Goal: Information Seeking & Learning: Learn about a topic

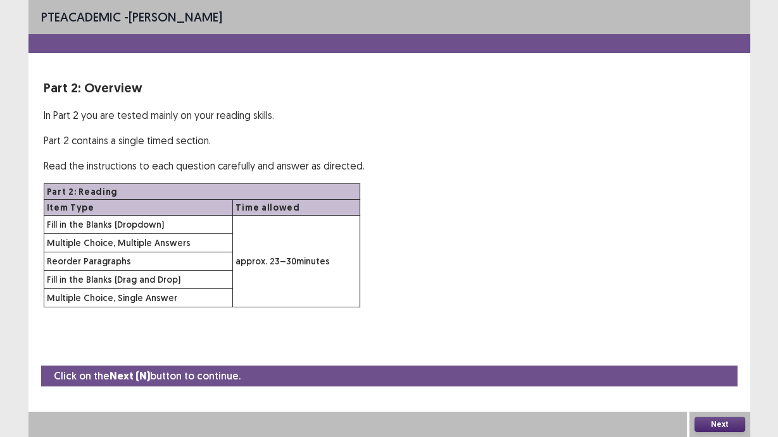
click at [725, 426] on button "Next" at bounding box center [719, 424] width 51 height 15
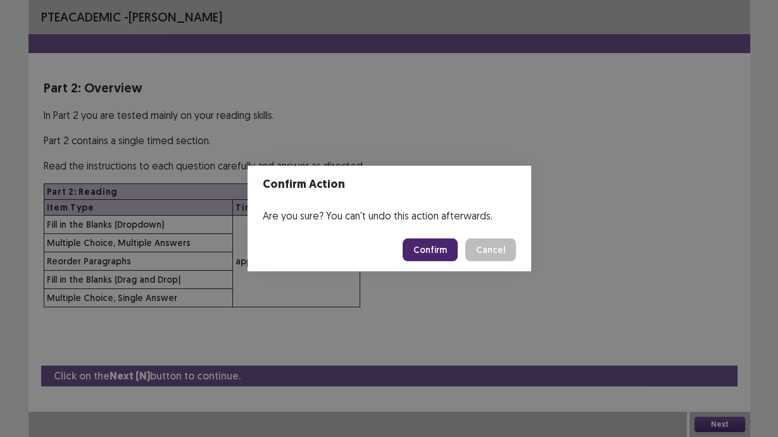
click at [439, 251] on button "Confirm" at bounding box center [430, 250] width 55 height 23
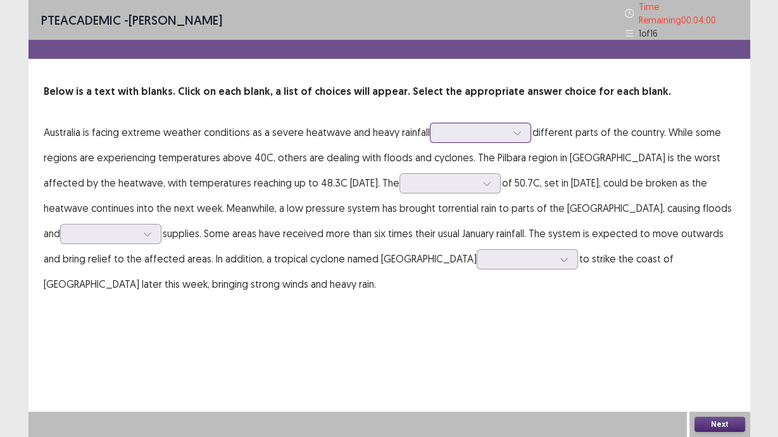
click at [487, 128] on div at bounding box center [474, 133] width 66 height 12
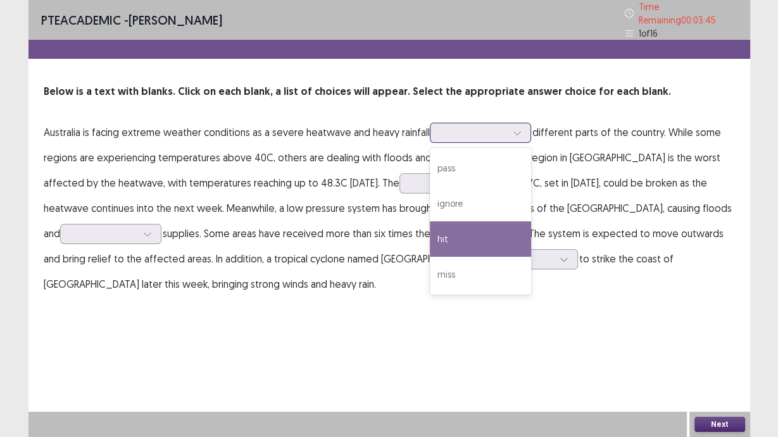
click at [472, 230] on div "hit" at bounding box center [480, 239] width 101 height 35
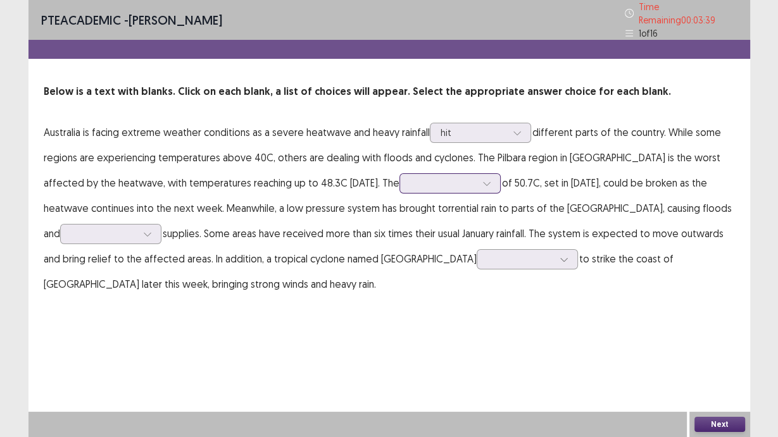
click at [469, 177] on div at bounding box center [449, 183] width 101 height 20
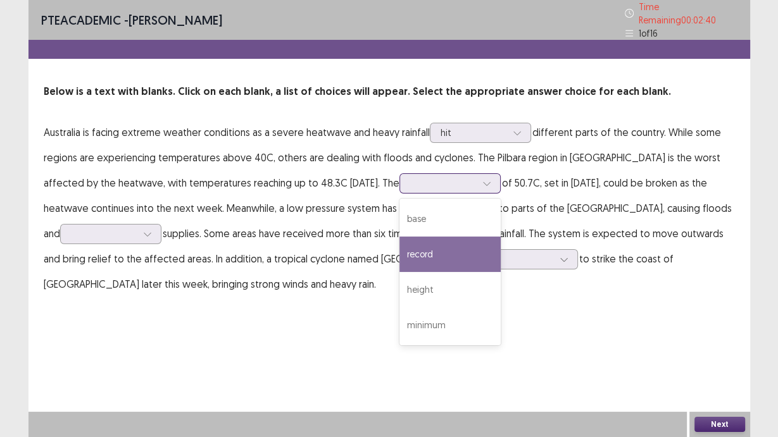
click at [447, 250] on div "record" at bounding box center [449, 254] width 101 height 35
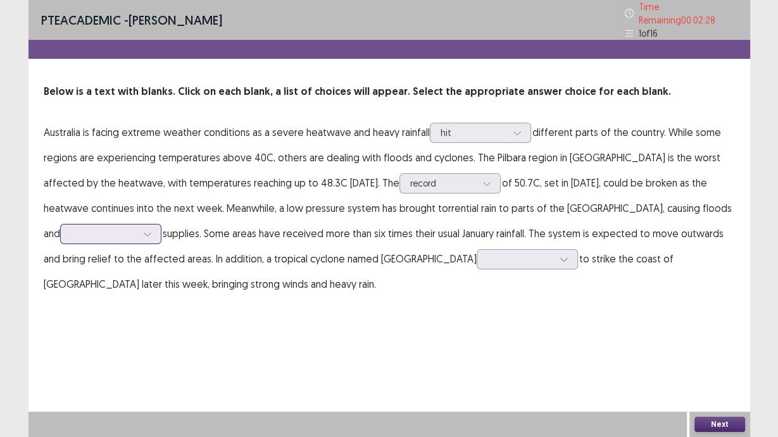
click at [138, 226] on div at bounding box center [147, 234] width 19 height 19
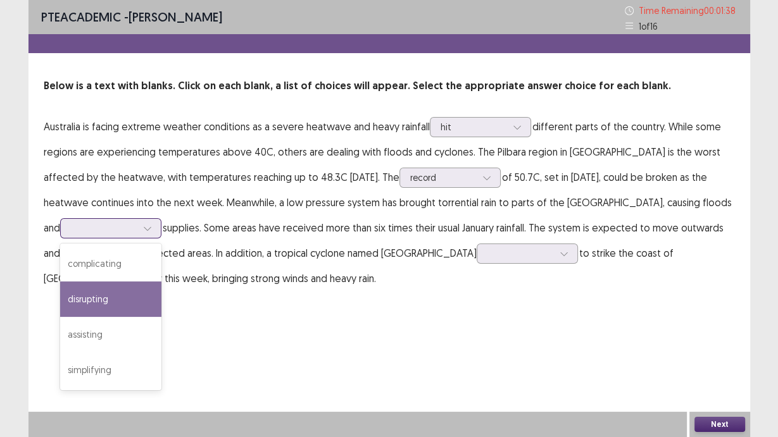
click at [105, 305] on div "disrupting" at bounding box center [110, 299] width 101 height 35
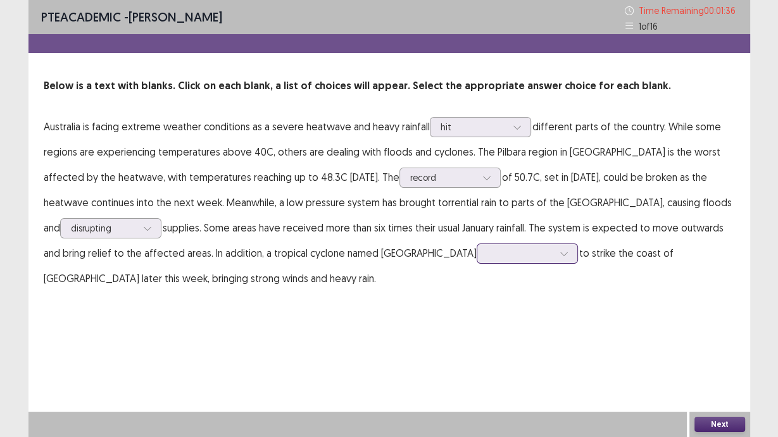
click at [555, 260] on div at bounding box center [564, 253] width 19 height 19
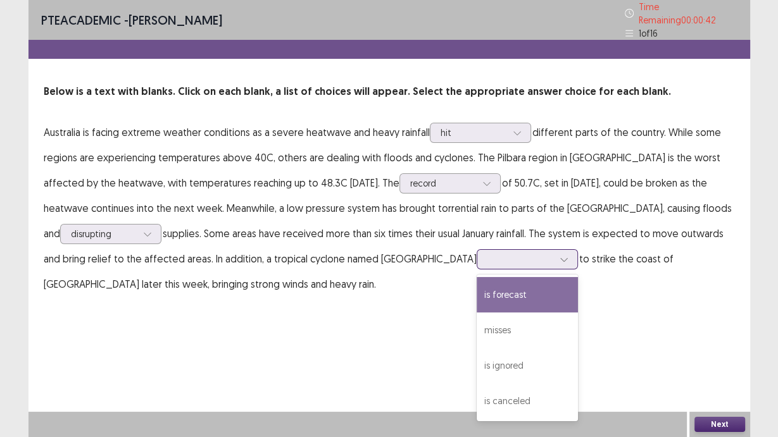
drag, startPoint x: 462, startPoint y: 287, endPoint x: 463, endPoint y: 294, distance: 7.1
click at [477, 288] on div "is forecast" at bounding box center [527, 294] width 101 height 35
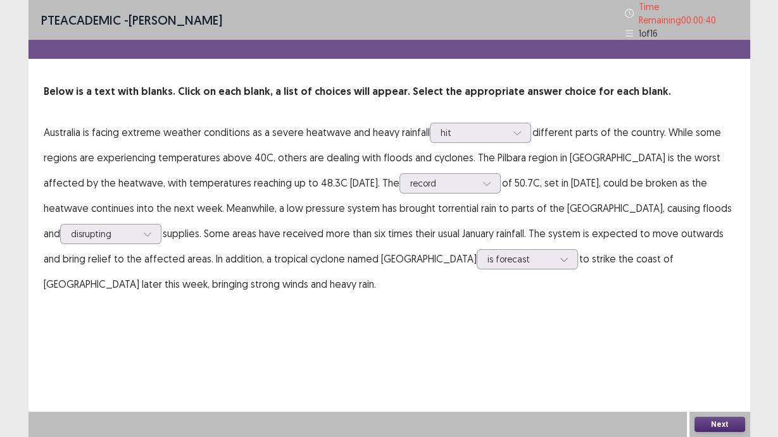
click at [711, 425] on button "Next" at bounding box center [719, 424] width 51 height 15
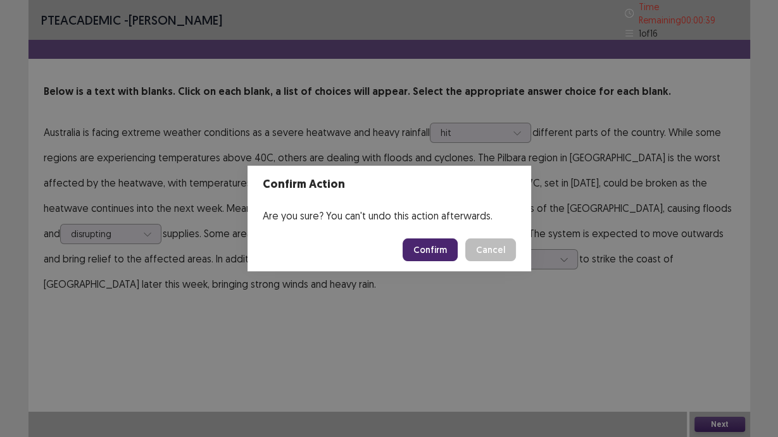
click at [441, 252] on button "Confirm" at bounding box center [430, 250] width 55 height 23
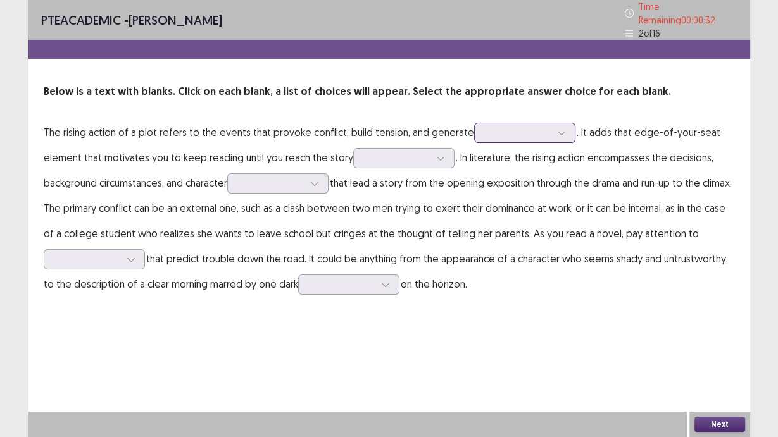
click at [562, 127] on div at bounding box center [561, 132] width 19 height 19
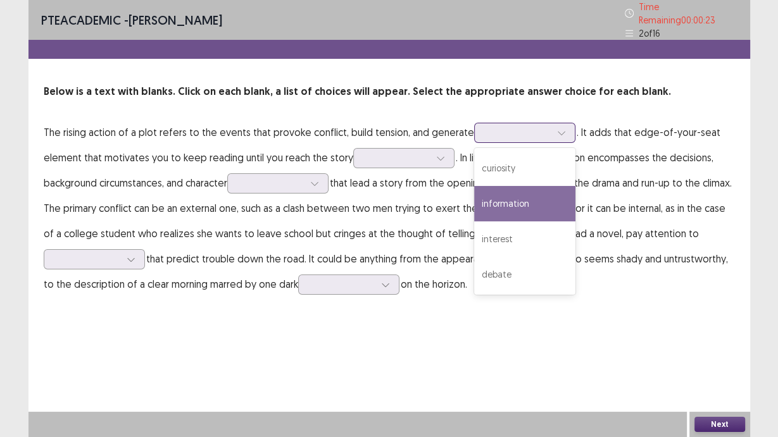
click at [530, 203] on div "information" at bounding box center [524, 203] width 101 height 35
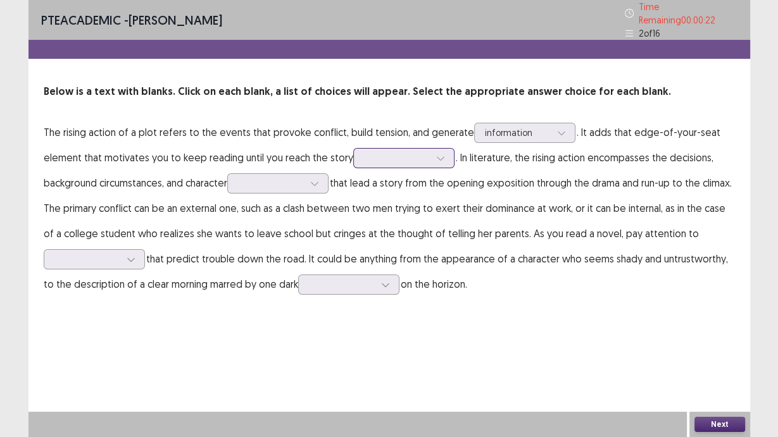
click at [439, 154] on icon at bounding box center [440, 158] width 9 height 9
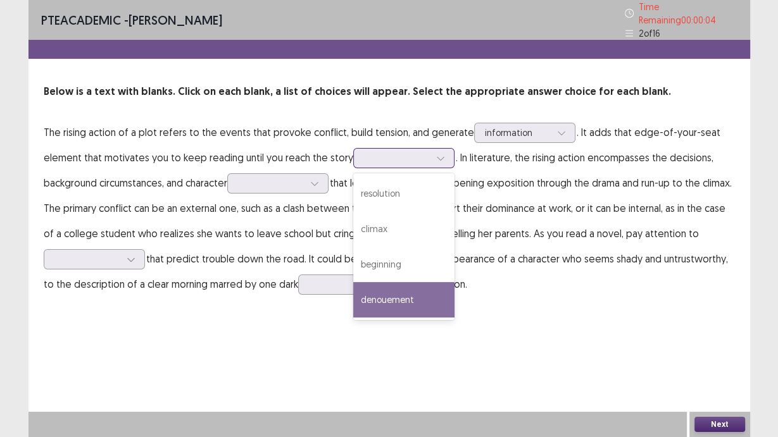
click at [400, 299] on div "denouement" at bounding box center [403, 299] width 101 height 35
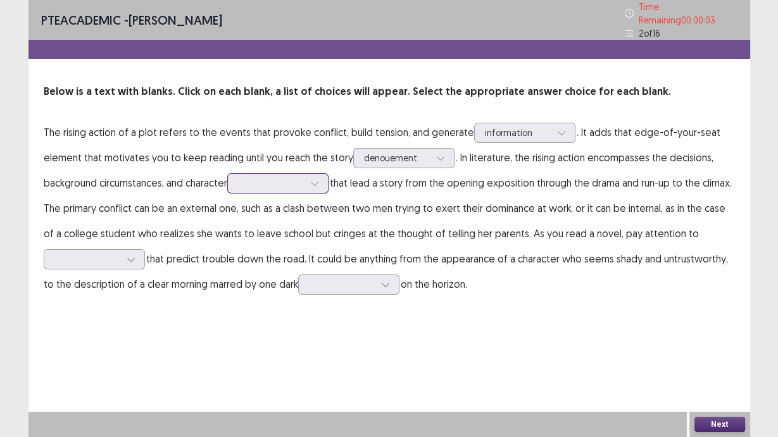
click at [316, 183] on div at bounding box center [314, 183] width 19 height 19
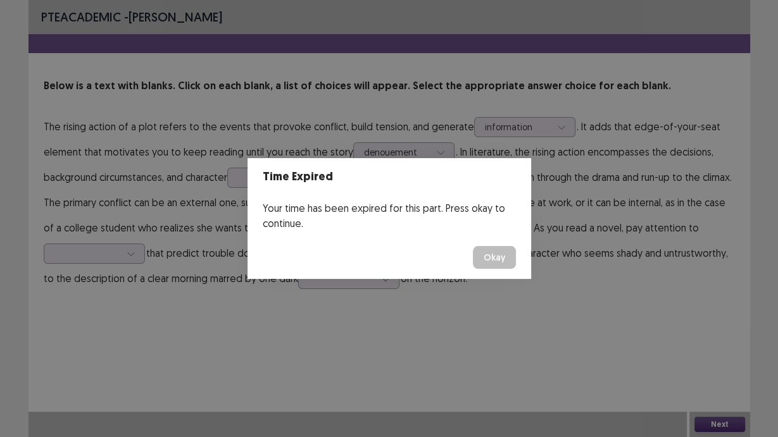
click at [498, 253] on button "Okay" at bounding box center [494, 257] width 43 height 23
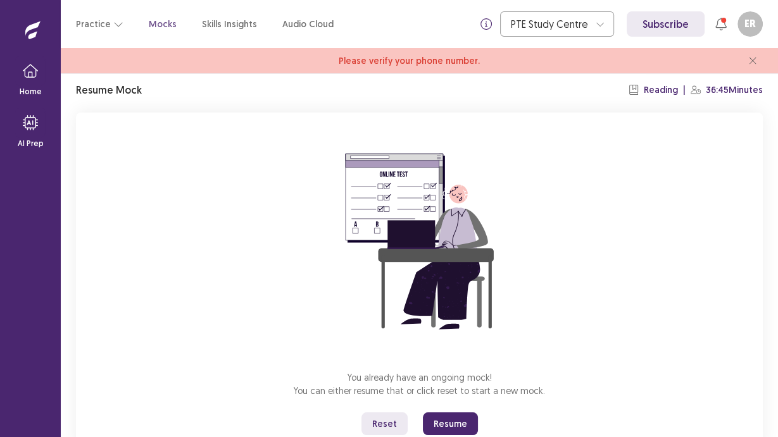
scroll to position [88, 0]
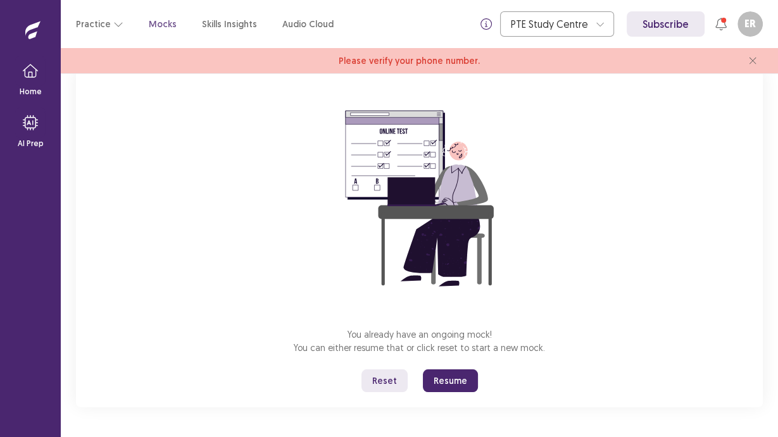
click at [440, 382] on button "Resume" at bounding box center [450, 381] width 55 height 23
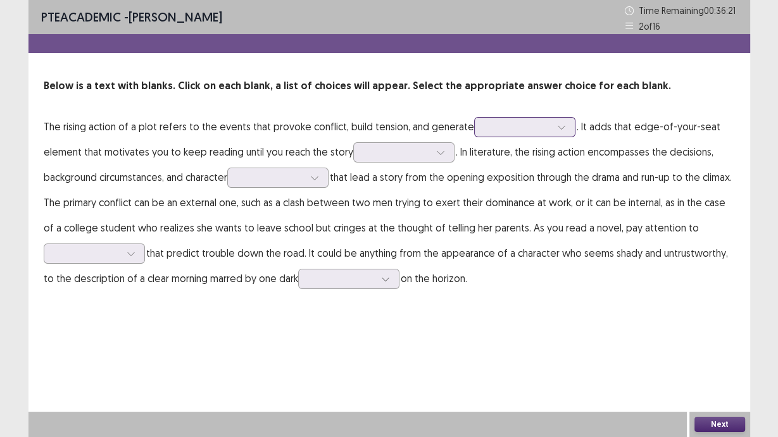
click at [553, 123] on div at bounding box center [561, 127] width 19 height 19
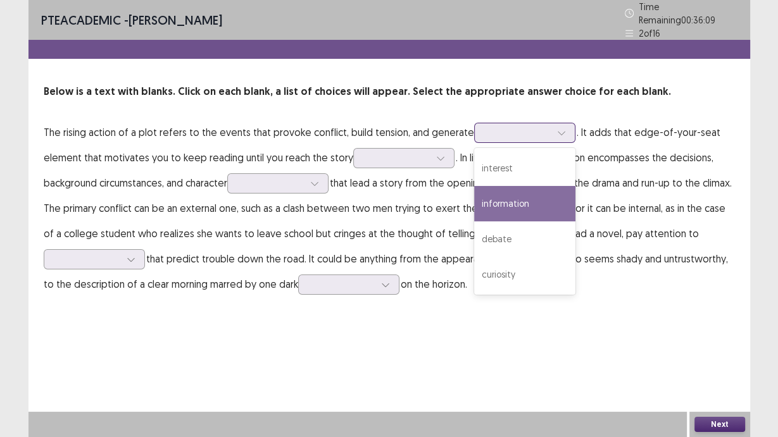
click at [492, 192] on div "information" at bounding box center [524, 203] width 101 height 35
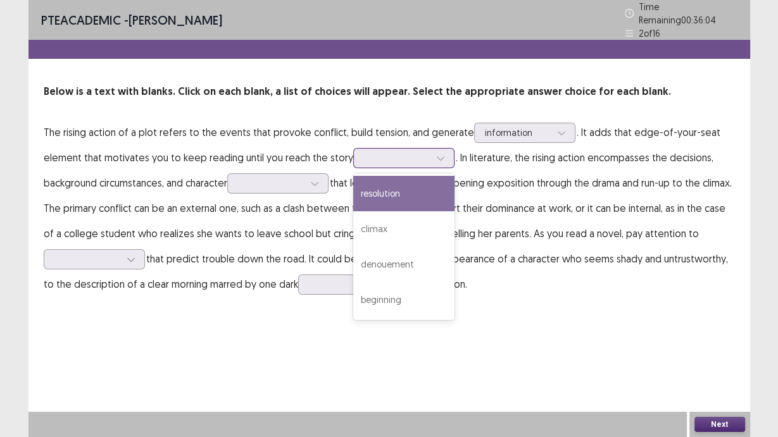
click at [394, 152] on div at bounding box center [397, 158] width 66 height 12
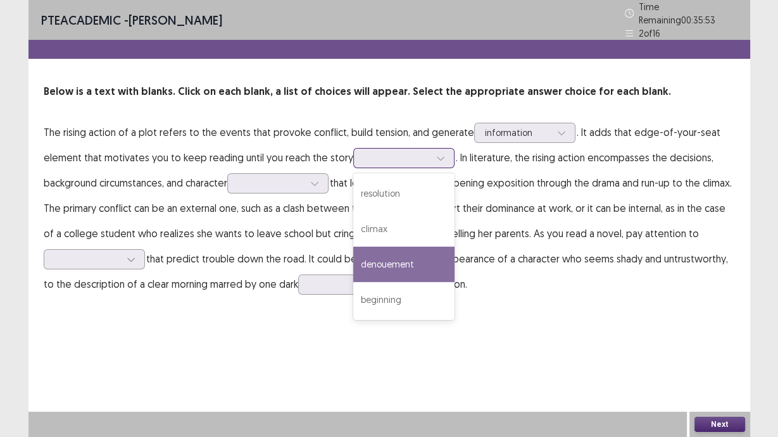
click at [368, 274] on div "denouement" at bounding box center [403, 264] width 101 height 35
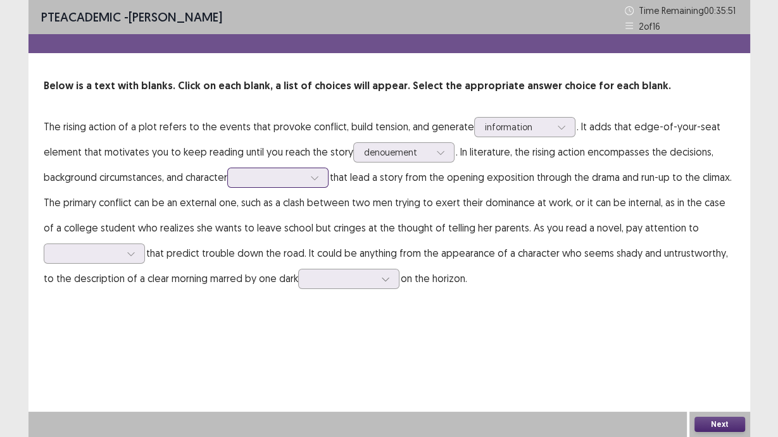
click at [324, 180] on div at bounding box center [314, 177] width 19 height 19
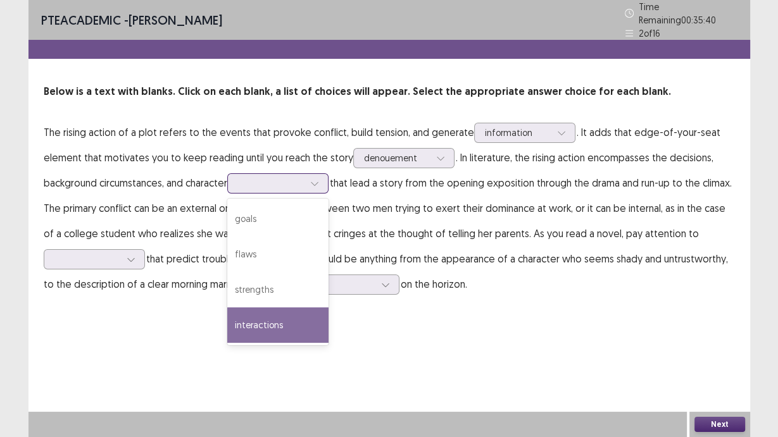
click at [291, 308] on div "interactions" at bounding box center [277, 325] width 101 height 35
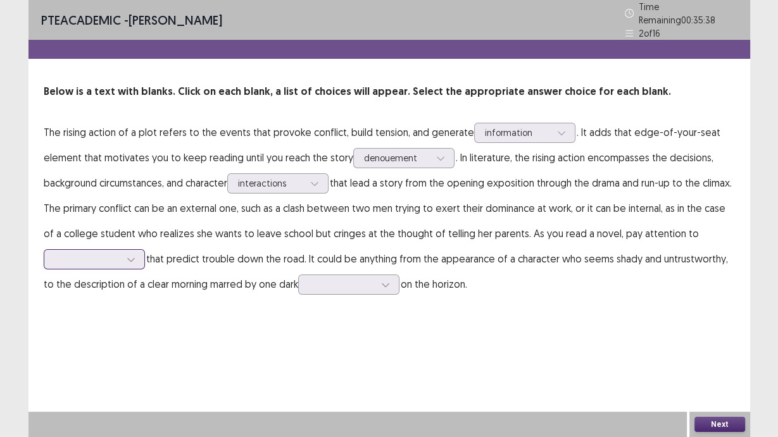
click at [129, 256] on icon at bounding box center [131, 259] width 9 height 9
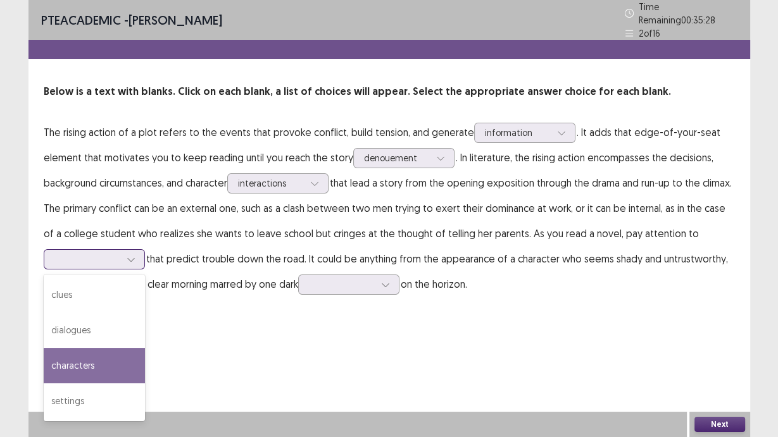
click at [117, 352] on div "characters" at bounding box center [94, 365] width 101 height 35
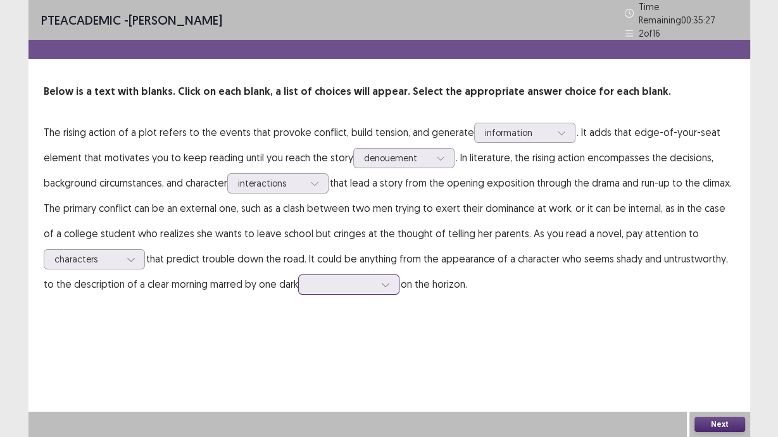
click at [382, 287] on div at bounding box center [385, 284] width 19 height 19
click at [349, 426] on div "shadow" at bounding box center [348, 426] width 101 height 35
click at [721, 422] on button "Next" at bounding box center [719, 424] width 51 height 15
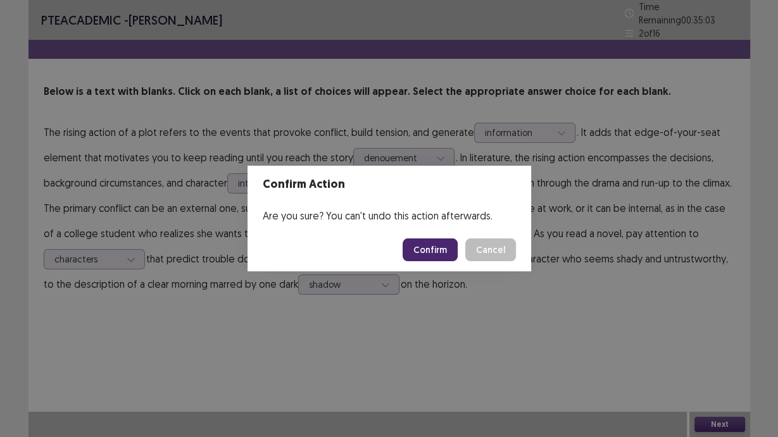
click at [438, 242] on button "Confirm" at bounding box center [430, 250] width 55 height 23
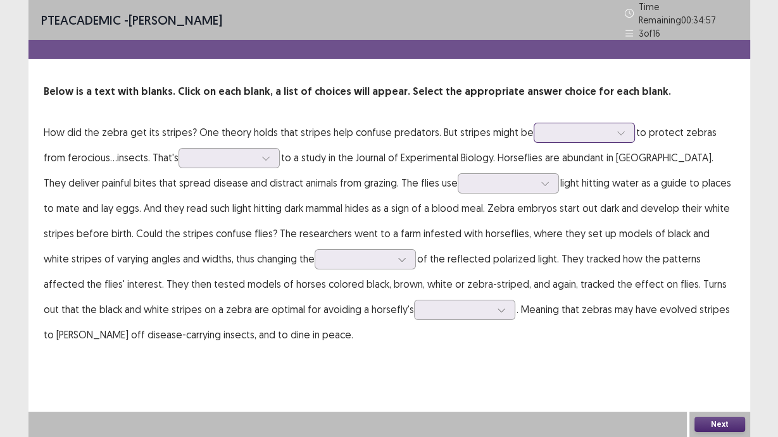
click at [618, 128] on div at bounding box center [620, 132] width 19 height 19
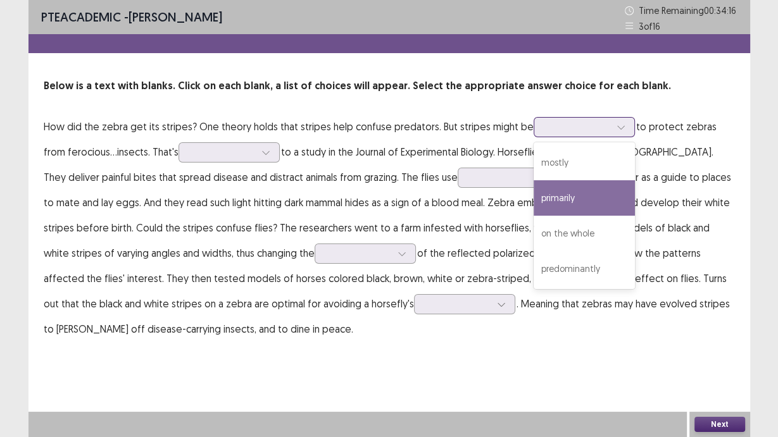
click at [598, 190] on div "primarily" at bounding box center [584, 197] width 101 height 35
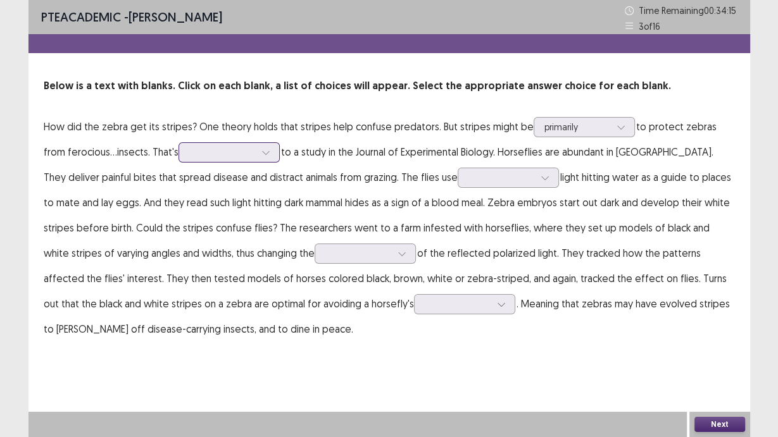
click at [261, 156] on icon at bounding box center [265, 152] width 9 height 9
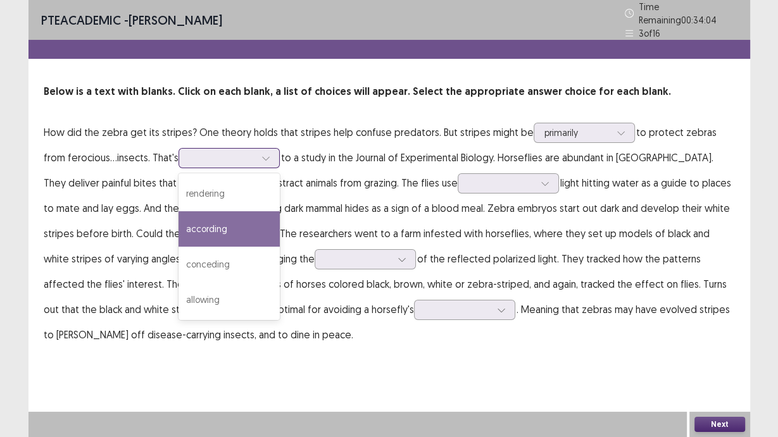
click at [229, 214] on div "according" at bounding box center [229, 228] width 101 height 35
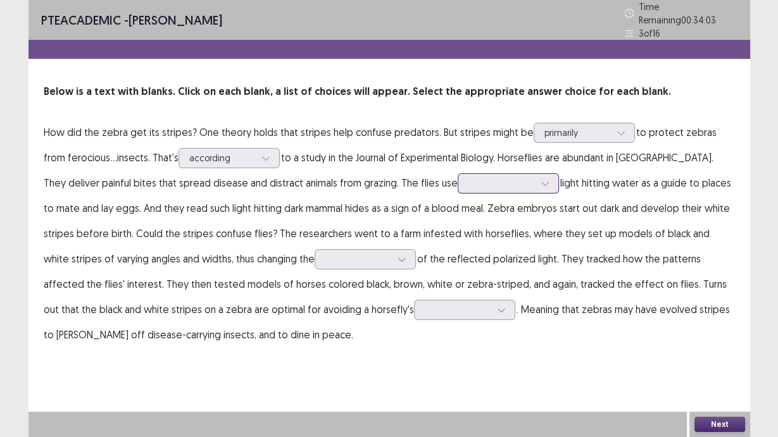
click at [541, 179] on icon at bounding box center [545, 183] width 9 height 9
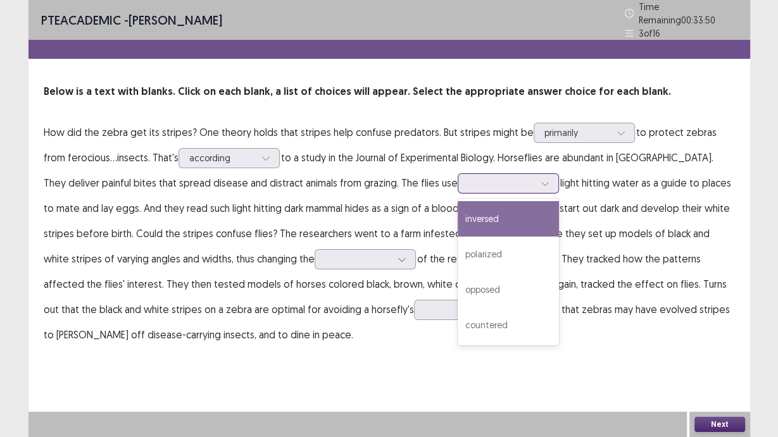
click at [458, 220] on div "inversed" at bounding box center [508, 218] width 101 height 35
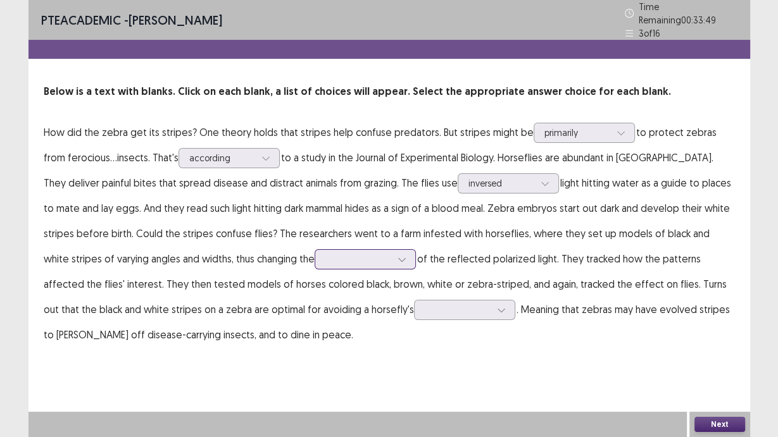
click at [392, 255] on div at bounding box center [401, 259] width 19 height 19
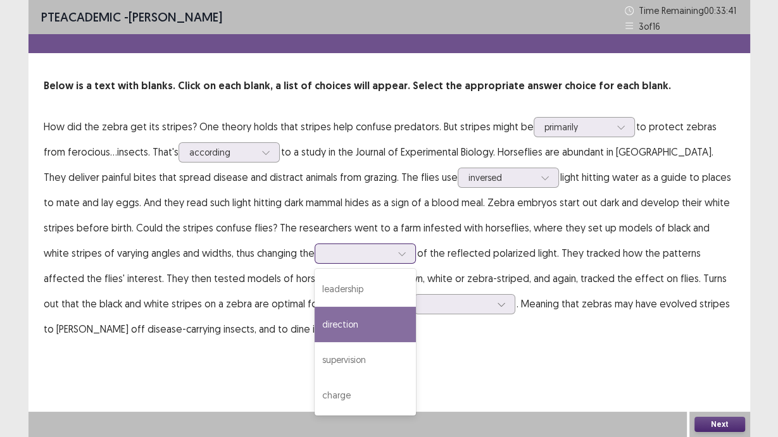
click at [315, 326] on div "direction" at bounding box center [365, 324] width 101 height 35
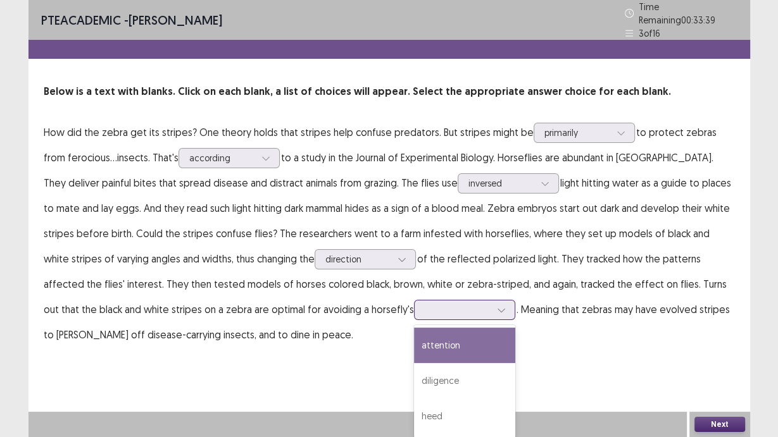
click at [497, 306] on icon at bounding box center [501, 310] width 9 height 9
click at [414, 335] on div "attention" at bounding box center [464, 345] width 101 height 35
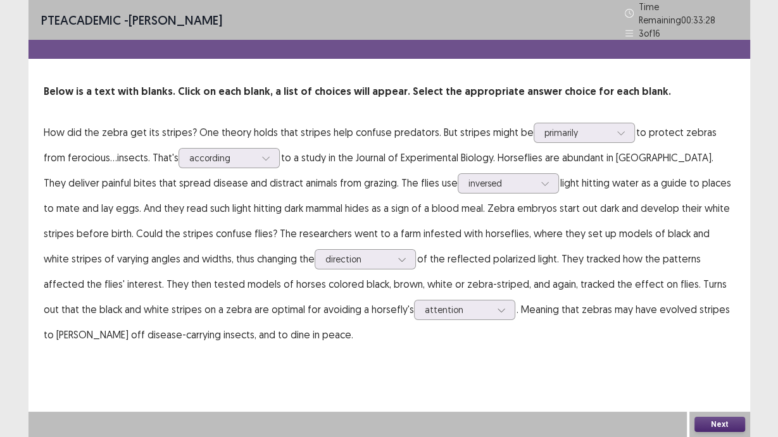
click at [713, 427] on button "Next" at bounding box center [719, 424] width 51 height 15
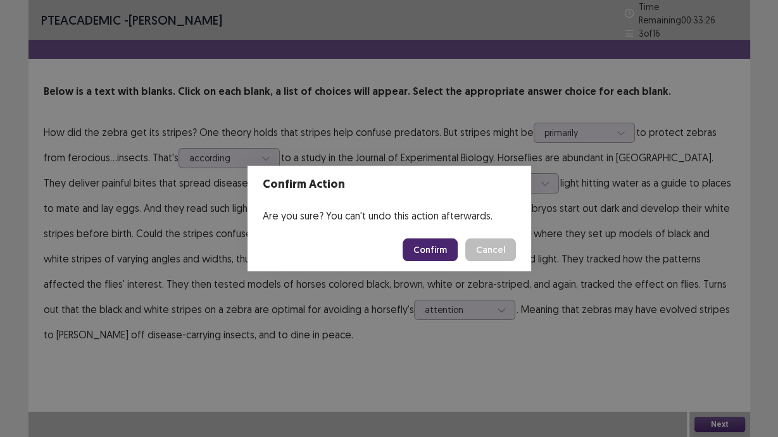
click at [448, 248] on button "Confirm" at bounding box center [430, 250] width 55 height 23
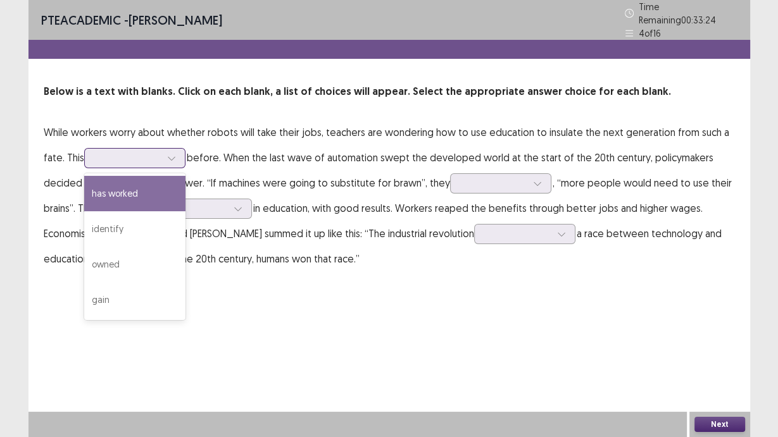
click at [172, 154] on icon at bounding box center [171, 158] width 9 height 9
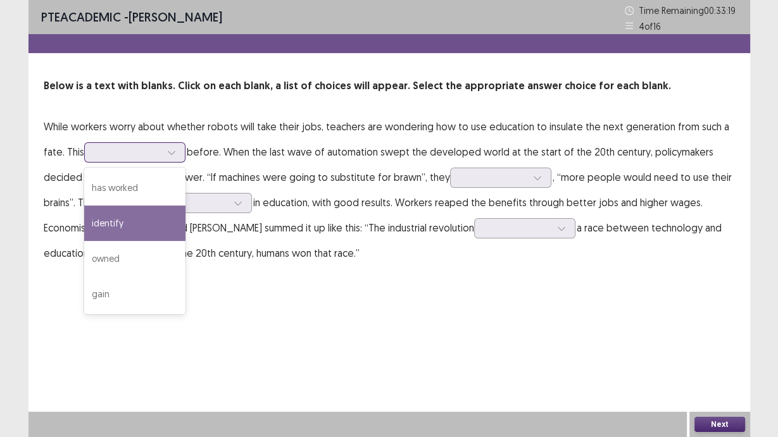
click at [149, 228] on div "identify" at bounding box center [134, 223] width 101 height 35
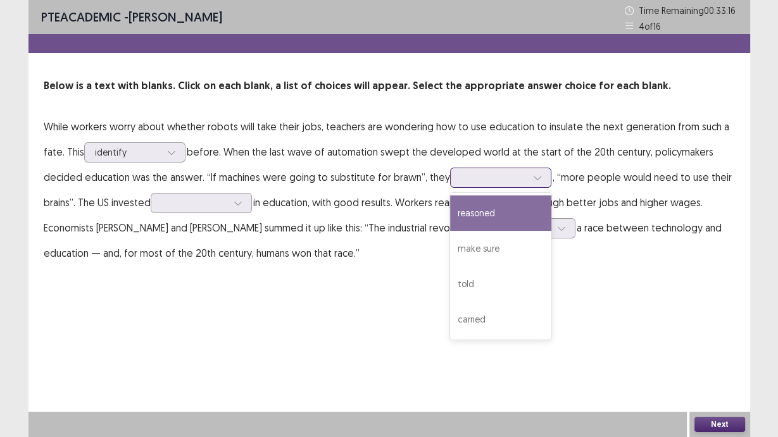
click at [532, 183] on div at bounding box center [537, 177] width 19 height 19
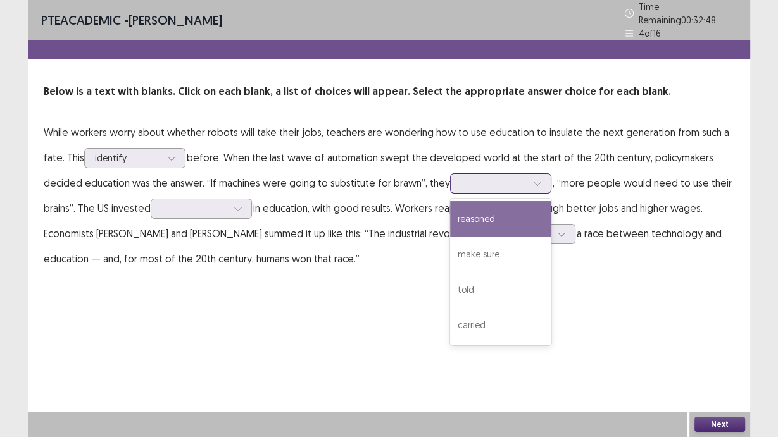
click at [523, 206] on div "reasoned" at bounding box center [500, 218] width 101 height 35
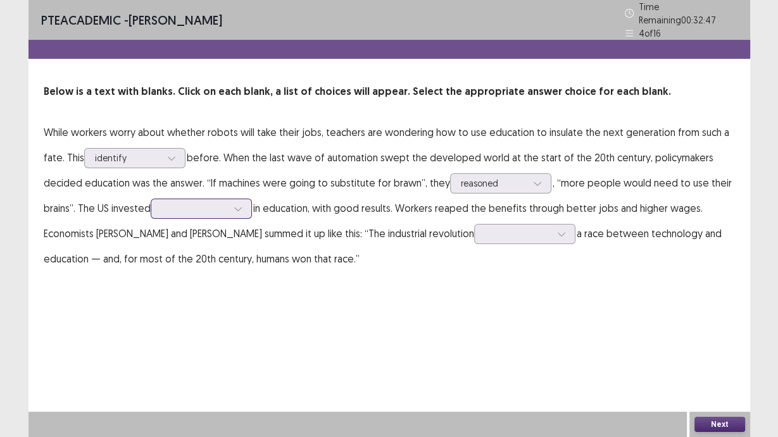
click at [232, 207] on div at bounding box center [238, 208] width 19 height 19
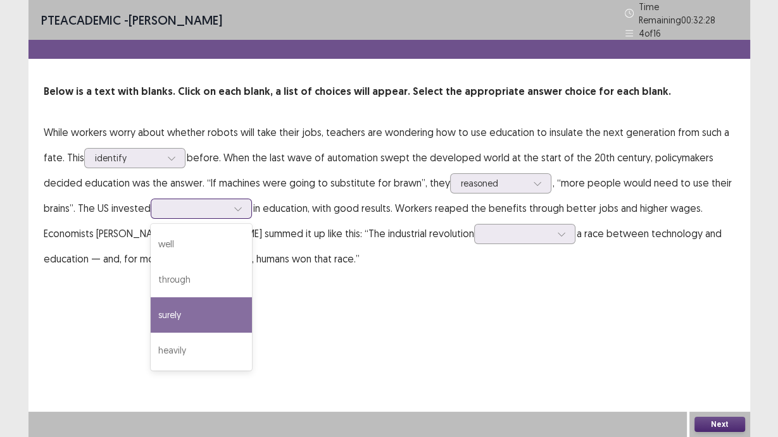
click at [194, 319] on div "surely" at bounding box center [201, 315] width 101 height 35
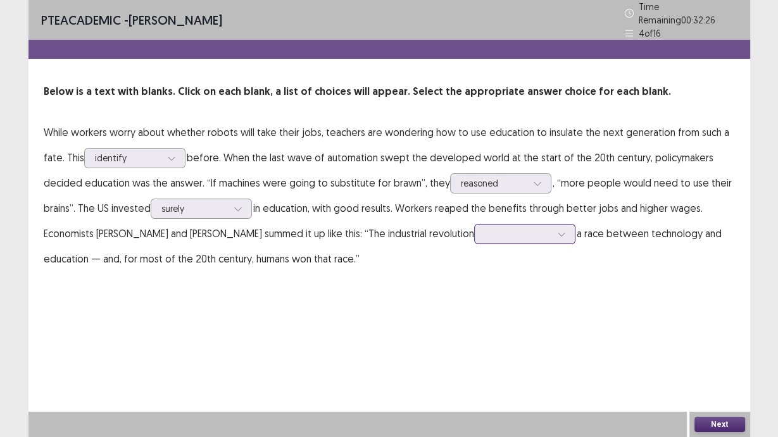
click at [571, 232] on div at bounding box center [561, 234] width 19 height 19
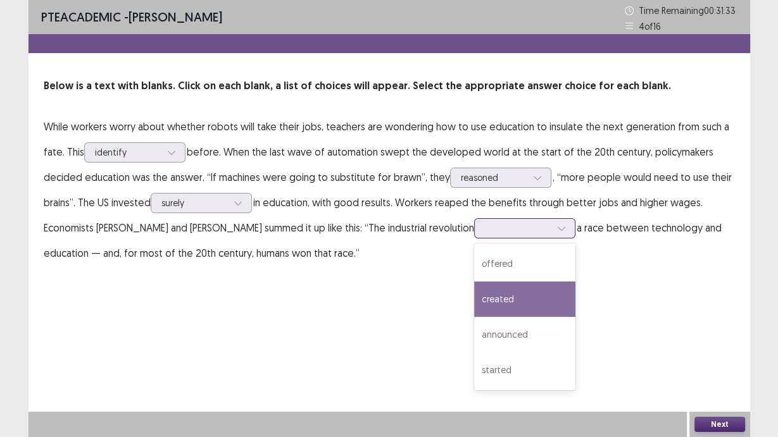
click at [542, 304] on div "created" at bounding box center [524, 299] width 101 height 35
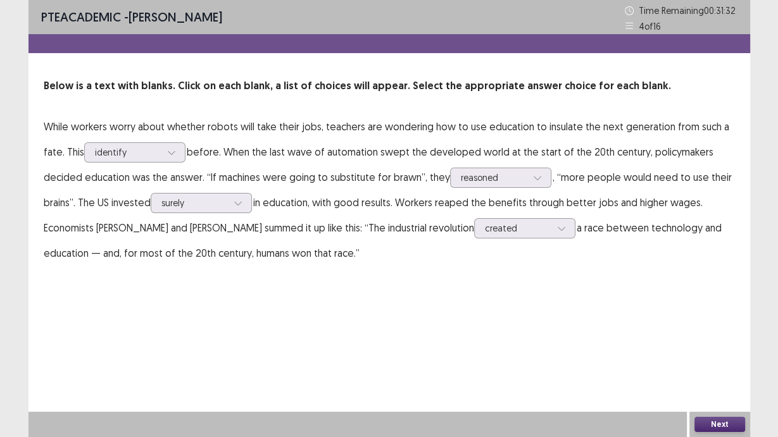
click at [713, 420] on button "Next" at bounding box center [719, 424] width 51 height 15
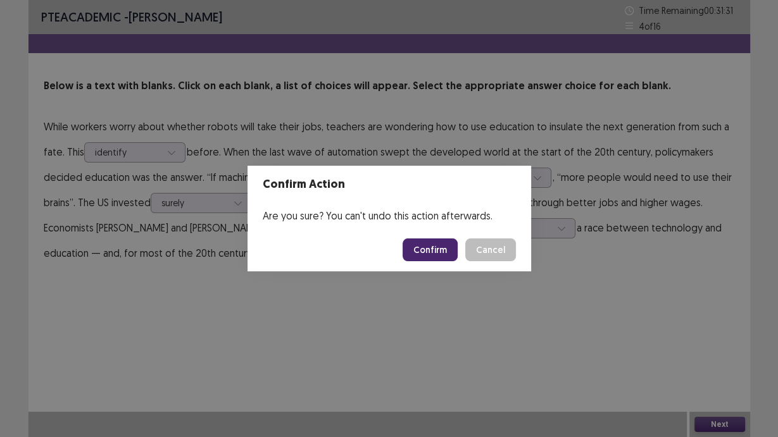
click at [438, 245] on button "Confirm" at bounding box center [430, 250] width 55 height 23
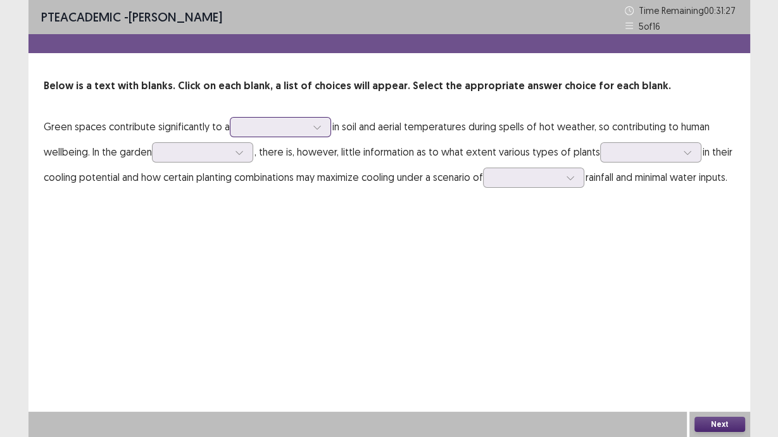
click at [317, 127] on icon at bounding box center [317, 127] width 9 height 9
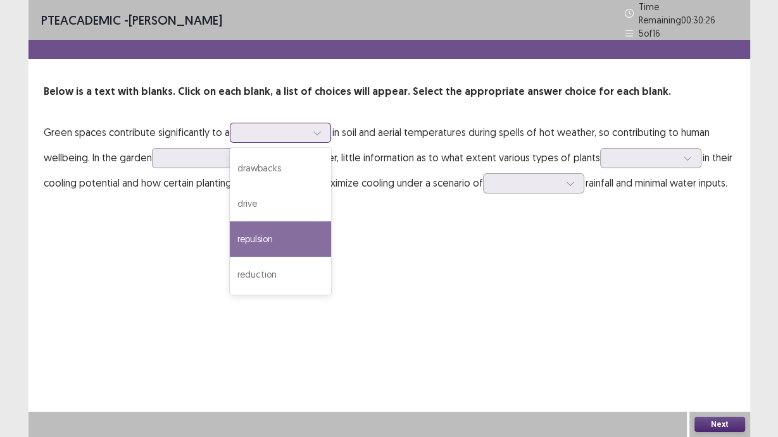
click at [268, 247] on div "repulsion" at bounding box center [280, 239] width 101 height 35
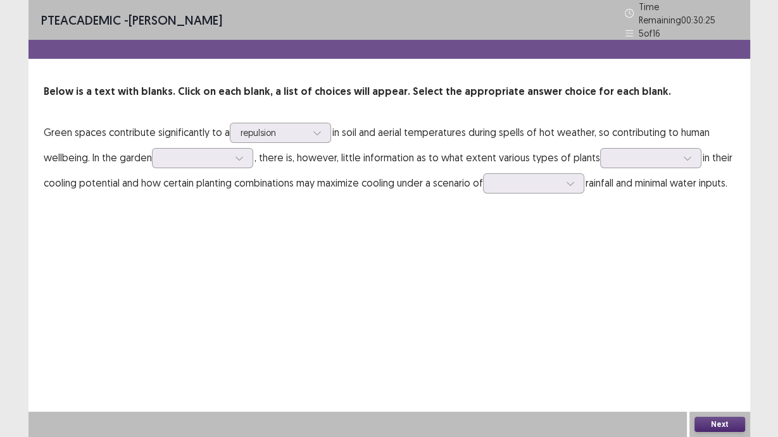
click at [244, 162] on p "Green spaces contribute significantly to a repulsion in soil and aerial tempera…" at bounding box center [389, 158] width 691 height 76
click at [244, 158] on div at bounding box center [239, 158] width 19 height 19
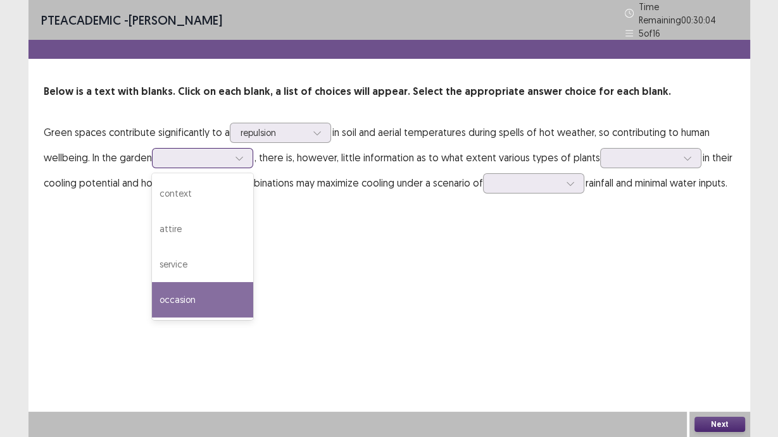
click at [196, 301] on div "occasion" at bounding box center [202, 299] width 101 height 35
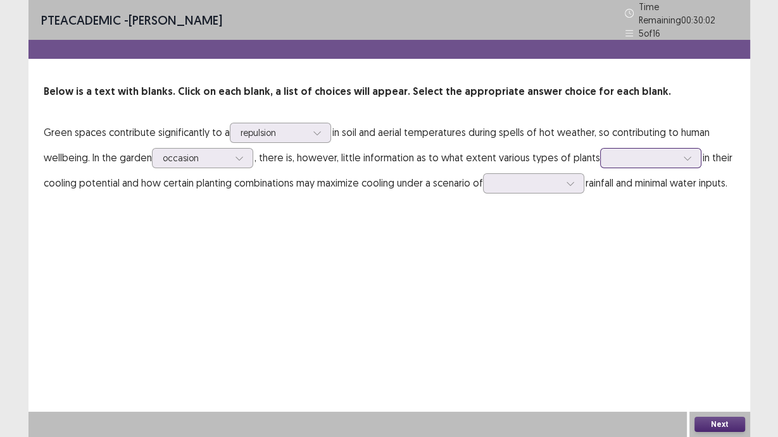
click at [692, 153] on div at bounding box center [687, 158] width 19 height 19
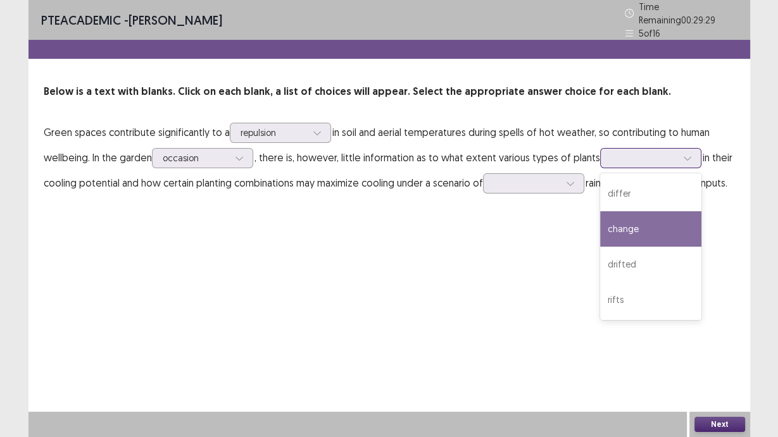
click at [647, 236] on div "change" at bounding box center [650, 228] width 101 height 35
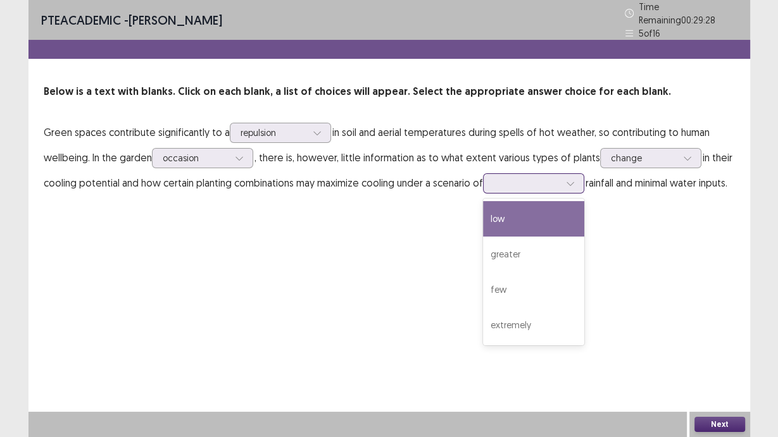
click at [584, 181] on div at bounding box center [533, 183] width 101 height 20
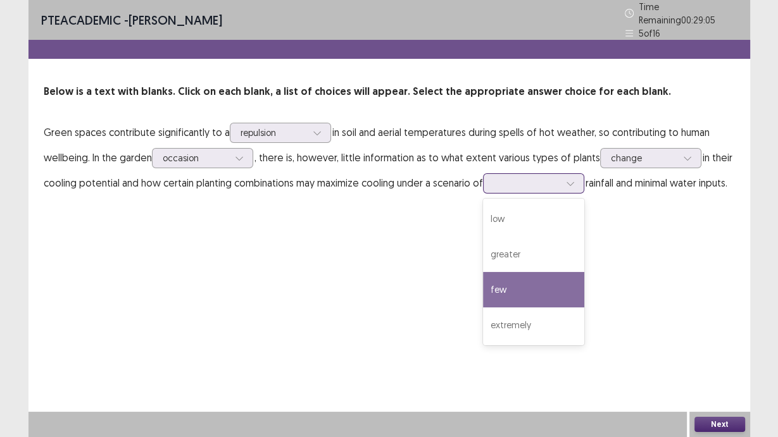
click at [543, 280] on div "few" at bounding box center [533, 289] width 101 height 35
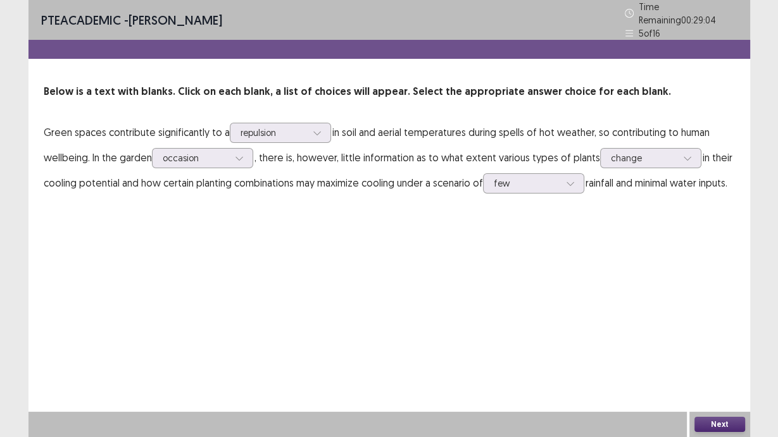
click at [708, 428] on button "Next" at bounding box center [719, 424] width 51 height 15
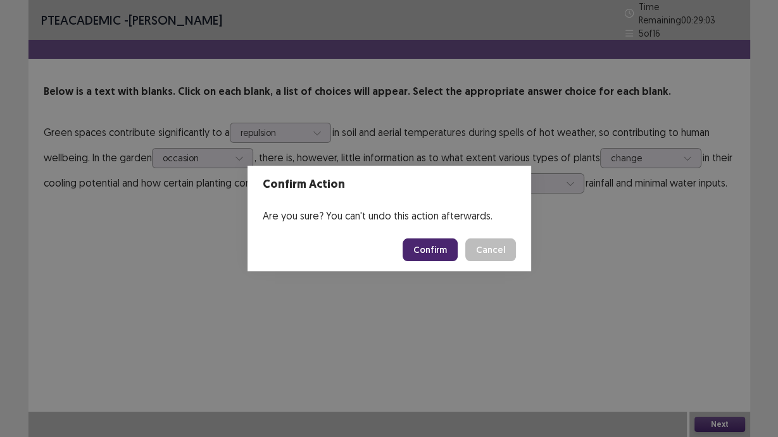
click at [437, 256] on button "Confirm" at bounding box center [430, 250] width 55 height 23
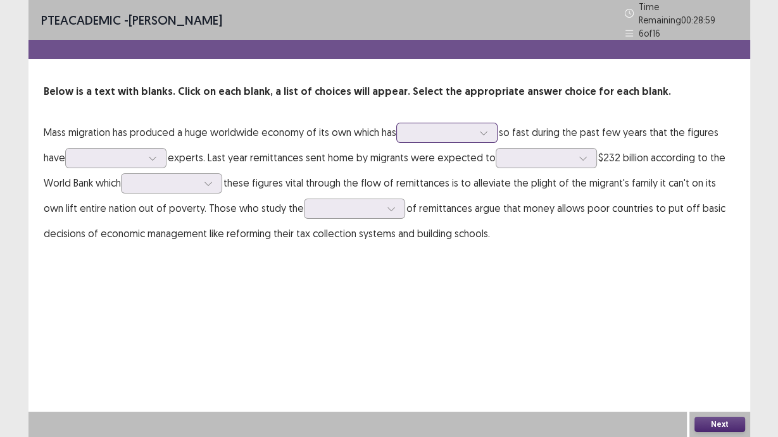
click at [493, 123] on div at bounding box center [483, 132] width 19 height 19
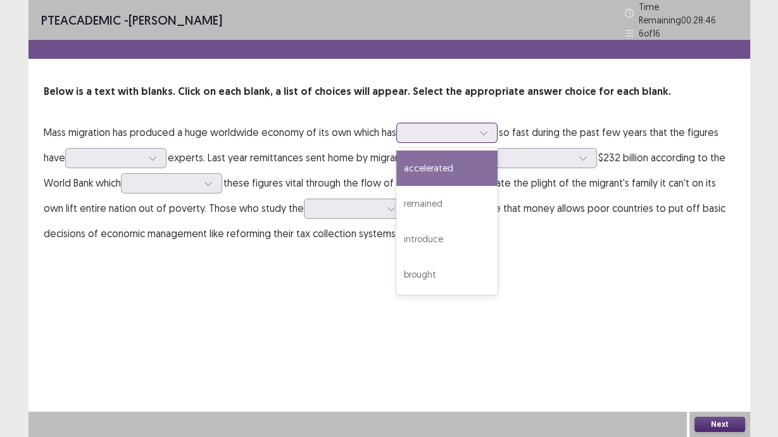
click at [477, 170] on div "accelerated" at bounding box center [446, 168] width 101 height 35
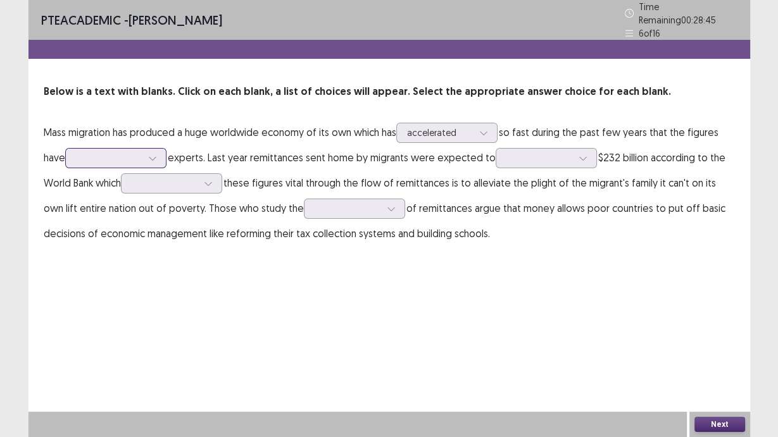
click at [147, 151] on div at bounding box center [152, 158] width 19 height 19
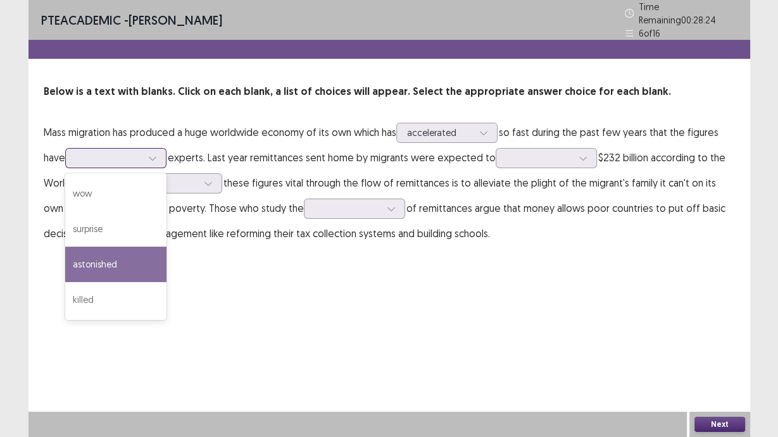
click at [120, 261] on div "astonished" at bounding box center [115, 264] width 101 height 35
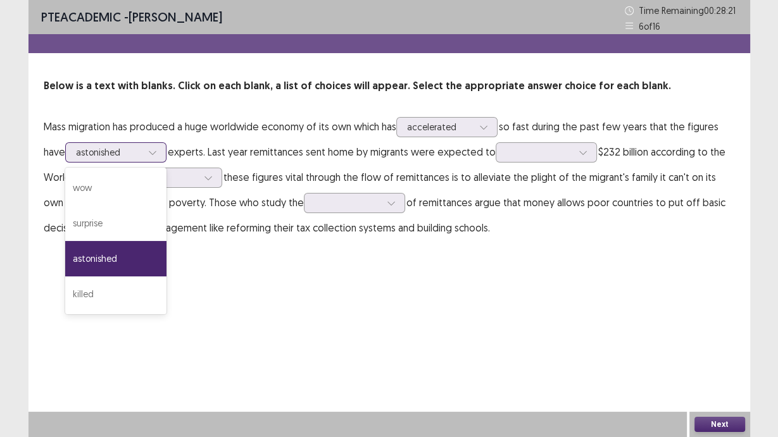
click at [154, 153] on icon at bounding box center [152, 152] width 9 height 9
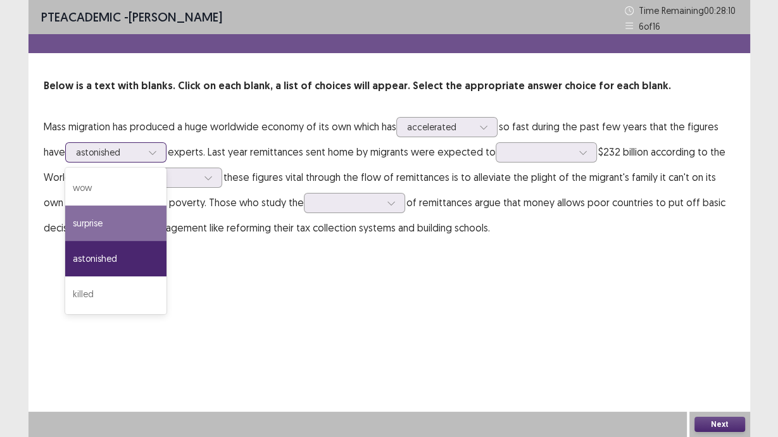
click at [136, 232] on div "surprise" at bounding box center [115, 223] width 101 height 35
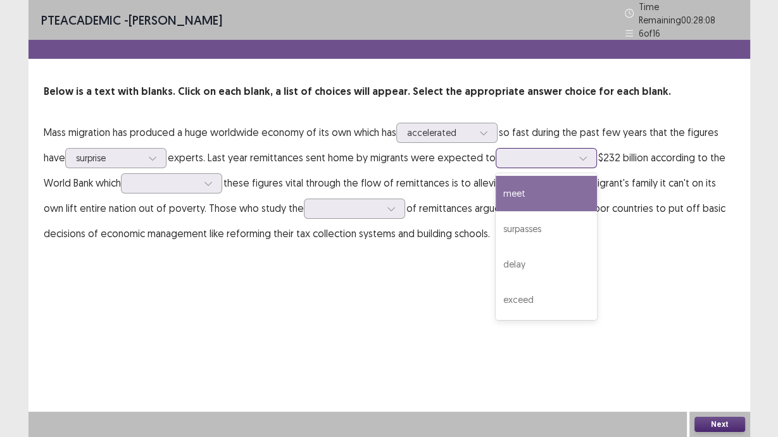
click at [581, 154] on icon at bounding box center [583, 158] width 9 height 9
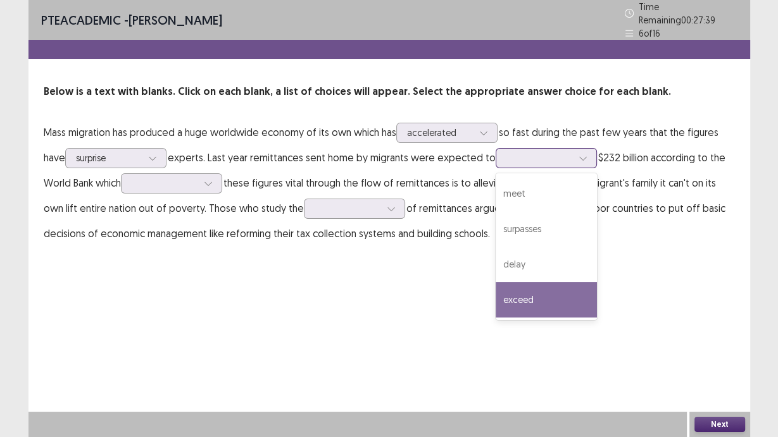
click at [554, 284] on div "exceed" at bounding box center [546, 299] width 101 height 35
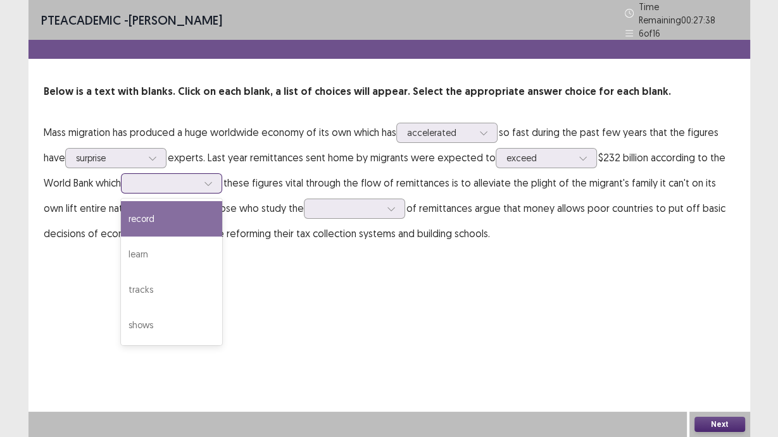
click at [212, 179] on icon at bounding box center [208, 183] width 9 height 9
click at [190, 215] on div "record" at bounding box center [171, 218] width 101 height 35
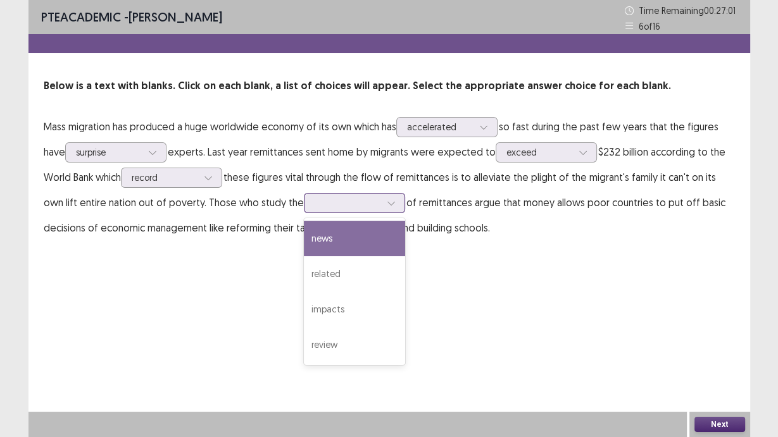
click at [382, 198] on div at bounding box center [391, 203] width 19 height 19
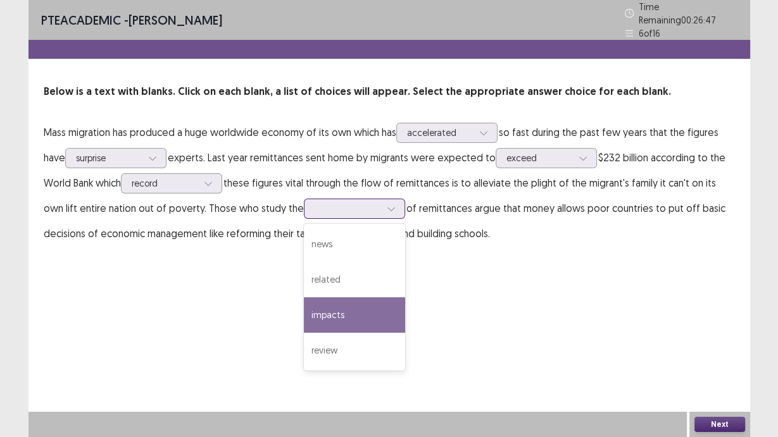
click at [351, 303] on div "impacts" at bounding box center [354, 315] width 101 height 35
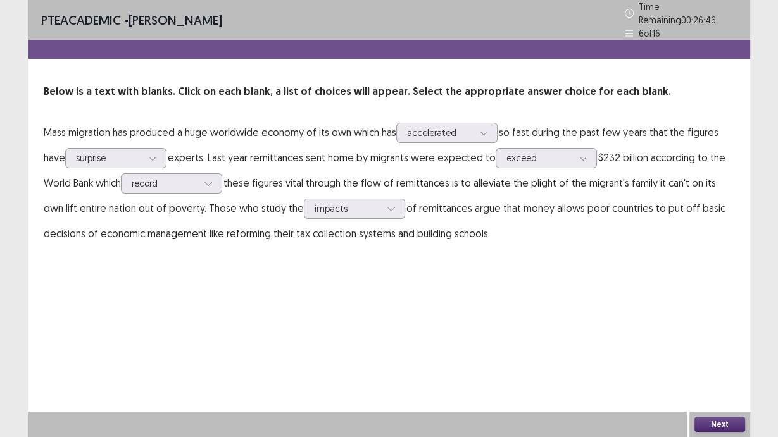
click at [720, 424] on button "Next" at bounding box center [719, 424] width 51 height 15
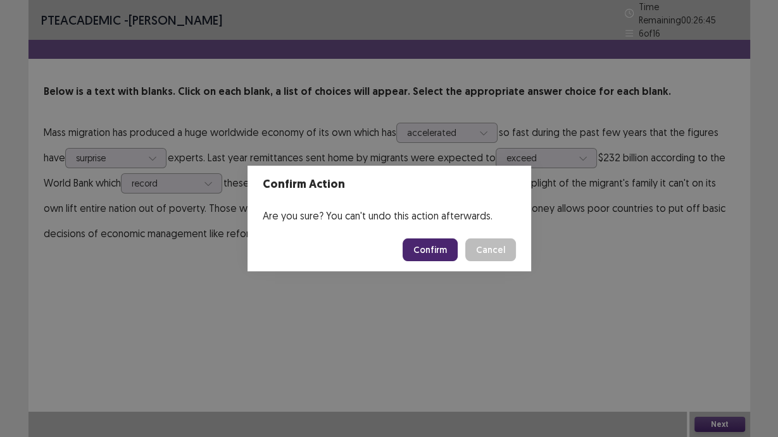
click at [426, 253] on button "Confirm" at bounding box center [430, 250] width 55 height 23
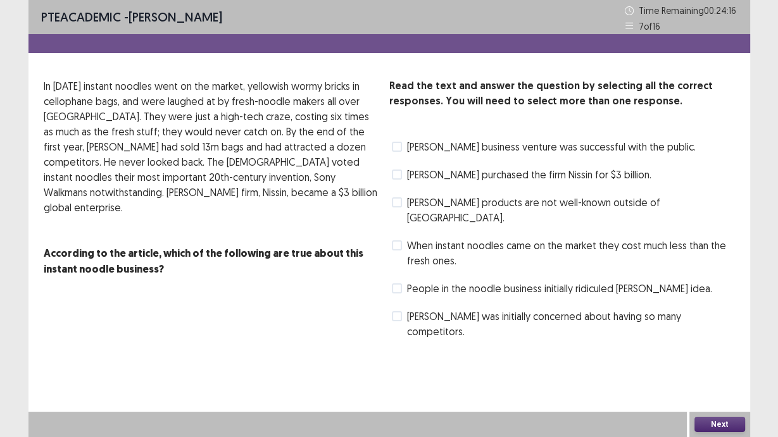
click at [401, 284] on span at bounding box center [397, 289] width 10 height 10
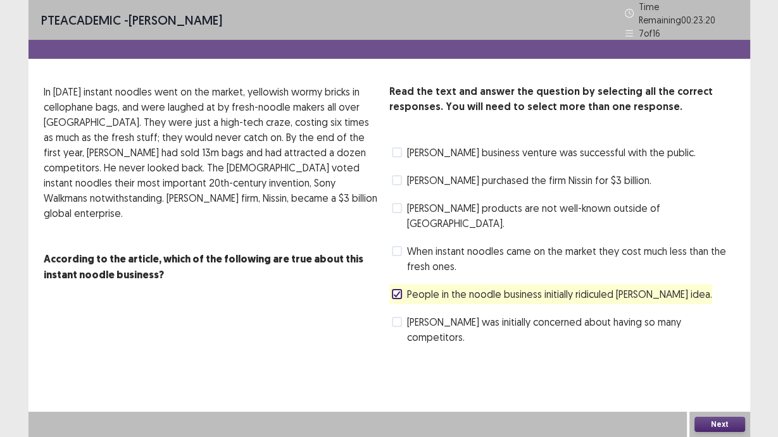
click at [399, 175] on span at bounding box center [397, 180] width 10 height 10
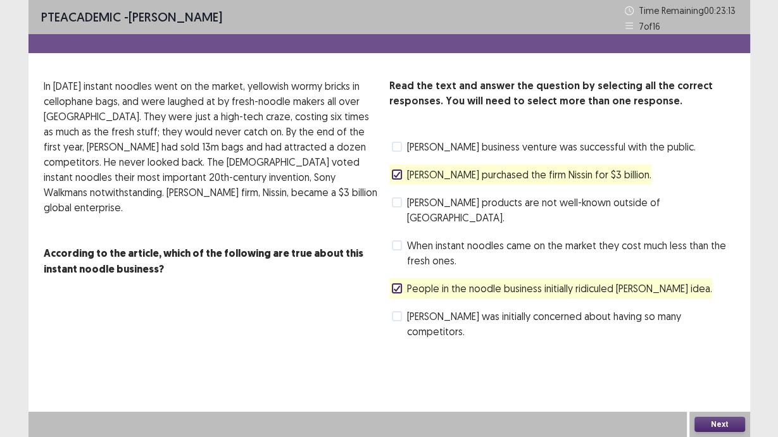
click at [394, 147] on span at bounding box center [397, 147] width 10 height 10
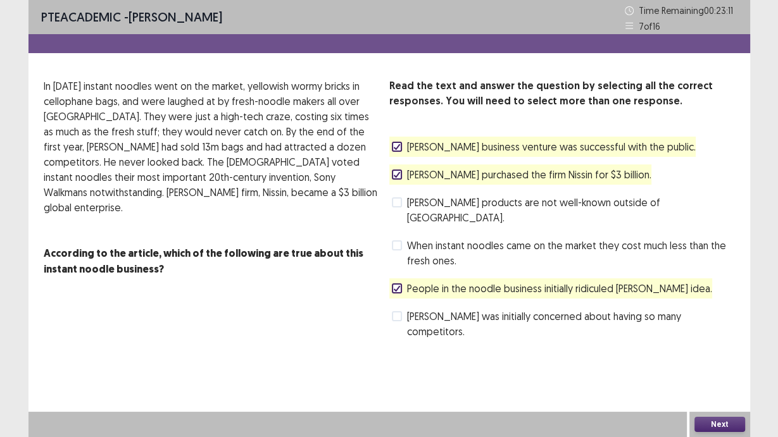
click at [708, 429] on button "Next" at bounding box center [719, 424] width 51 height 15
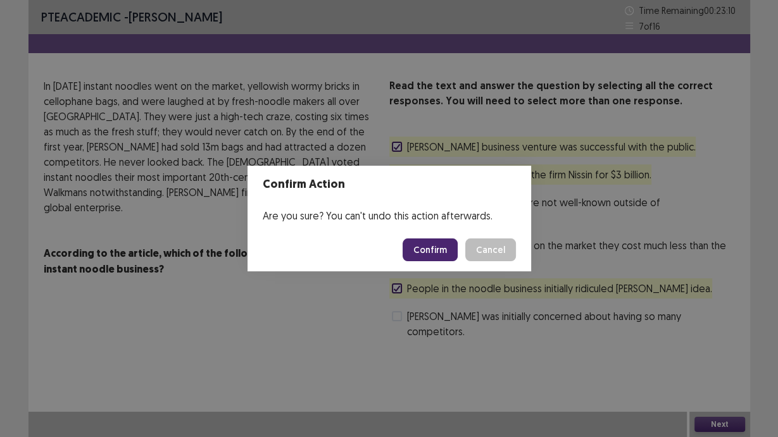
click at [441, 255] on button "Confirm" at bounding box center [430, 250] width 55 height 23
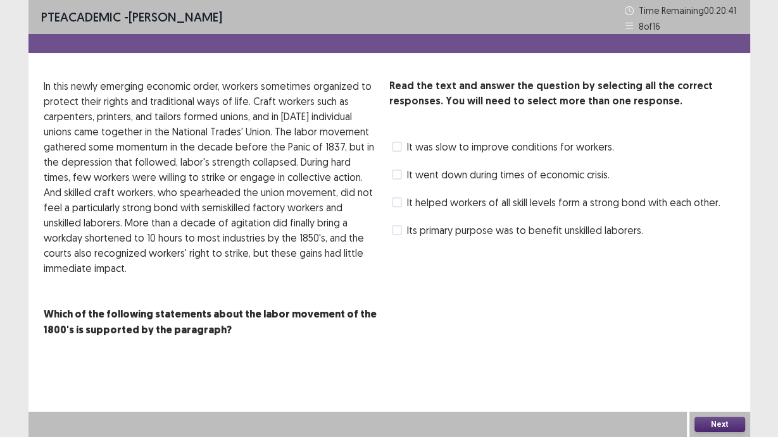
click at [394, 203] on span at bounding box center [397, 202] width 10 height 10
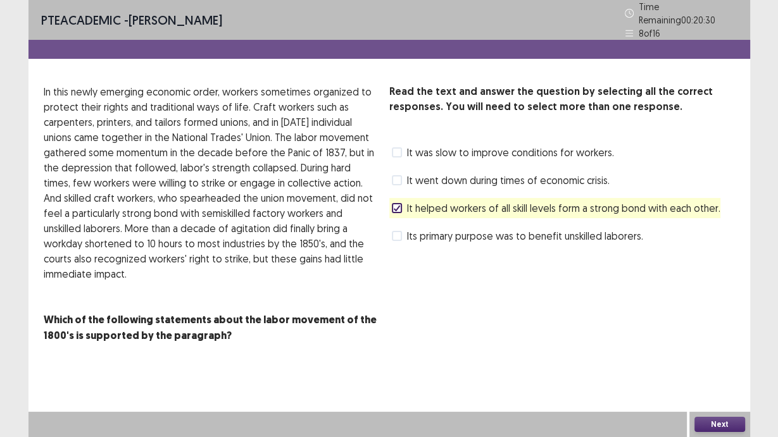
click at [397, 175] on span at bounding box center [397, 180] width 10 height 10
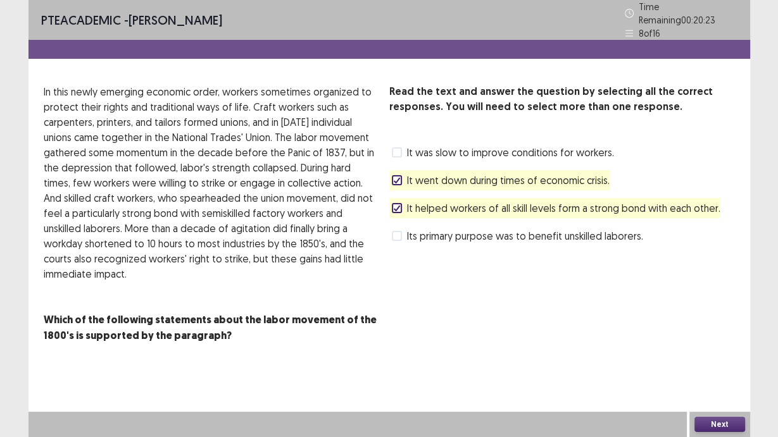
click at [705, 420] on button "Next" at bounding box center [719, 424] width 51 height 15
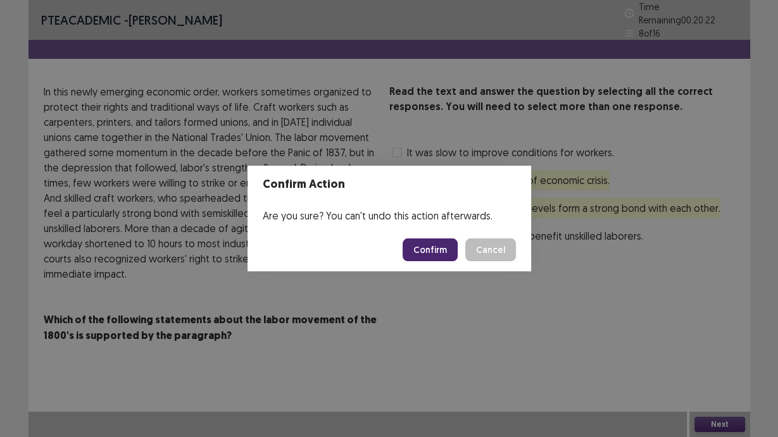
click at [440, 254] on button "Confirm" at bounding box center [430, 250] width 55 height 23
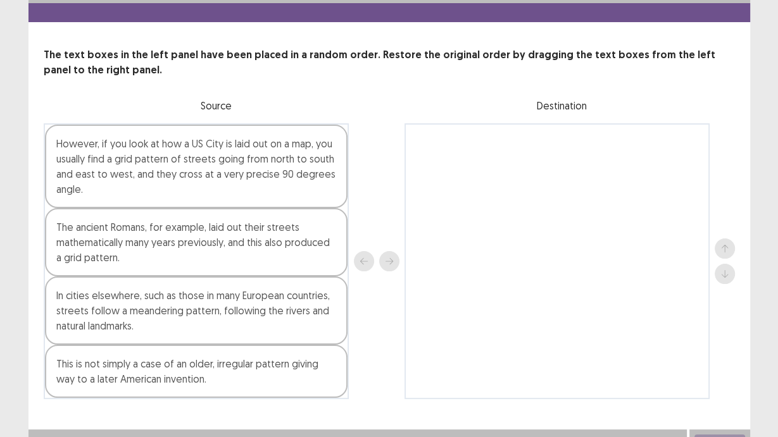
scroll to position [48, 0]
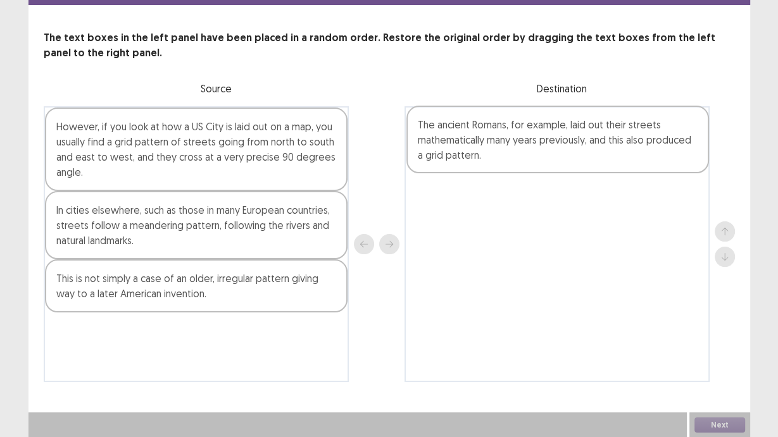
drag, startPoint x: 101, startPoint y: 239, endPoint x: 467, endPoint y: 154, distance: 375.1
click at [467, 154] on div "However, if you look at how a US City is laid out on a map, you usually find a …" at bounding box center [389, 244] width 691 height 276
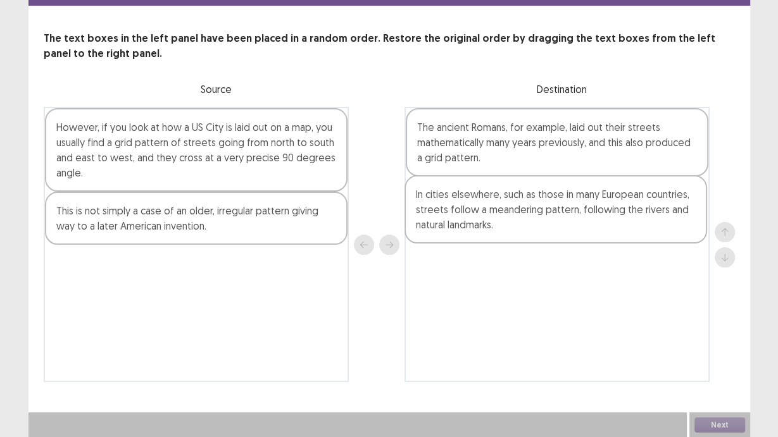
drag, startPoint x: 146, startPoint y: 233, endPoint x: 462, endPoint y: 223, distance: 316.0
click at [506, 220] on div "However, if you look at how a US City is laid out on a map, you usually find a …" at bounding box center [389, 244] width 691 height 275
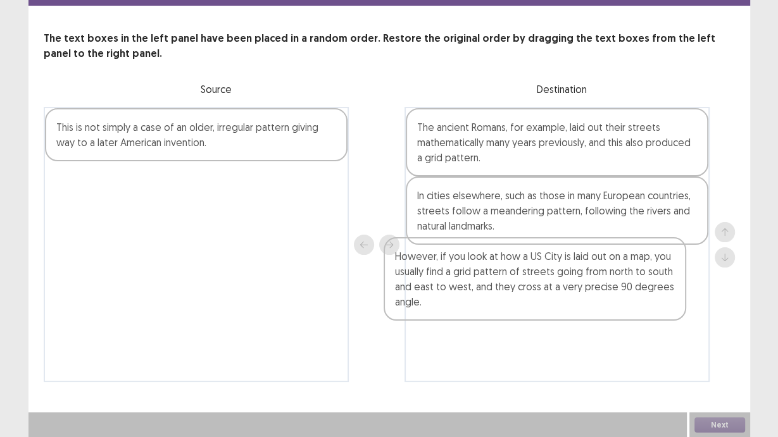
drag, startPoint x: 234, startPoint y: 173, endPoint x: 572, endPoint y: 310, distance: 364.4
click at [572, 310] on div "However, if you look at how a US City is laid out on a map, you usually find a …" at bounding box center [389, 244] width 691 height 275
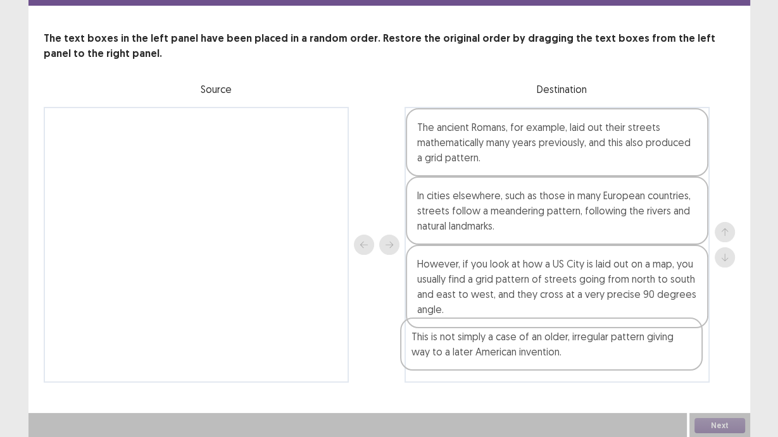
drag, startPoint x: 158, startPoint y: 138, endPoint x: 516, endPoint y: 352, distance: 416.8
click at [516, 352] on div "This is not simply a case of an older, irregular pattern giving way to a later …" at bounding box center [389, 245] width 691 height 276
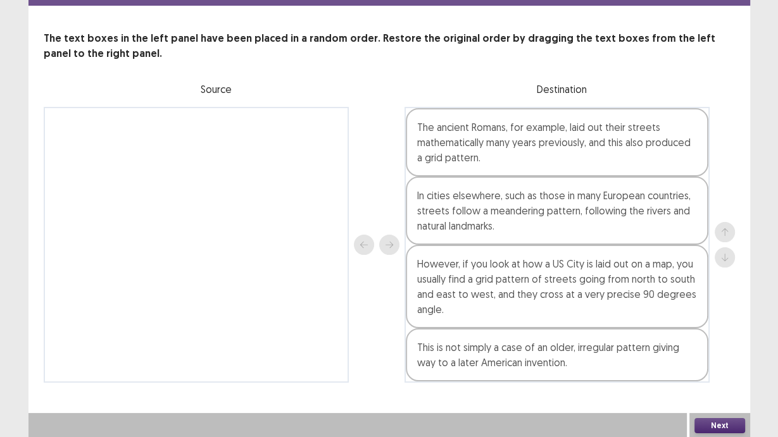
click at [737, 430] on button "Next" at bounding box center [719, 425] width 51 height 15
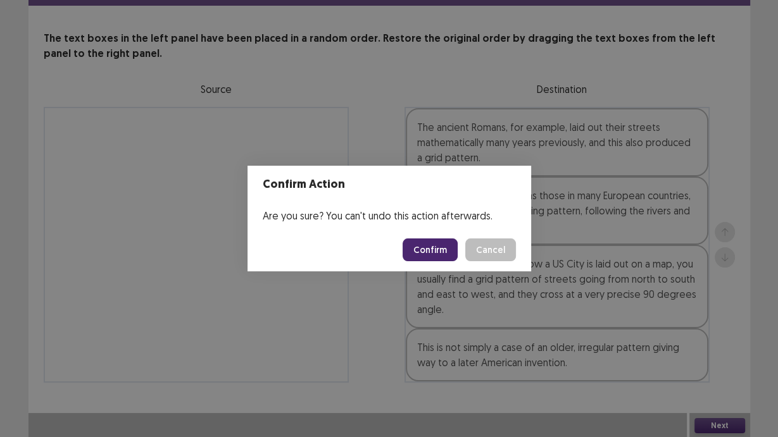
click at [441, 249] on button "Confirm" at bounding box center [430, 250] width 55 height 23
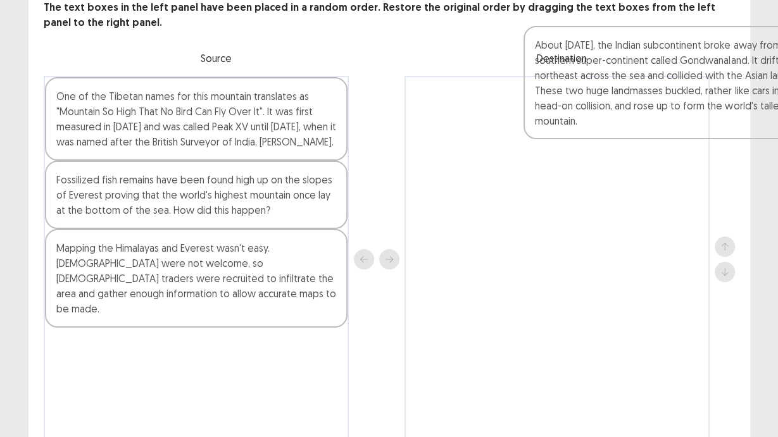
scroll to position [71, 0]
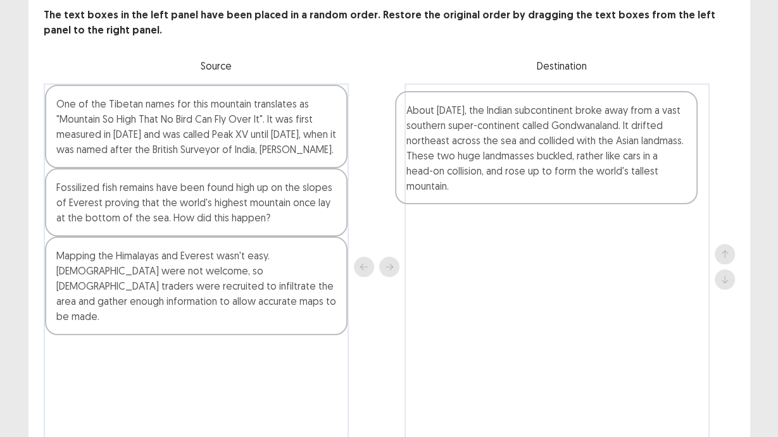
drag, startPoint x: 211, startPoint y: 271, endPoint x: 567, endPoint y: 125, distance: 384.0
click at [567, 125] on div "One of the Tibetan names for this mountain translates as "Mountain So High That…" at bounding box center [389, 267] width 691 height 367
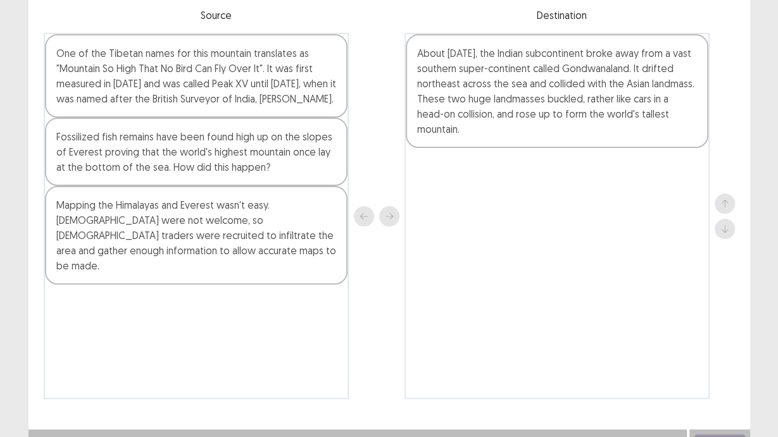
scroll to position [116, 0]
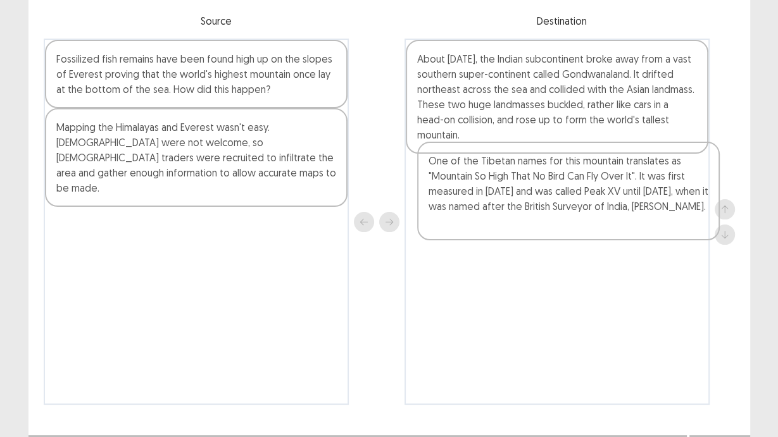
drag, startPoint x: 154, startPoint y: 115, endPoint x: 527, endPoint y: 226, distance: 389.7
click at [529, 226] on div "One of the Tibetan names for this mountain translates as "Mountain So High That…" at bounding box center [389, 222] width 691 height 367
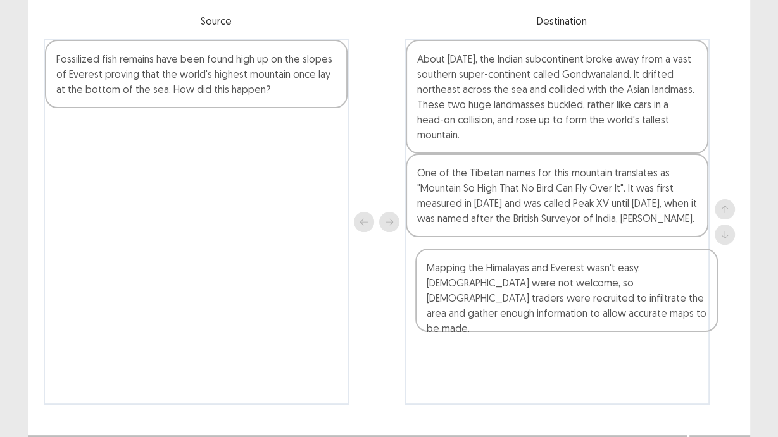
drag, startPoint x: 246, startPoint y: 138, endPoint x: 617, endPoint y: 284, distance: 398.5
click at [617, 284] on div "Fossilized fish remains have been found high up on the slopes of Everest provin…" at bounding box center [389, 222] width 691 height 367
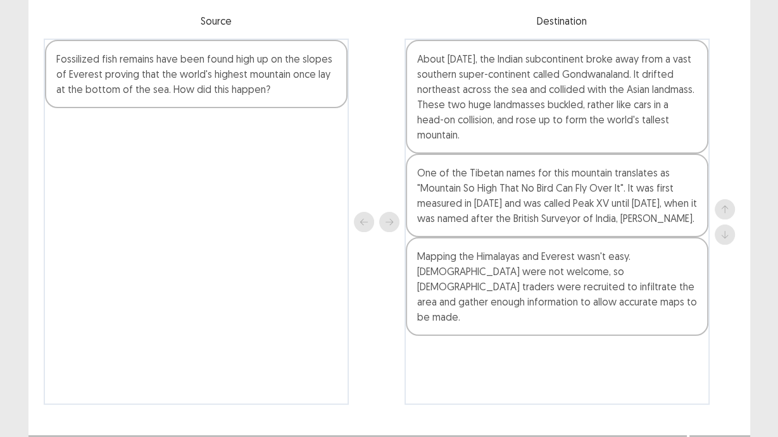
drag, startPoint x: 261, startPoint y: 112, endPoint x: 325, endPoint y: 256, distance: 157.8
click at [329, 275] on div "Fossilized fish remains have been found high up on the slopes of Everest provin…" at bounding box center [196, 222] width 305 height 367
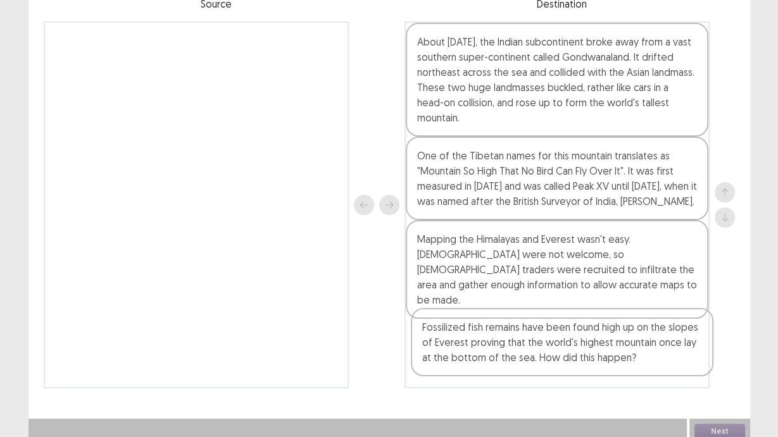
scroll to position [139, 0]
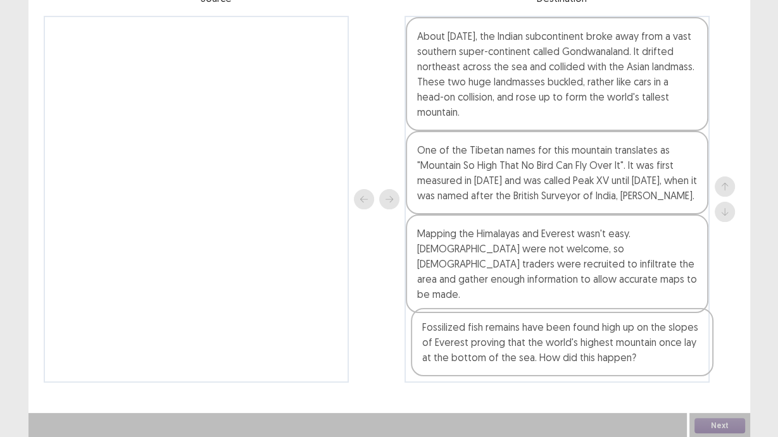
drag, startPoint x: 258, startPoint y: 89, endPoint x: 624, endPoint y: 348, distance: 447.8
click at [624, 348] on div "Fossilized fish remains have been found high up on the slopes of Everest provin…" at bounding box center [389, 199] width 691 height 367
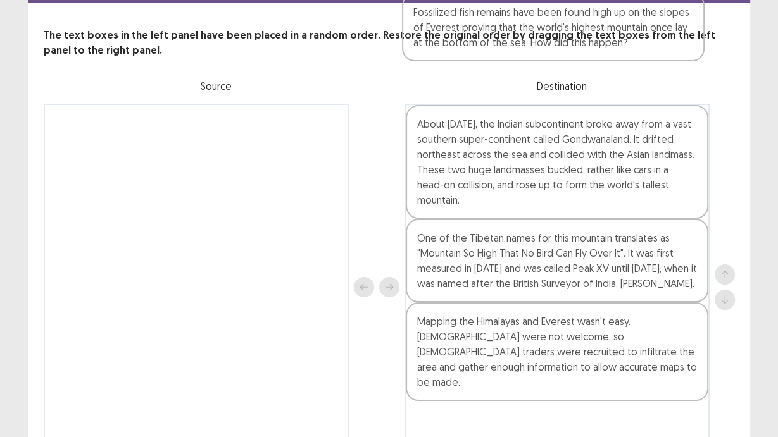
scroll to position [0, 0]
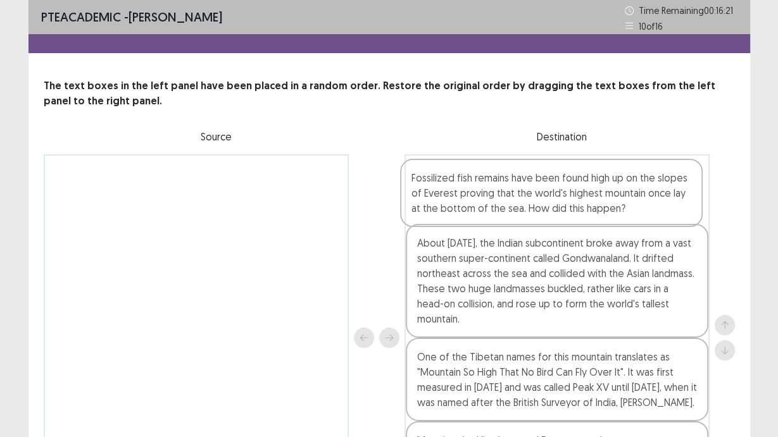
drag, startPoint x: 623, startPoint y: 348, endPoint x: 616, endPoint y: 184, distance: 164.1
click at [616, 184] on div "About [DATE], the Indian subcontinent broke away from a vast southern super-con…" at bounding box center [556, 337] width 305 height 367
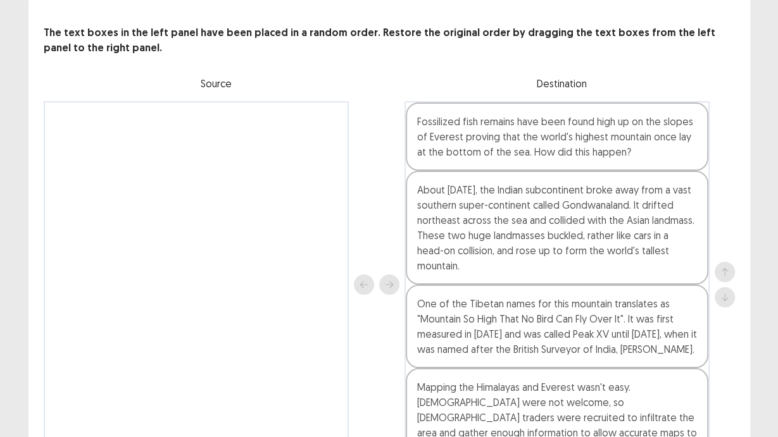
scroll to position [139, 0]
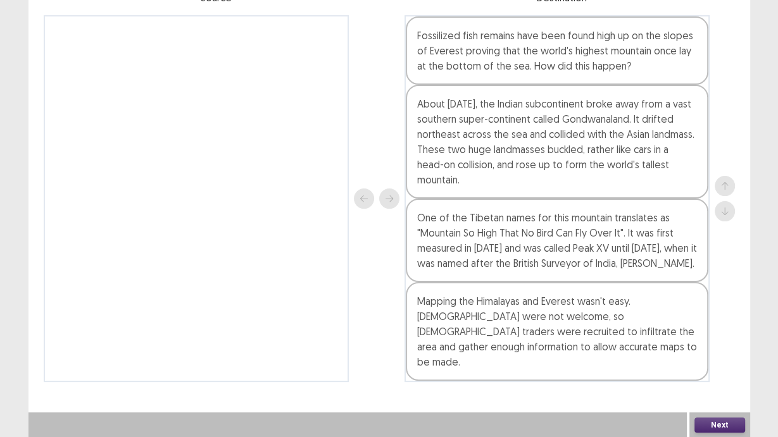
click at [712, 425] on button "Next" at bounding box center [719, 425] width 51 height 15
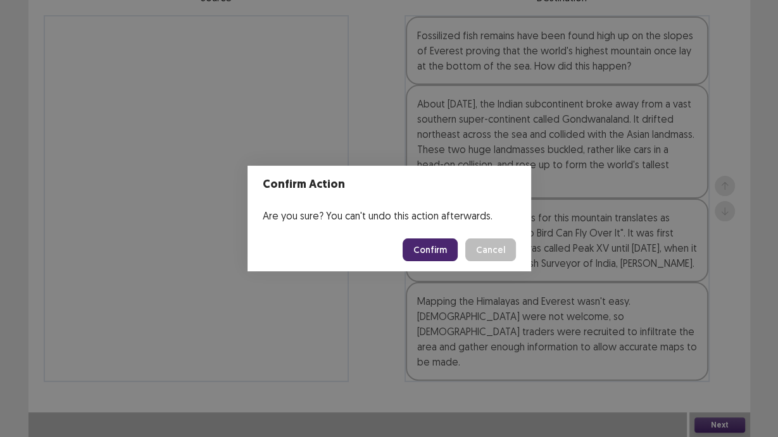
click at [426, 245] on button "Confirm" at bounding box center [430, 250] width 55 height 23
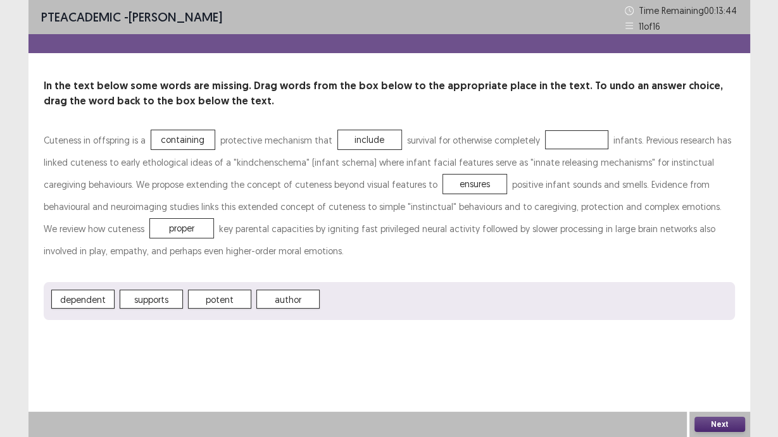
click at [734, 417] on button "Next" at bounding box center [719, 424] width 51 height 15
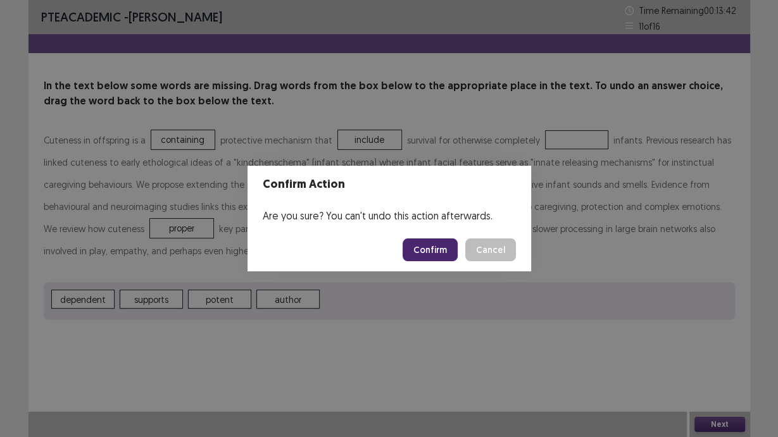
click at [499, 251] on button "Cancel" at bounding box center [490, 250] width 51 height 23
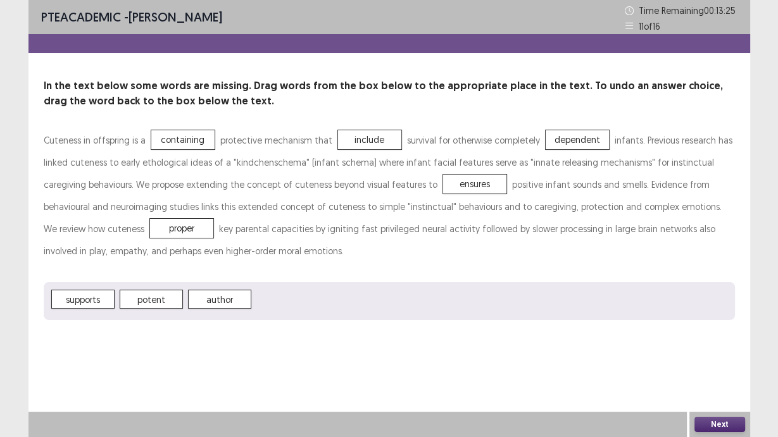
click at [699, 425] on button "Next" at bounding box center [719, 424] width 51 height 15
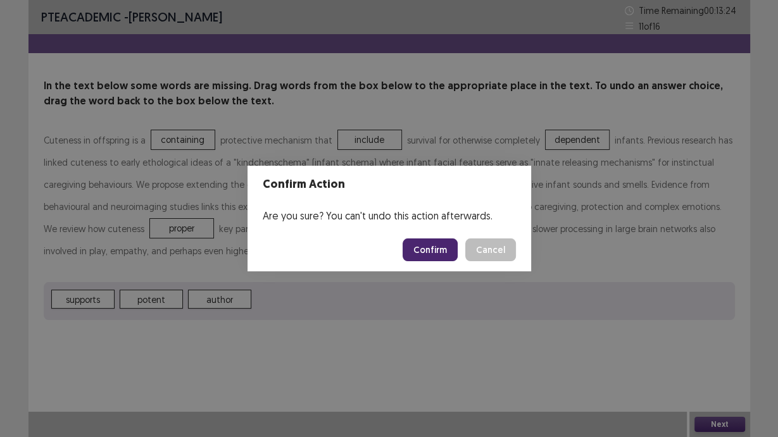
click at [435, 242] on button "Confirm" at bounding box center [430, 250] width 55 height 23
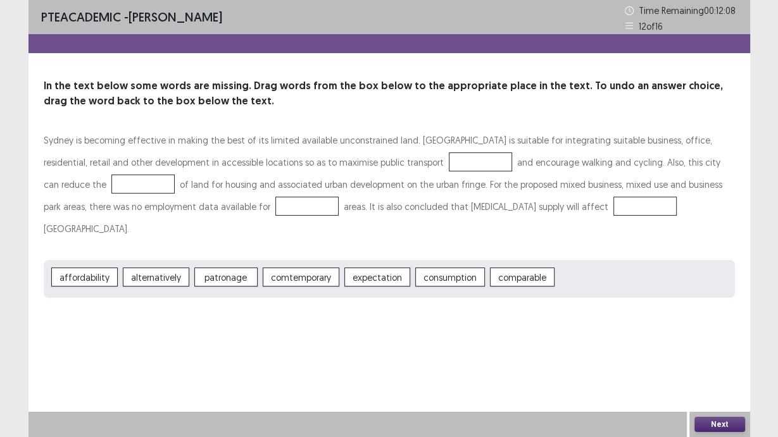
click at [382, 268] on span "expectation" at bounding box center [377, 277] width 66 height 19
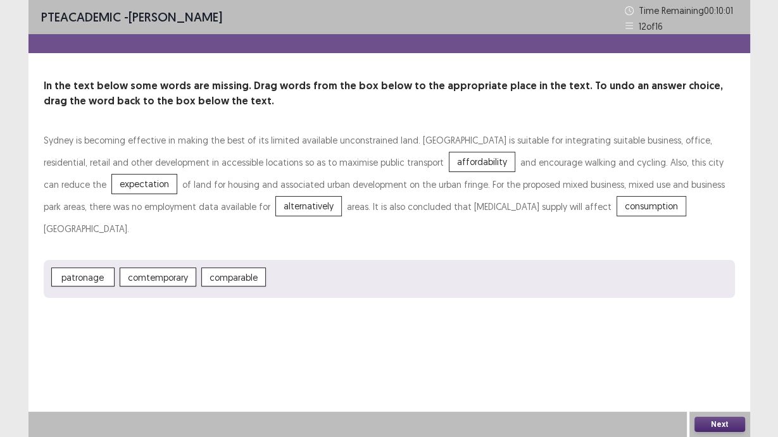
click at [704, 418] on button "Next" at bounding box center [719, 424] width 51 height 15
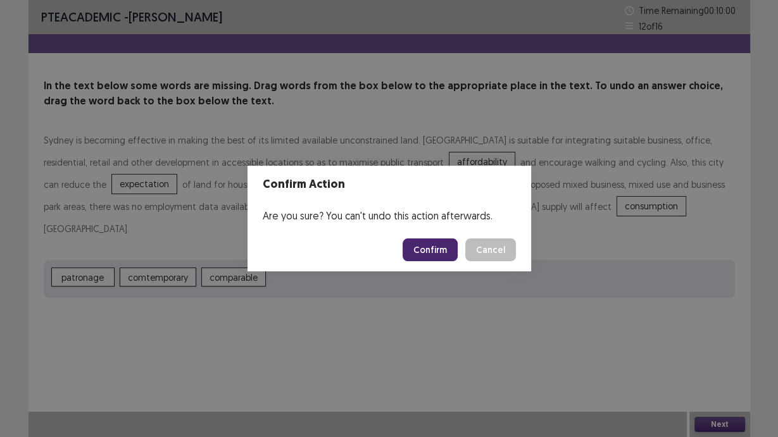
click at [439, 247] on button "Confirm" at bounding box center [430, 250] width 55 height 23
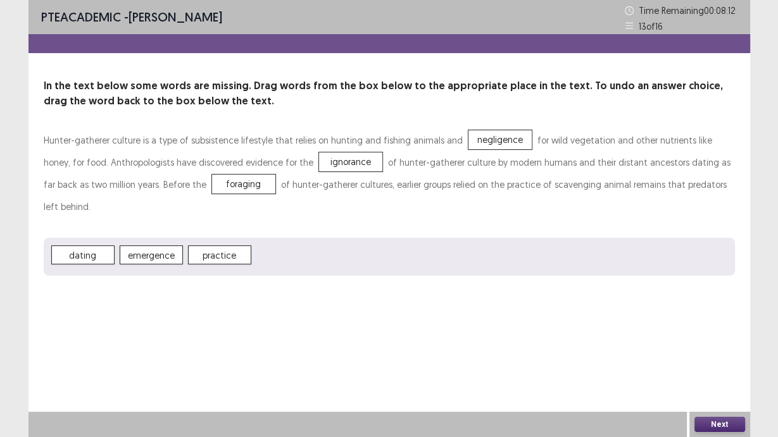
click at [720, 430] on button "Next" at bounding box center [719, 424] width 51 height 15
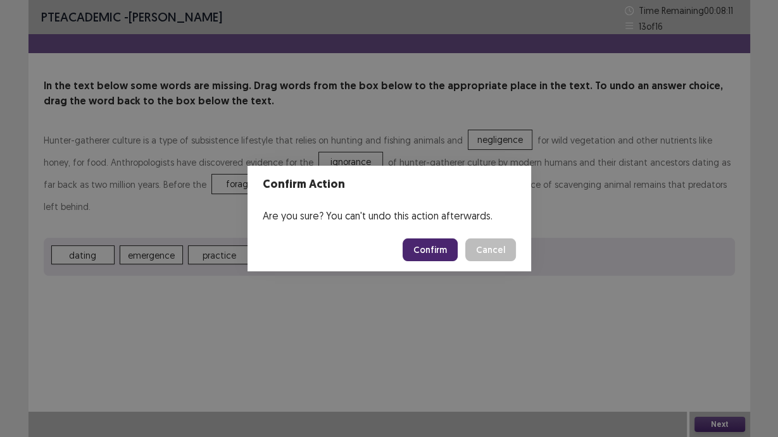
click at [434, 249] on button "Confirm" at bounding box center [430, 250] width 55 height 23
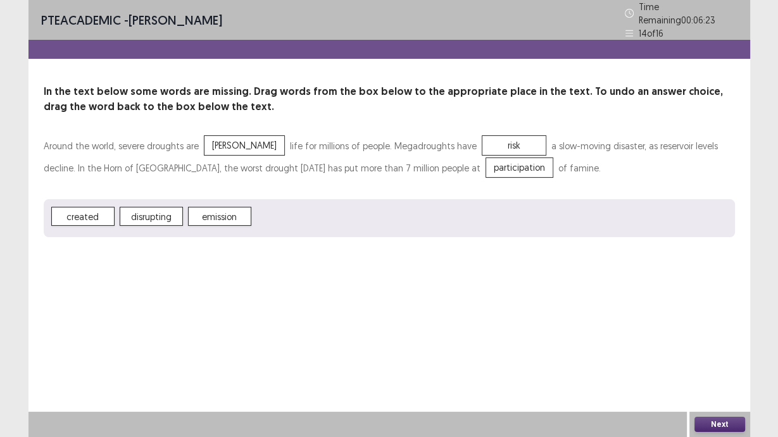
click at [723, 423] on button "Next" at bounding box center [719, 424] width 51 height 15
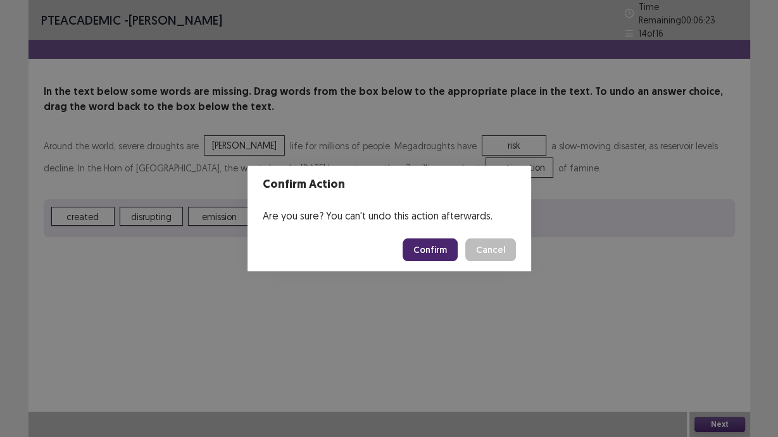
click at [422, 251] on button "Confirm" at bounding box center [430, 250] width 55 height 23
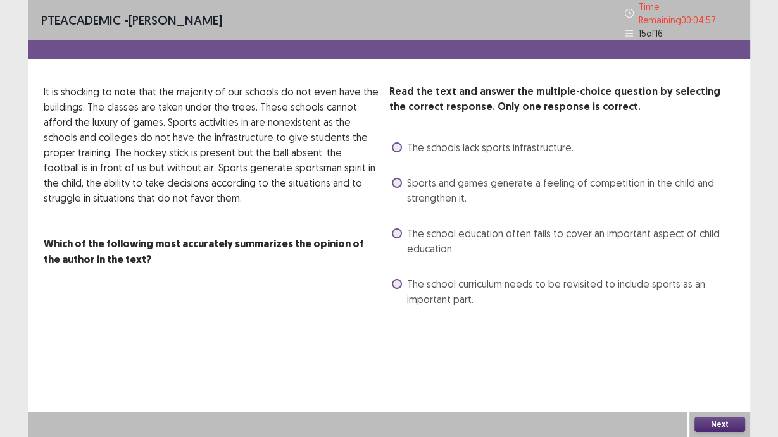
click at [398, 229] on span at bounding box center [397, 234] width 10 height 10
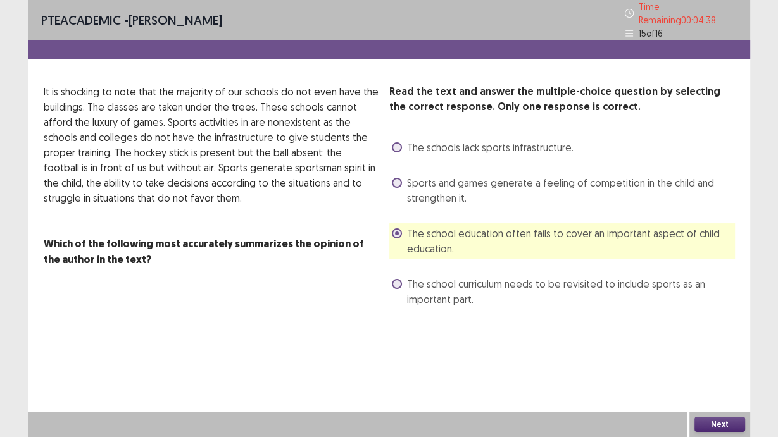
click at [722, 420] on button "Next" at bounding box center [719, 424] width 51 height 15
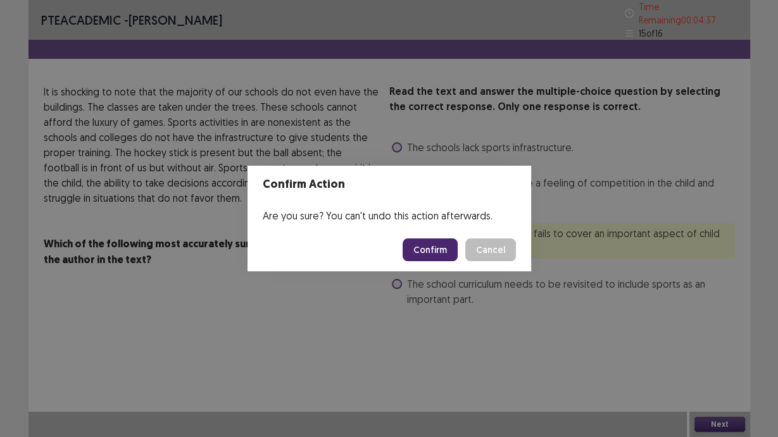
click at [432, 255] on button "Confirm" at bounding box center [430, 250] width 55 height 23
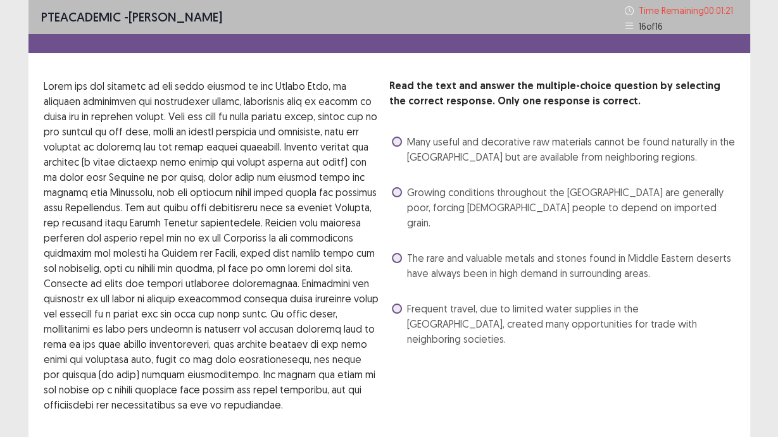
click at [397, 143] on span at bounding box center [397, 142] width 10 height 10
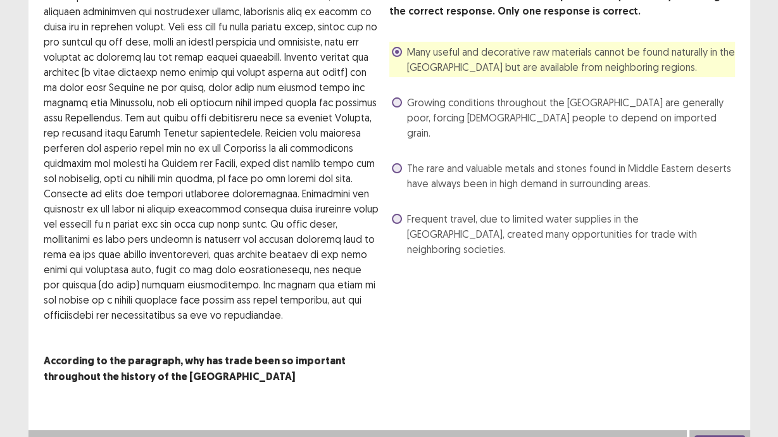
scroll to position [101, 0]
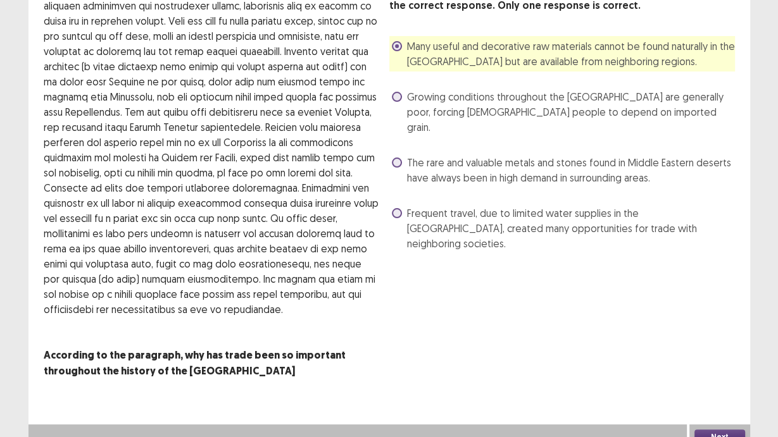
click at [390, 125] on div "Read the text and answer the multiple-choice question by selecting the correct …" at bounding box center [562, 118] width 346 height 271
click at [396, 158] on span at bounding box center [397, 163] width 10 height 10
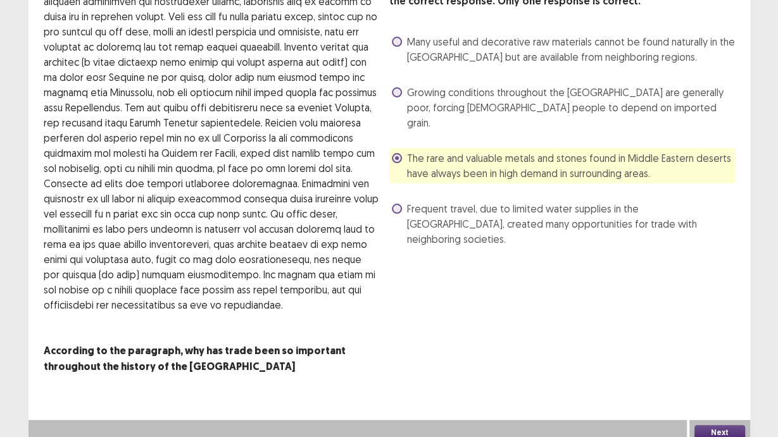
scroll to position [108, 0]
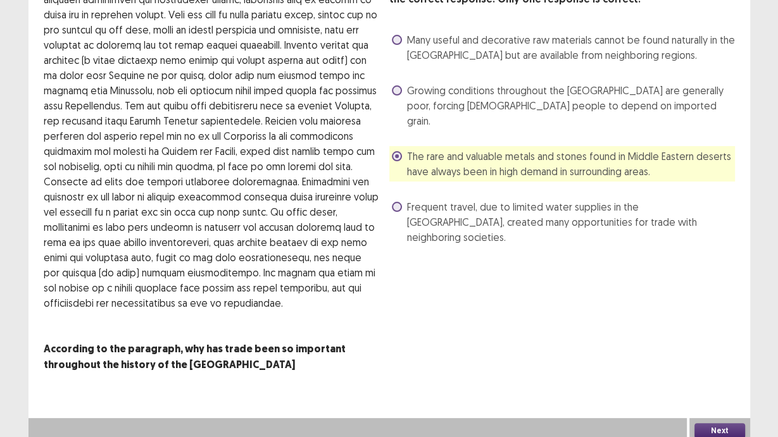
click at [717, 423] on button "Next" at bounding box center [719, 430] width 51 height 15
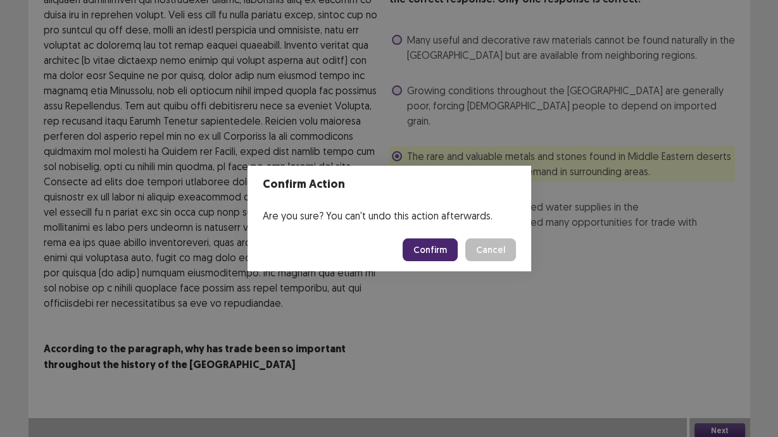
click at [427, 256] on button "Confirm" at bounding box center [430, 250] width 55 height 23
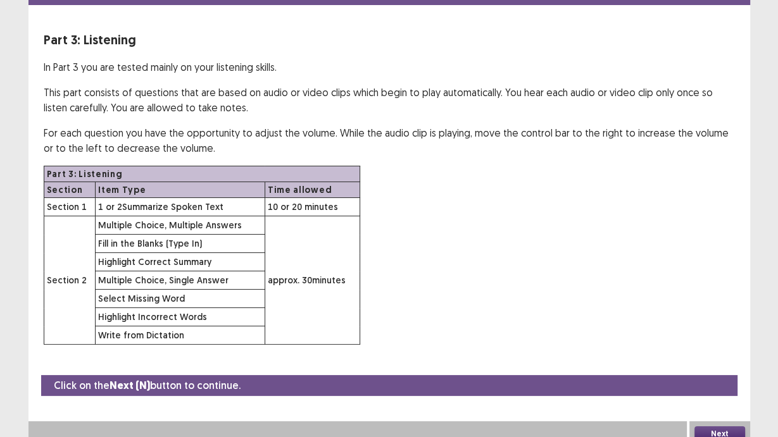
scroll to position [54, 0]
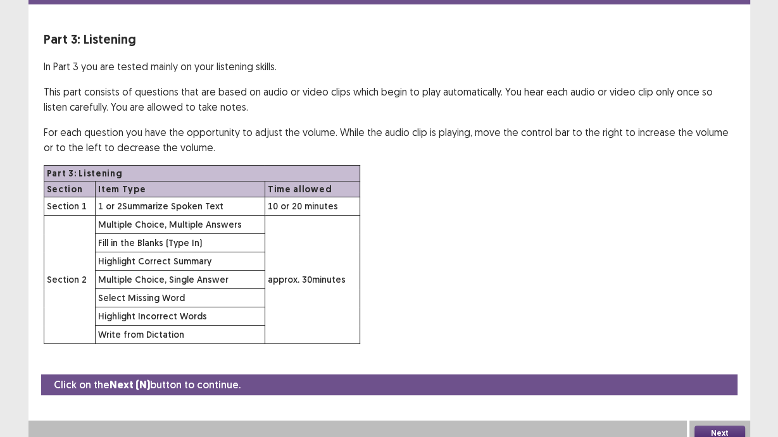
click at [724, 428] on button "Next" at bounding box center [719, 433] width 51 height 15
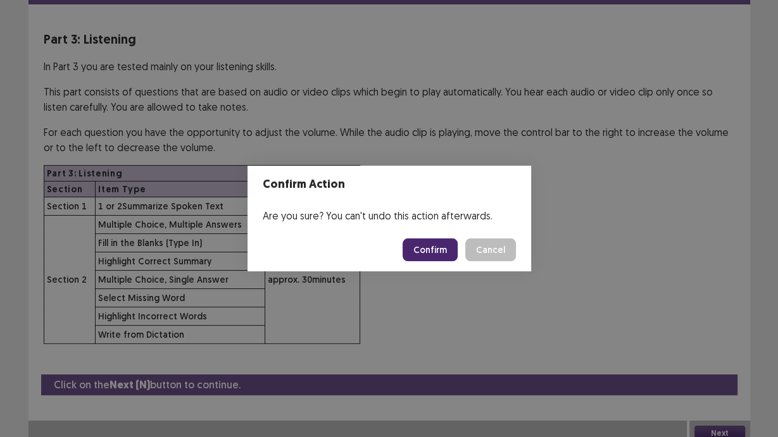
click at [411, 255] on button "Confirm" at bounding box center [430, 250] width 55 height 23
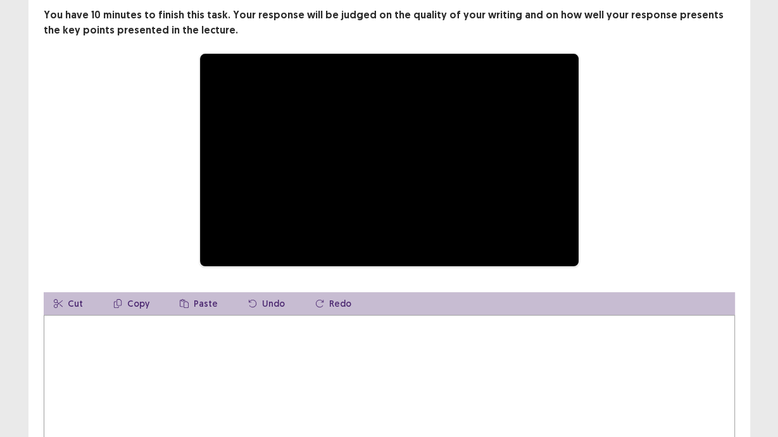
scroll to position [101, 0]
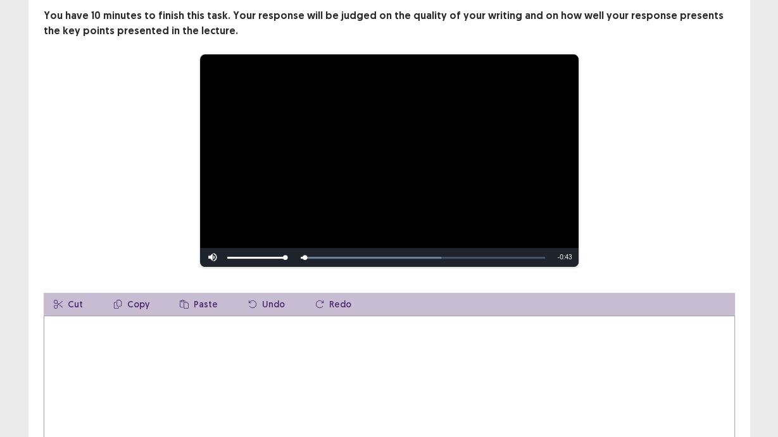
click at [179, 342] on textarea at bounding box center [389, 385] width 691 height 139
drag, startPoint x: 539, startPoint y: 252, endPoint x: 337, endPoint y: 269, distance: 202.0
click at [346, 273] on div "**********" at bounding box center [389, 230] width 722 height 495
click at [296, 253] on div "Skip Backward Skip Forward Mute Current Time 0:43 / Duration 0:43 Loaded : 100.…" at bounding box center [389, 257] width 379 height 19
click at [308, 252] on div "Skip Backward Skip Forward Mute Current Time 0:43 / Duration 0:43 Loaded : 100.…" at bounding box center [389, 257] width 379 height 19
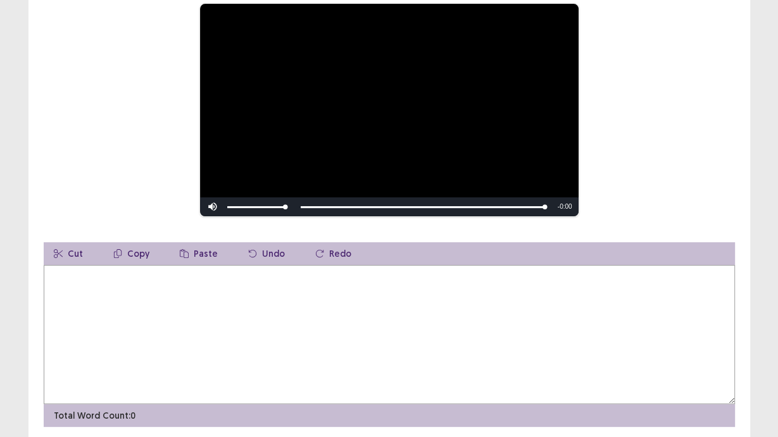
scroll to position [191, 0]
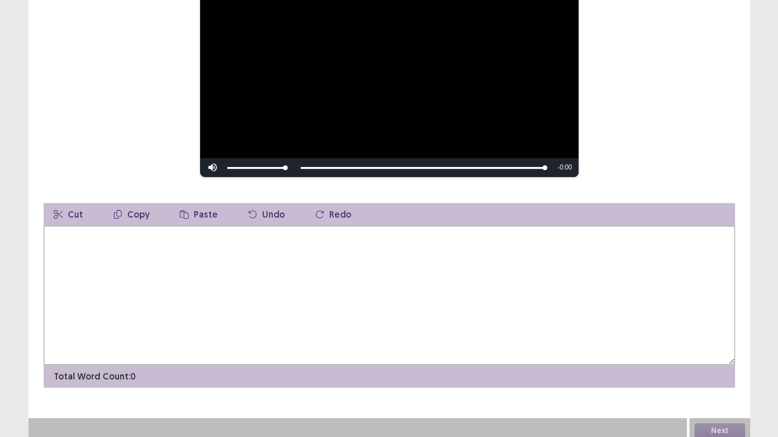
click at [260, 265] on textarea at bounding box center [389, 295] width 691 height 139
click at [322, 232] on textarea "**********" at bounding box center [389, 295] width 691 height 139
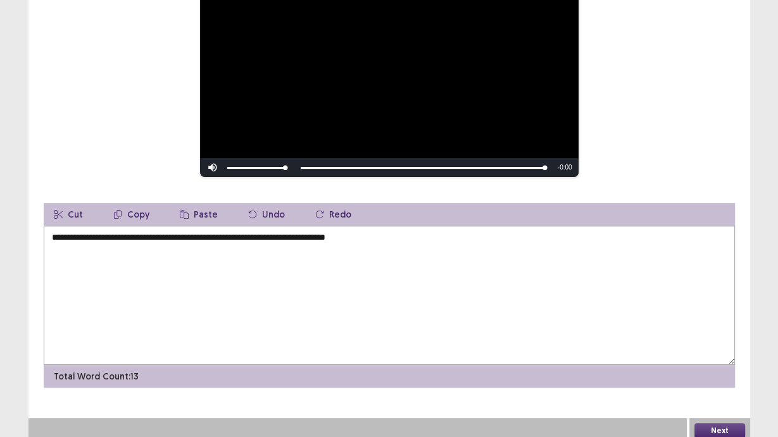
click at [446, 226] on textarea "**********" at bounding box center [389, 295] width 691 height 139
click at [620, 232] on textarea "**********" at bounding box center [389, 295] width 691 height 139
click at [617, 232] on textarea "**********" at bounding box center [389, 295] width 691 height 139
click at [687, 232] on textarea "**********" at bounding box center [389, 295] width 691 height 139
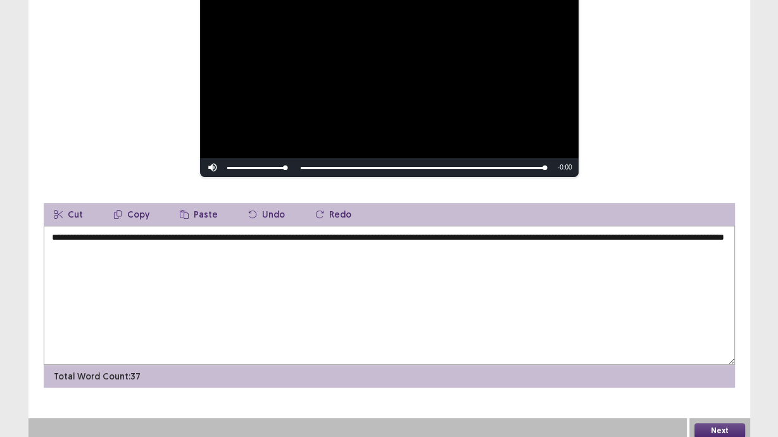
click at [175, 246] on textarea "**********" at bounding box center [389, 295] width 691 height 139
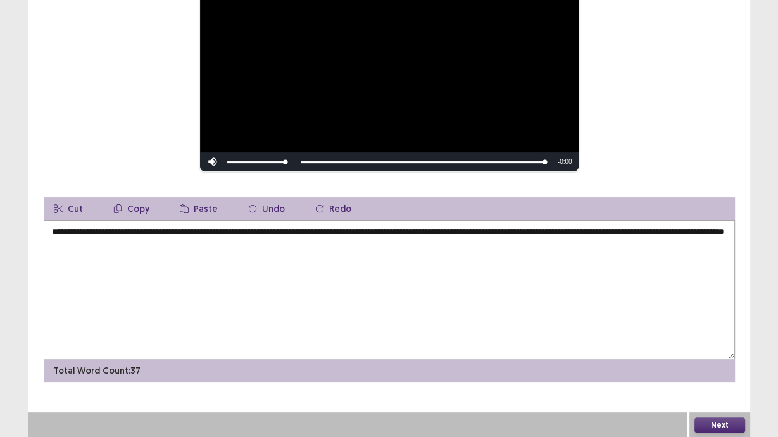
click at [182, 245] on textarea "**********" at bounding box center [389, 289] width 691 height 139
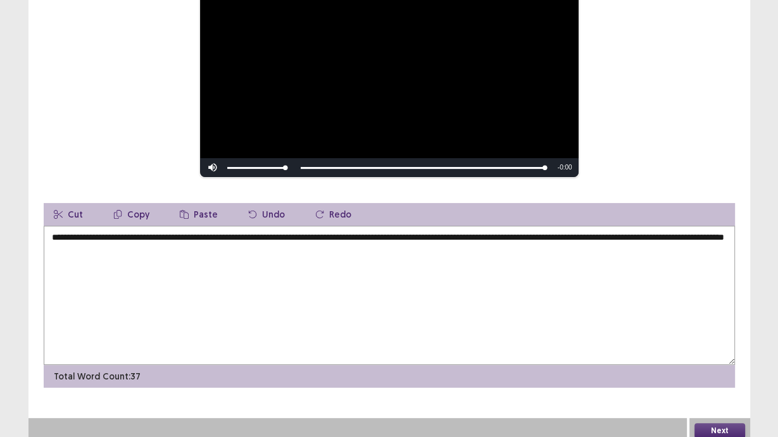
click at [261, 237] on textarea "**********" at bounding box center [389, 295] width 691 height 139
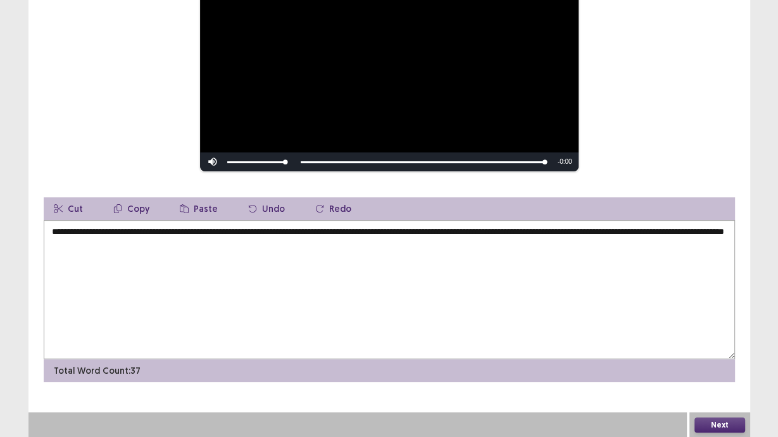
click at [233, 237] on textarea "**********" at bounding box center [389, 289] width 691 height 139
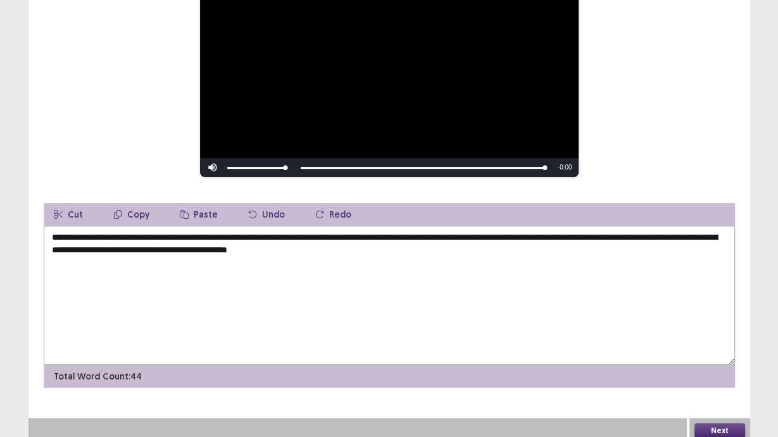
drag, startPoint x: 51, startPoint y: 230, endPoint x: 161, endPoint y: 237, distance: 109.7
click at [161, 237] on textarea "**********" at bounding box center [389, 295] width 691 height 139
click at [438, 252] on textarea "**********" at bounding box center [389, 295] width 691 height 139
paste textarea "**********"
click at [402, 243] on textarea "**********" at bounding box center [389, 295] width 691 height 139
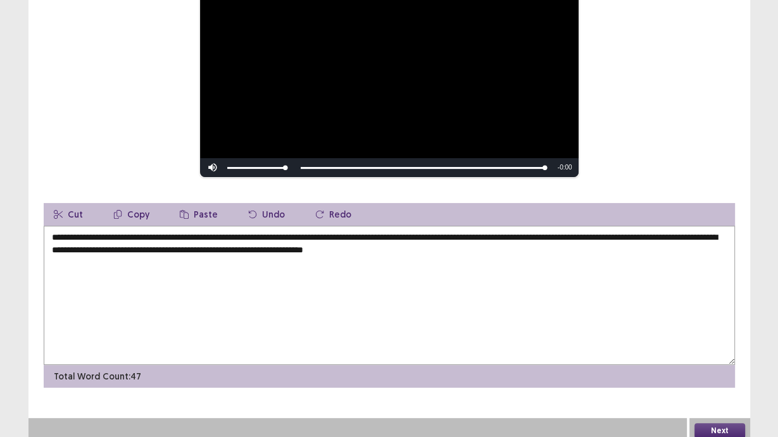
click at [537, 250] on textarea "**********" at bounding box center [389, 295] width 691 height 139
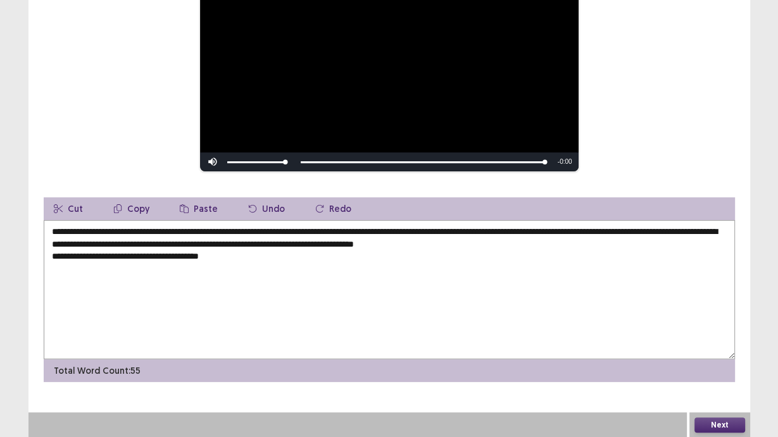
drag, startPoint x: 53, startPoint y: 229, endPoint x: 161, endPoint y: 229, distance: 108.2
click at [161, 229] on textarea "**********" at bounding box center [389, 289] width 691 height 139
click at [284, 258] on textarea "**********" at bounding box center [389, 289] width 691 height 139
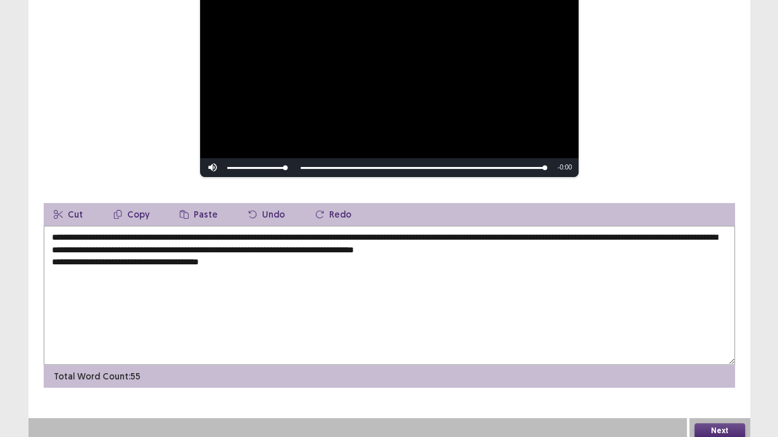
paste textarea "**********"
click at [234, 256] on textarea "**********" at bounding box center [389, 295] width 691 height 139
click at [359, 253] on textarea "**********" at bounding box center [389, 295] width 691 height 139
type textarea "**********"
click at [717, 424] on button "Next" at bounding box center [719, 430] width 51 height 15
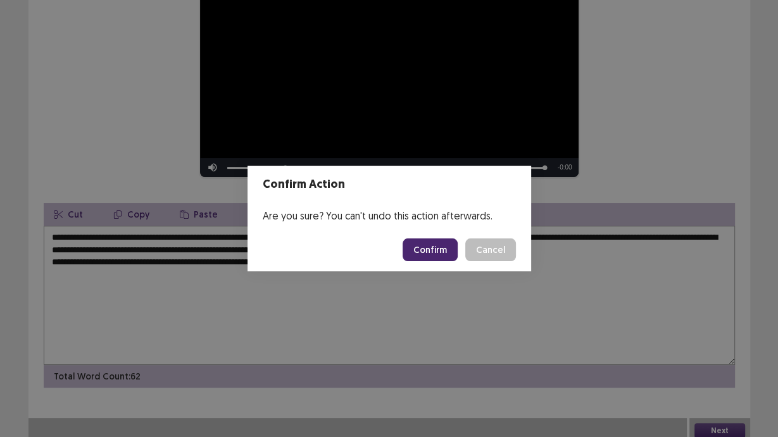
click at [444, 260] on footer "Confirm Cancel" at bounding box center [389, 250] width 284 height 43
click at [444, 254] on button "Confirm" at bounding box center [430, 250] width 55 height 23
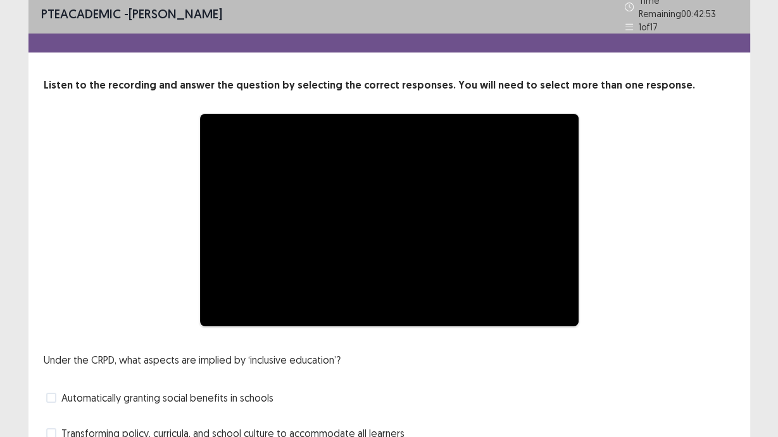
scroll to position [133, 0]
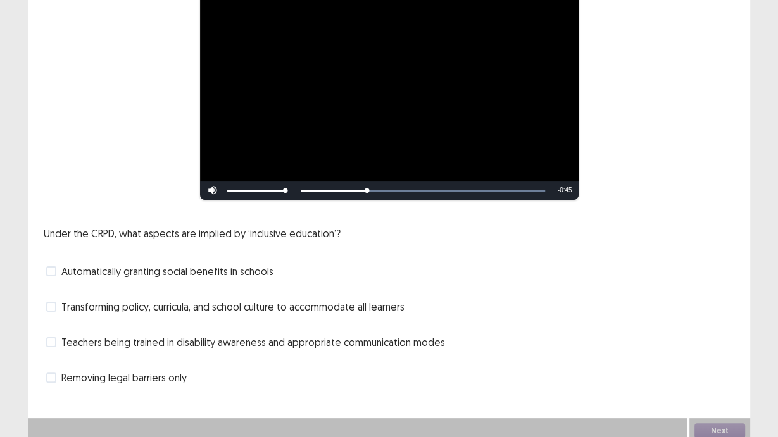
click at [51, 337] on span at bounding box center [51, 342] width 10 height 10
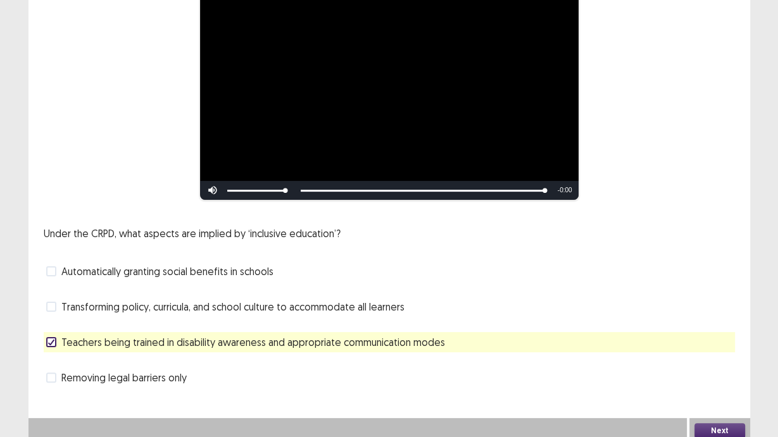
click at [696, 423] on button "Next" at bounding box center [719, 430] width 51 height 15
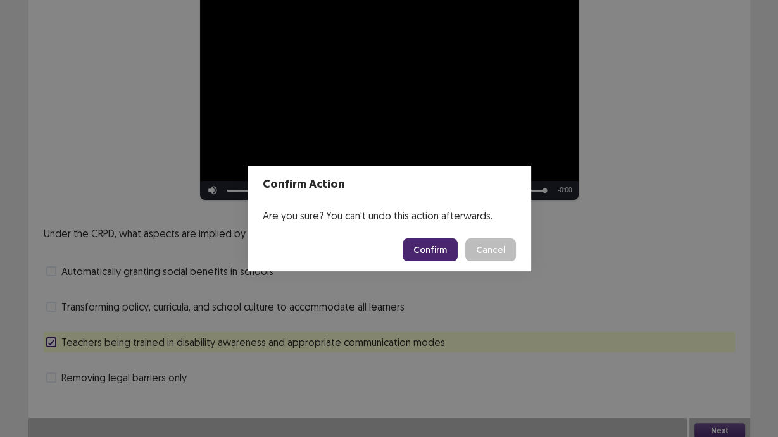
click at [430, 247] on button "Confirm" at bounding box center [430, 250] width 55 height 23
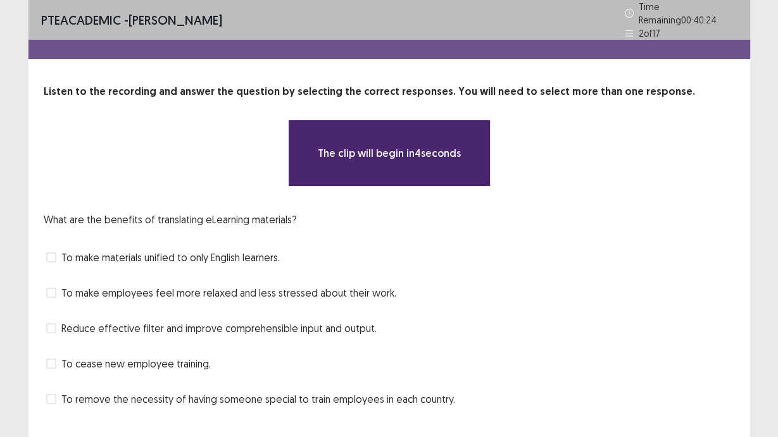
scroll to position [21, 0]
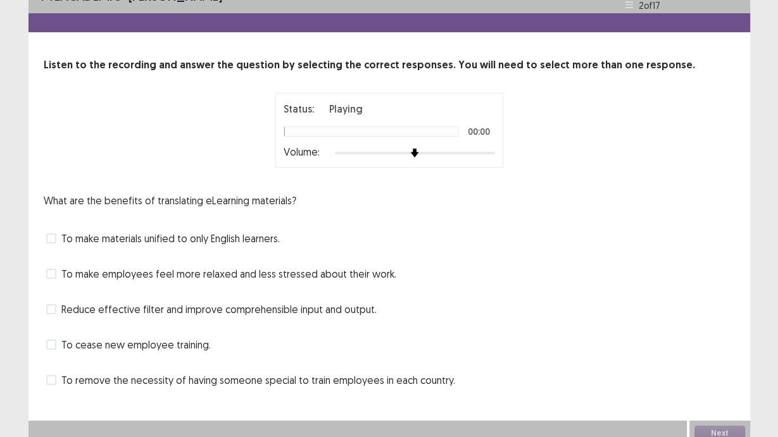
click at [482, 152] on div at bounding box center [415, 153] width 160 height 10
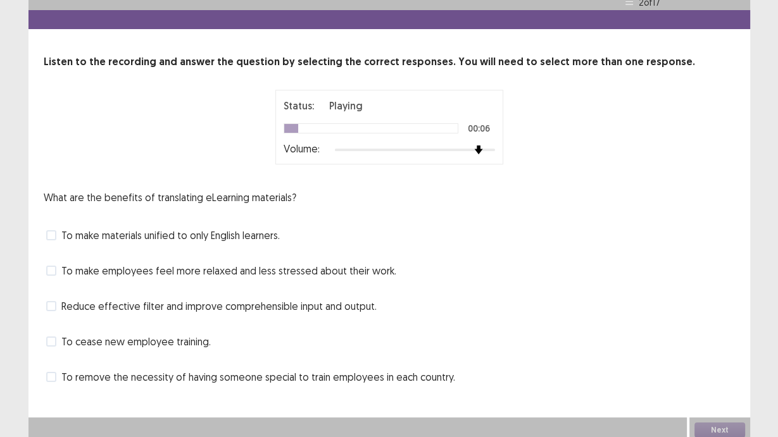
scroll to position [29, 0]
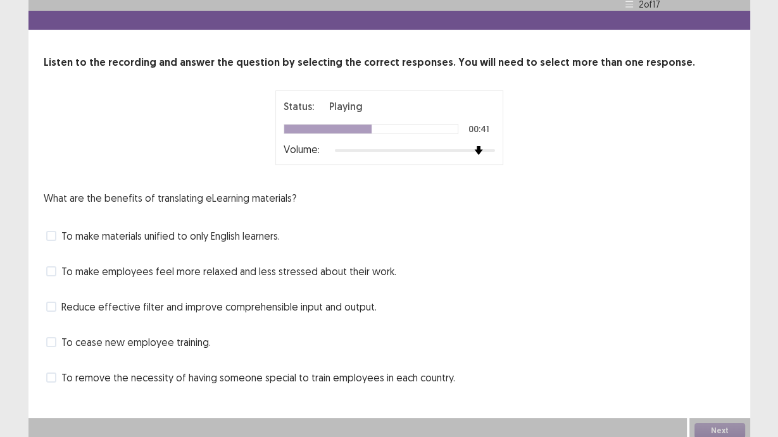
click at [52, 303] on span at bounding box center [51, 307] width 10 height 10
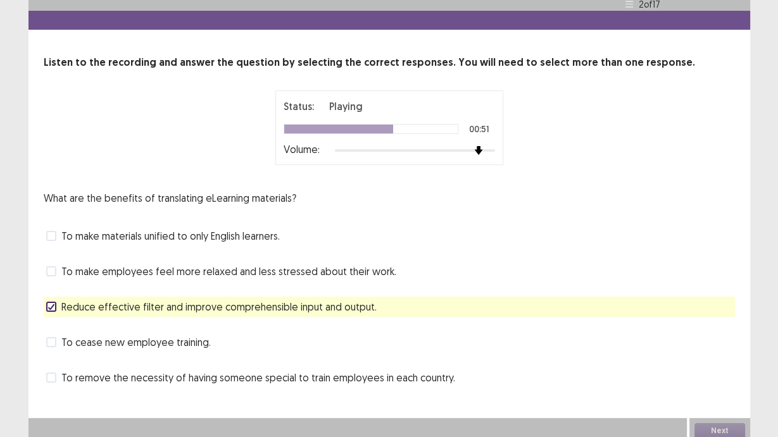
click at [53, 266] on span at bounding box center [51, 271] width 10 height 10
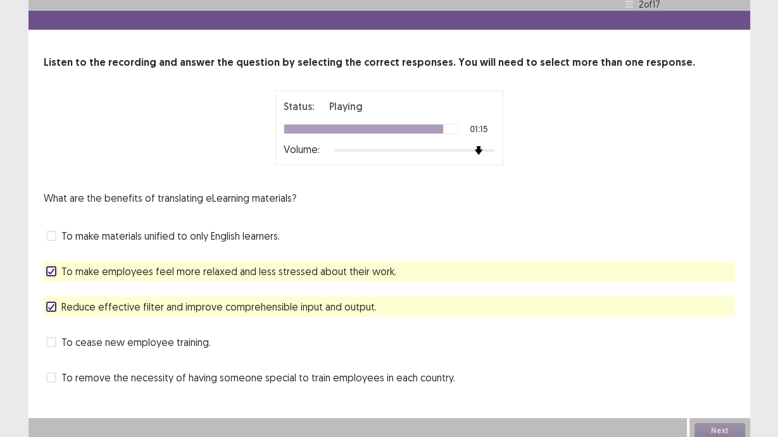
click at [53, 337] on span at bounding box center [51, 342] width 10 height 10
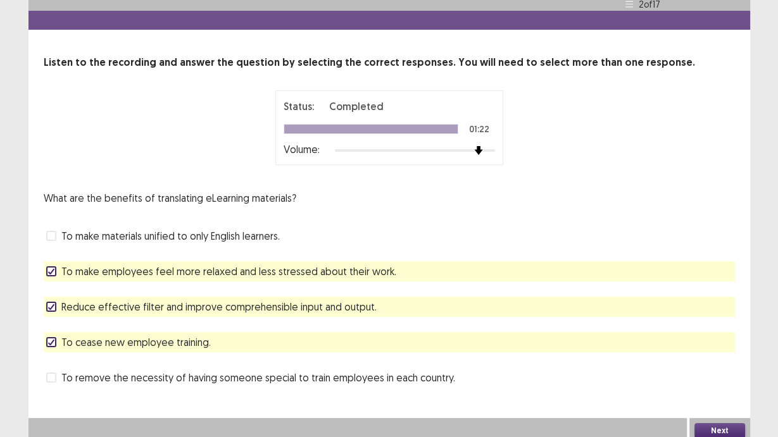
click at [703, 424] on button "Next" at bounding box center [719, 430] width 51 height 15
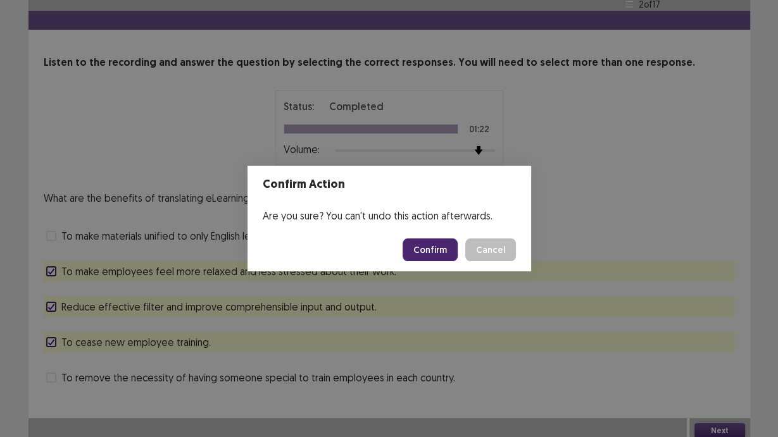
click at [435, 260] on button "Confirm" at bounding box center [430, 250] width 55 height 23
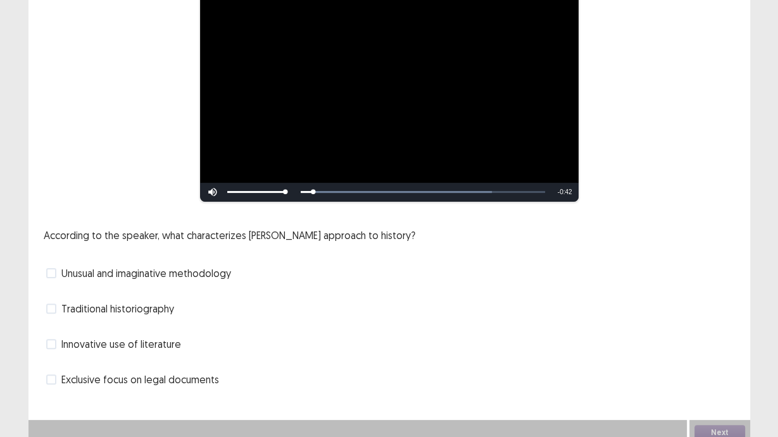
scroll to position [204, 0]
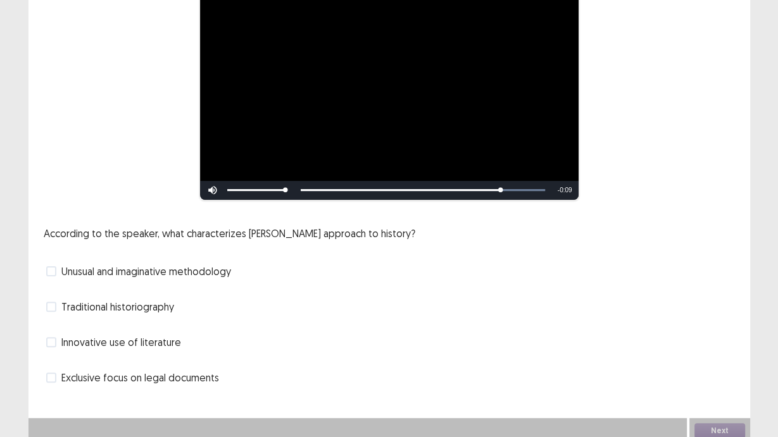
click at [50, 377] on label "Exclusive focus on legal documents" at bounding box center [132, 377] width 173 height 15
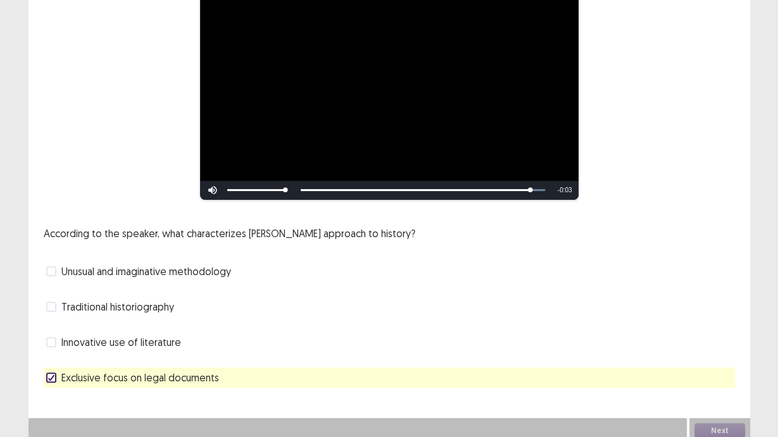
click at [57, 299] on label "Traditional historiography" at bounding box center [110, 306] width 128 height 15
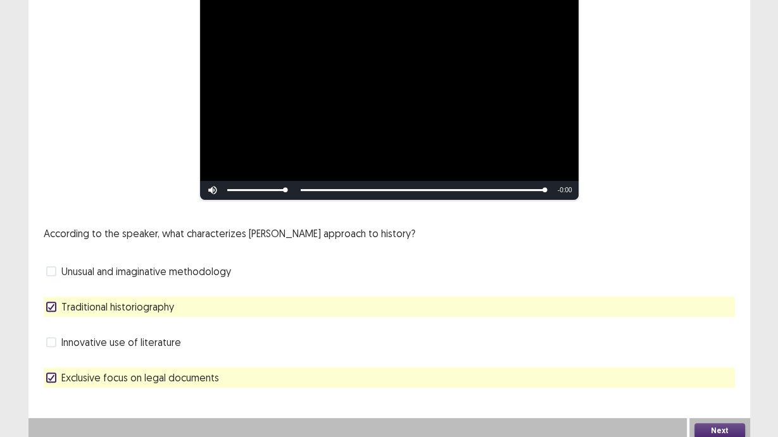
click at [717, 423] on button "Next" at bounding box center [719, 430] width 51 height 15
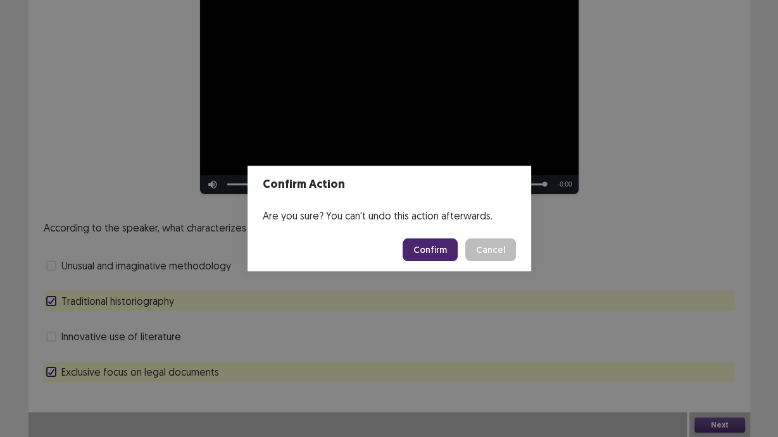
click at [444, 239] on button "Confirm" at bounding box center [430, 250] width 55 height 23
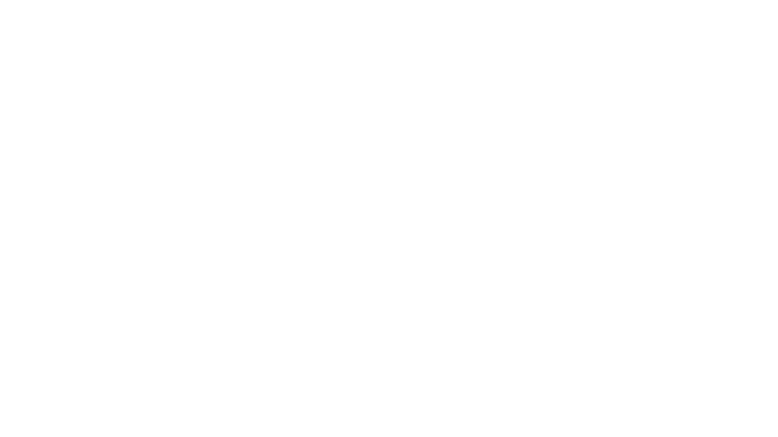
scroll to position [0, 0]
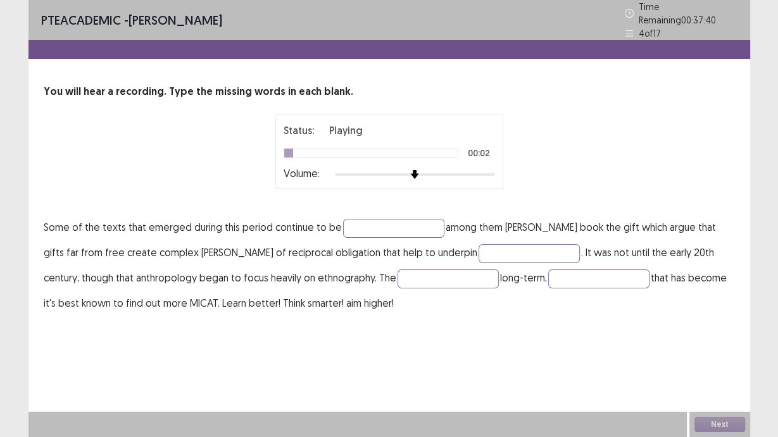
click at [485, 173] on div at bounding box center [415, 174] width 160 height 3
click at [426, 219] on input "text" at bounding box center [393, 228] width 101 height 19
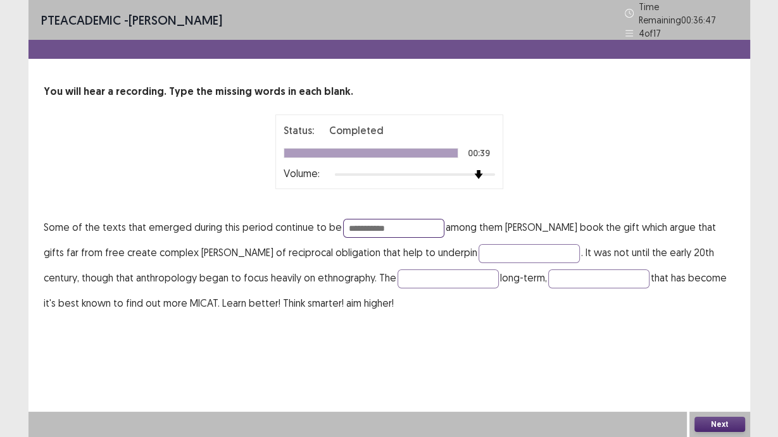
type input "**********"
click at [422, 277] on input "text" at bounding box center [448, 279] width 101 height 19
type input "********"
click at [724, 420] on button "Next" at bounding box center [719, 424] width 51 height 15
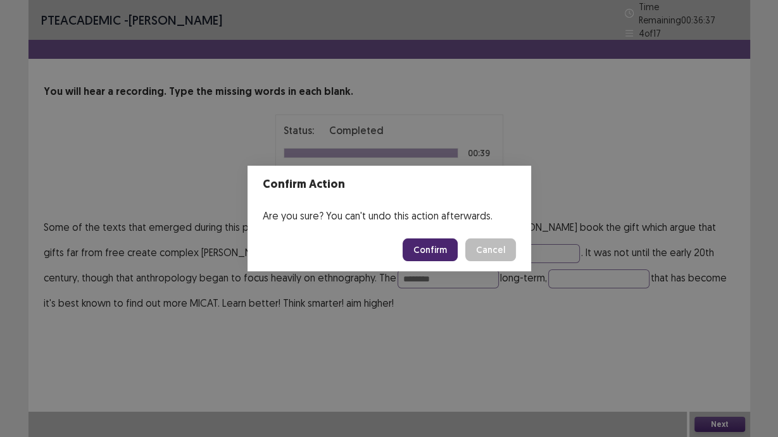
click at [434, 247] on button "Confirm" at bounding box center [430, 250] width 55 height 23
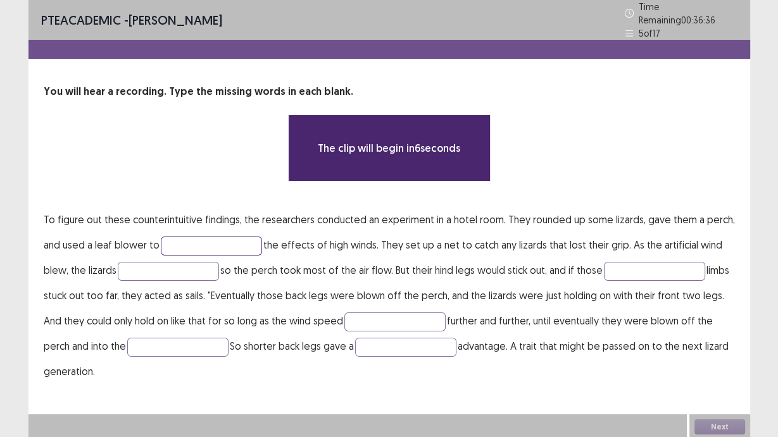
click at [242, 237] on input "text" at bounding box center [211, 246] width 101 height 19
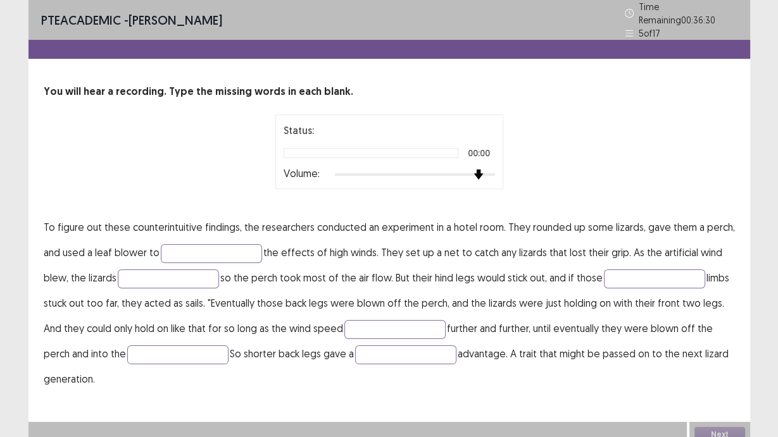
click at [482, 170] on div at bounding box center [415, 175] width 160 height 10
click at [136, 275] on input "text" at bounding box center [168, 279] width 101 height 19
click at [630, 272] on input "text" at bounding box center [654, 279] width 101 height 19
click at [204, 246] on input "text" at bounding box center [211, 253] width 101 height 19
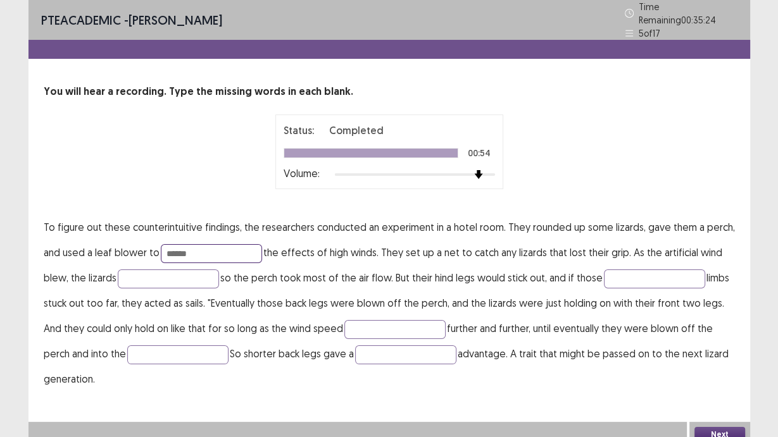
type input "******"
click at [169, 277] on input "text" at bounding box center [168, 279] width 101 height 19
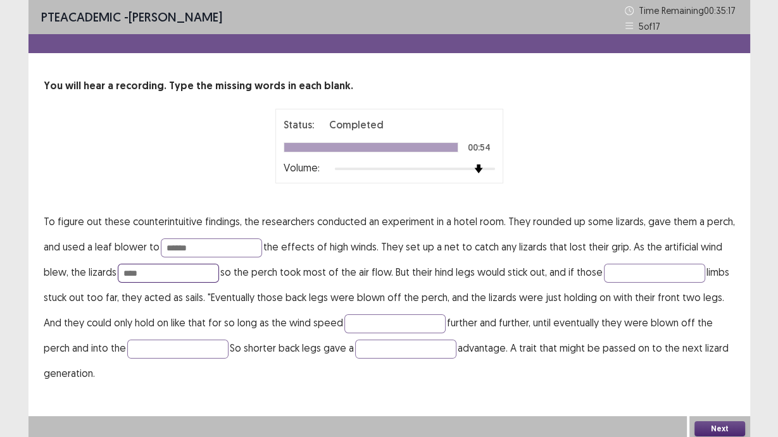
type input "****"
click at [654, 268] on input "text" at bounding box center [654, 273] width 101 height 19
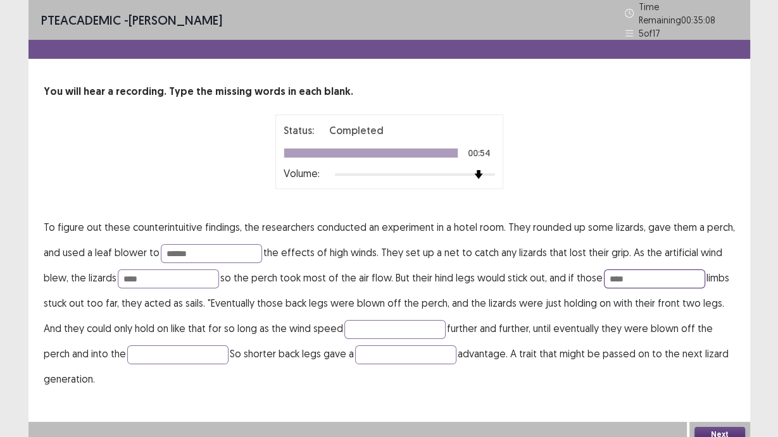
type input "****"
click at [364, 320] on input "text" at bounding box center [394, 329] width 101 height 19
type input "*********"
click at [144, 349] on input "text" at bounding box center [177, 355] width 101 height 19
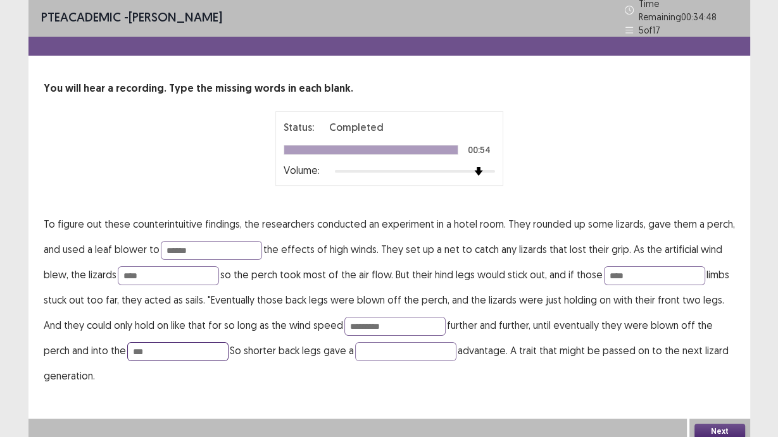
scroll to position [4, 0]
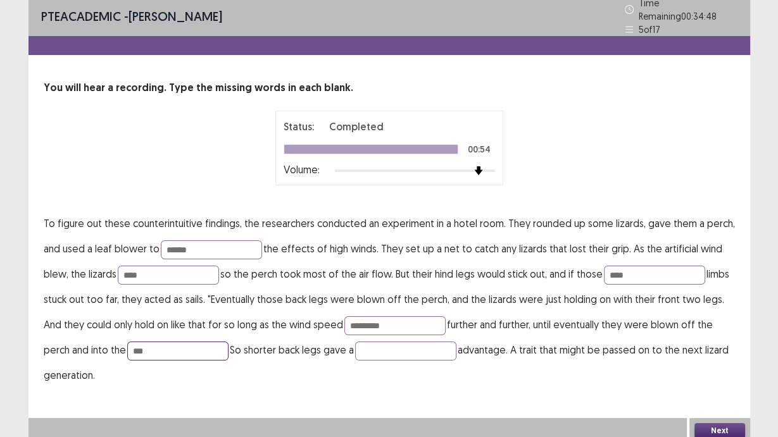
type input "***"
click at [720, 423] on button "Next" at bounding box center [719, 430] width 51 height 15
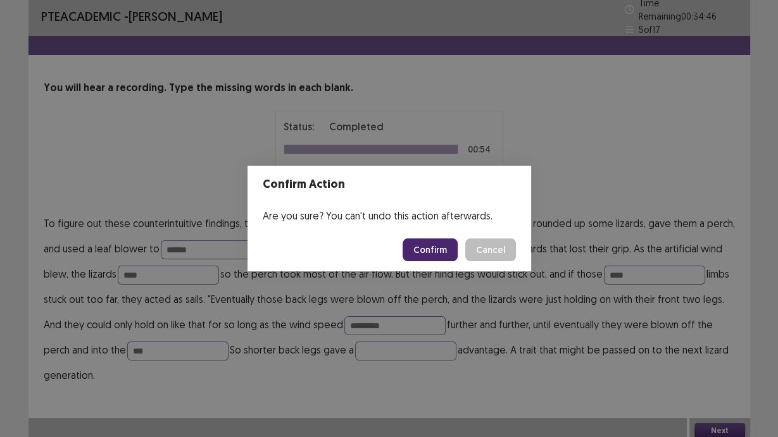
click at [438, 252] on button "Confirm" at bounding box center [430, 250] width 55 height 23
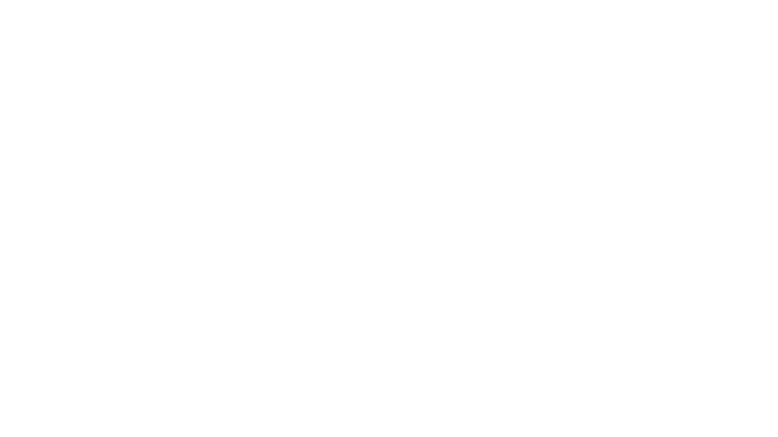
scroll to position [0, 0]
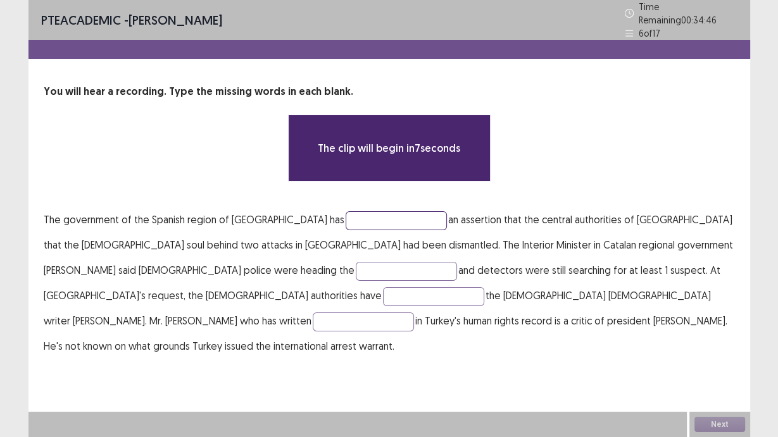
click at [367, 211] on input "text" at bounding box center [396, 220] width 101 height 19
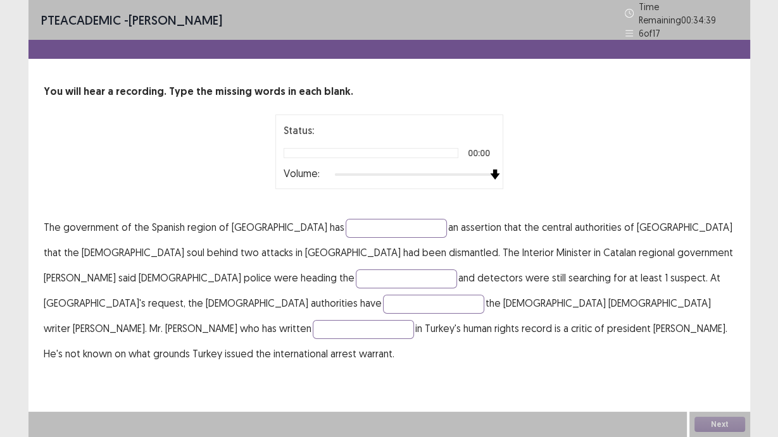
click at [487, 170] on div at bounding box center [415, 175] width 160 height 10
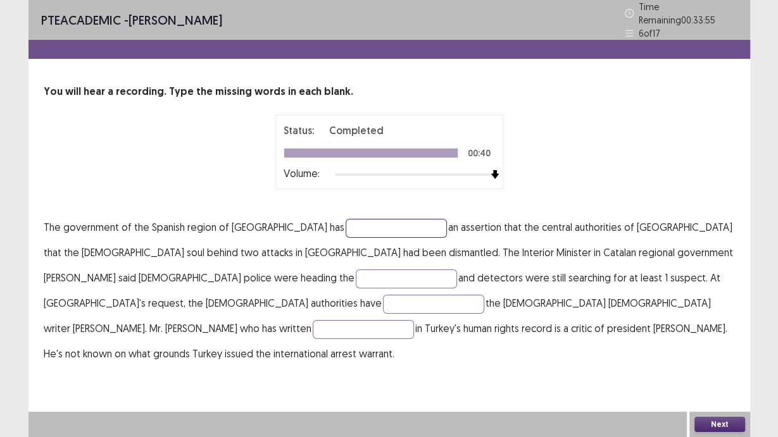
click at [375, 225] on input "text" at bounding box center [396, 228] width 101 height 19
type input "**********"
click at [356, 279] on input "text" at bounding box center [406, 279] width 101 height 19
type input "*******"
click at [484, 295] on input "text" at bounding box center [433, 304] width 101 height 19
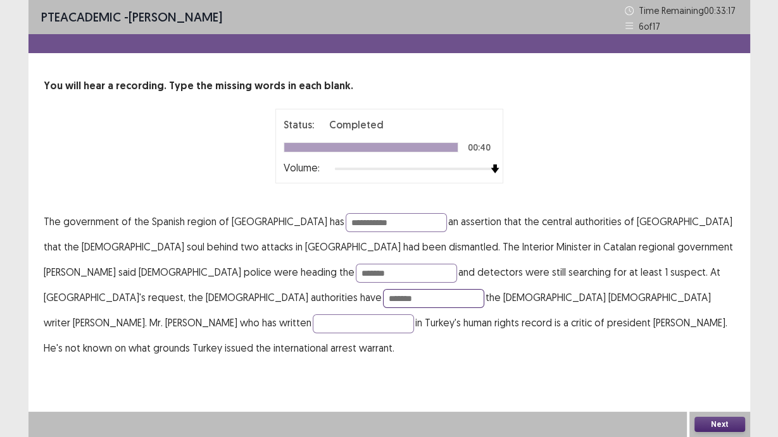
type input "*******"
click at [393, 315] on input "text" at bounding box center [363, 324] width 101 height 19
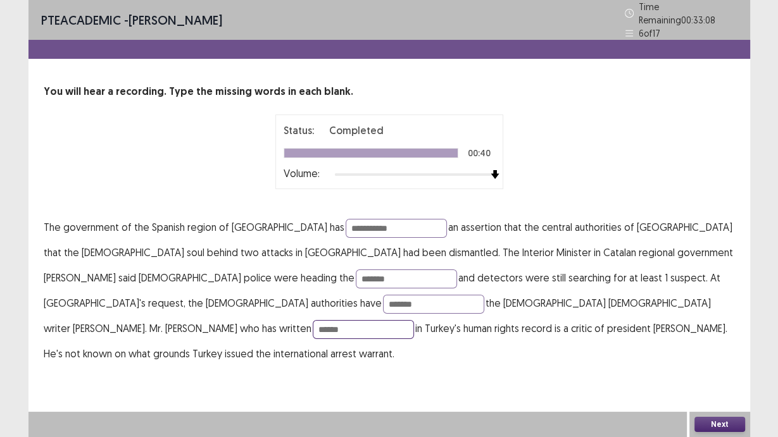
type input "******"
click at [724, 427] on button "Next" at bounding box center [719, 424] width 51 height 15
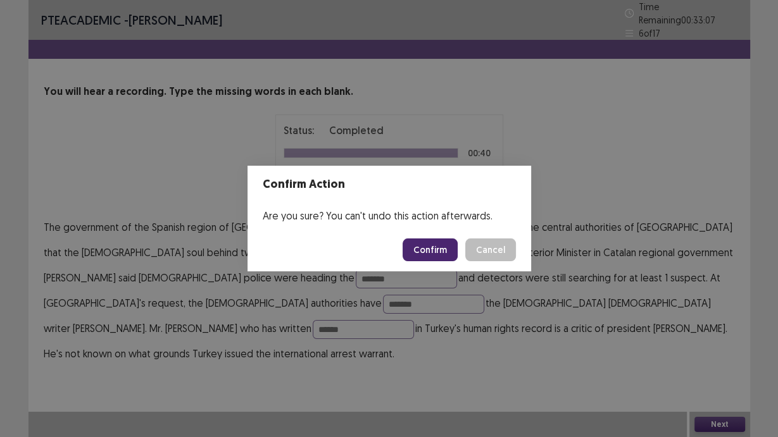
click at [443, 257] on button "Confirm" at bounding box center [430, 250] width 55 height 23
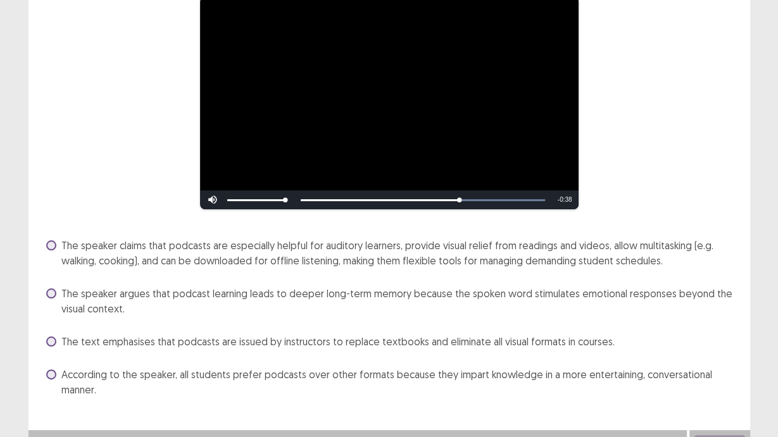
scroll to position [136, 0]
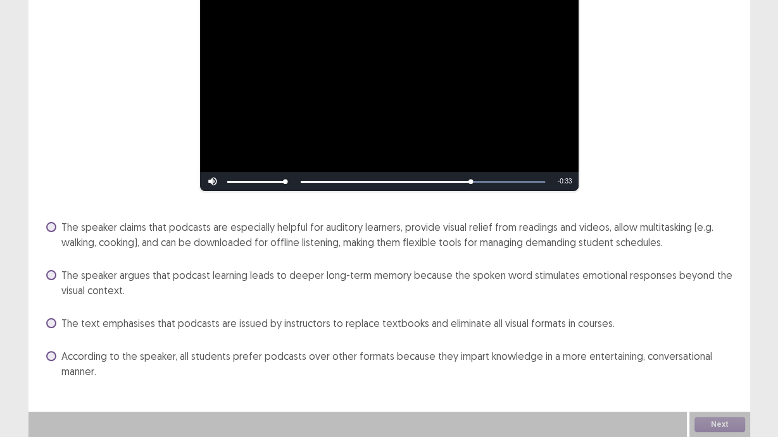
click at [49, 275] on span at bounding box center [51, 275] width 10 height 10
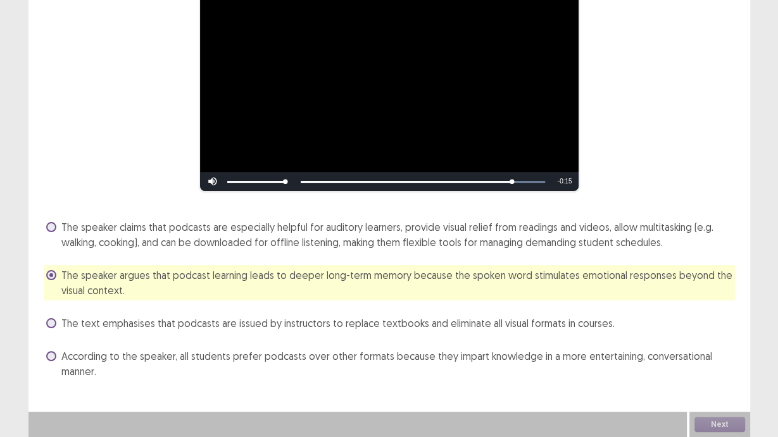
click at [47, 230] on span at bounding box center [51, 227] width 10 height 10
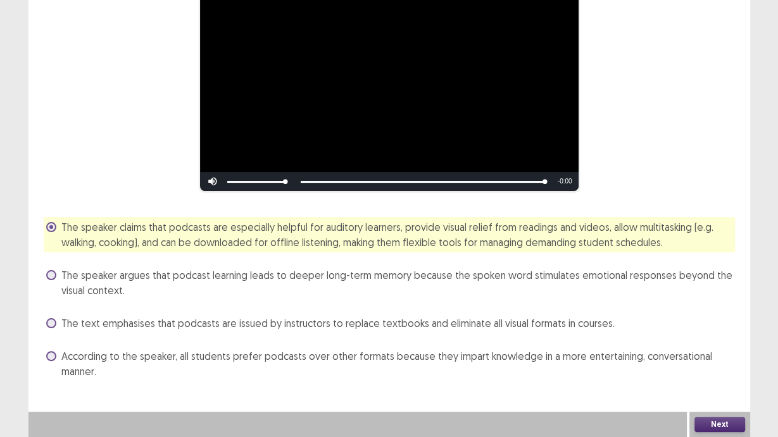
click at [705, 422] on button "Next" at bounding box center [719, 424] width 51 height 15
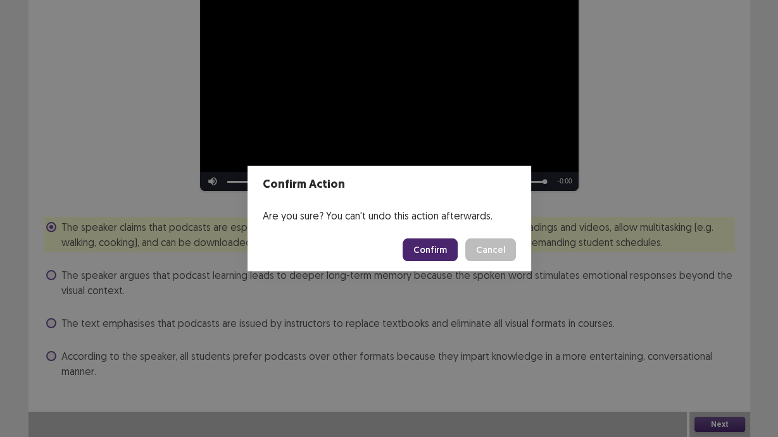
drag, startPoint x: 457, startPoint y: 259, endPoint x: 449, endPoint y: 254, distance: 9.1
click at [456, 258] on button "Confirm" at bounding box center [430, 250] width 55 height 23
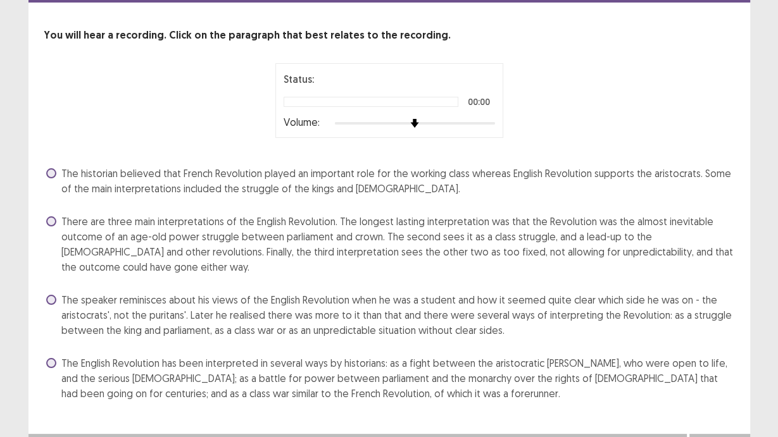
scroll to position [72, 0]
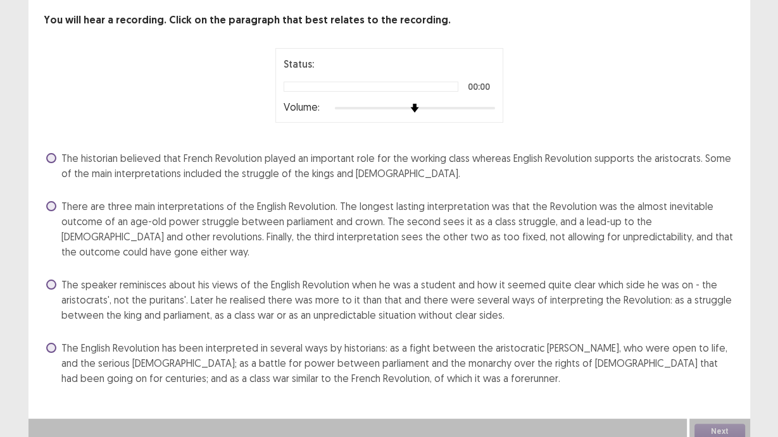
click at [498, 94] on div "Status: 00:00 Volume:" at bounding box center [389, 85] width 228 height 75
click at [51, 201] on span at bounding box center [51, 206] width 10 height 10
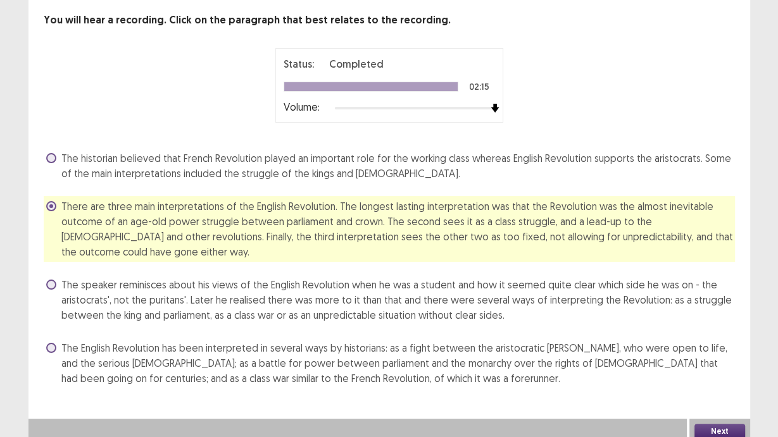
click at [718, 425] on button "Next" at bounding box center [719, 431] width 51 height 15
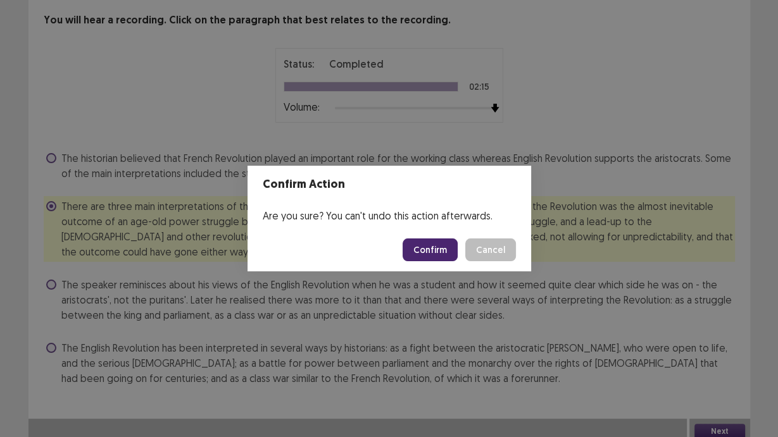
click at [434, 243] on button "Confirm" at bounding box center [430, 250] width 55 height 23
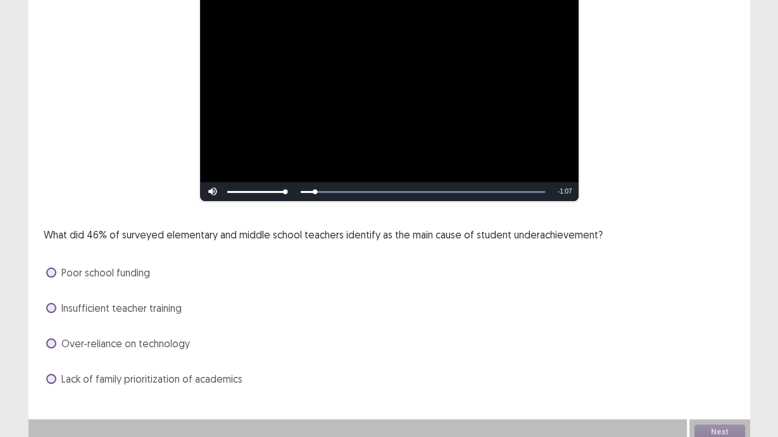
scroll to position [133, 0]
click at [55, 370] on label "Lack of family prioritization of academics" at bounding box center [144, 377] width 196 height 15
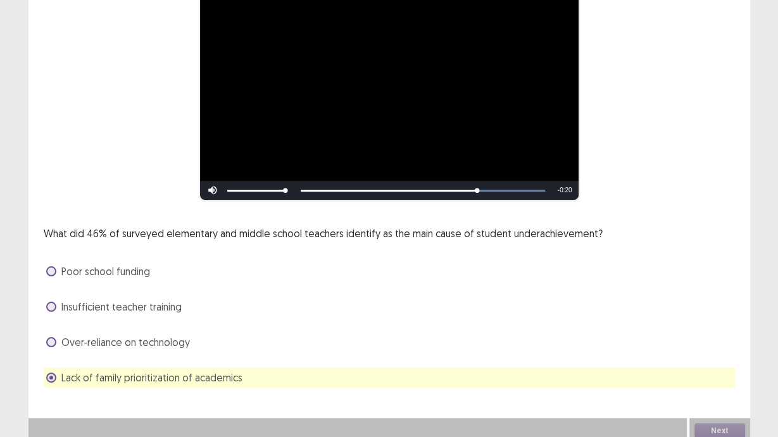
click at [275, 185] on div "84%" at bounding box center [256, 190] width 63 height 19
click at [268, 187] on div "77%" at bounding box center [256, 190] width 63 height 19
drag, startPoint x: 282, startPoint y: 184, endPoint x: 266, endPoint y: 188, distance: 16.9
click at [266, 188] on div "77%" at bounding box center [256, 190] width 63 height 19
drag, startPoint x: 263, startPoint y: 189, endPoint x: 239, endPoint y: 196, distance: 25.0
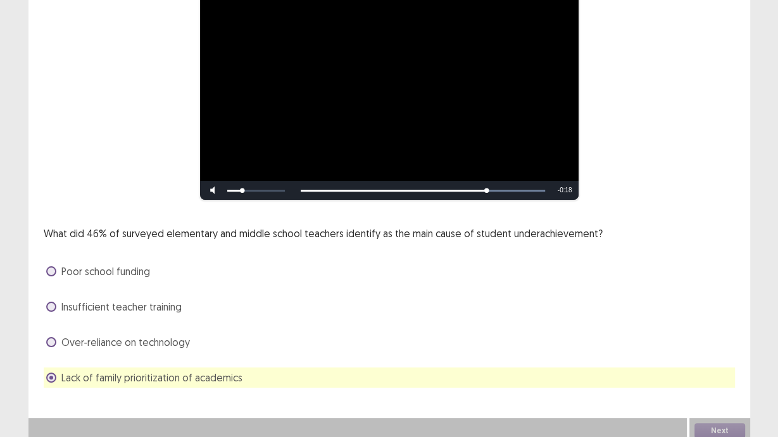
click at [239, 196] on div "**********" at bounding box center [389, 169] width 722 height 437
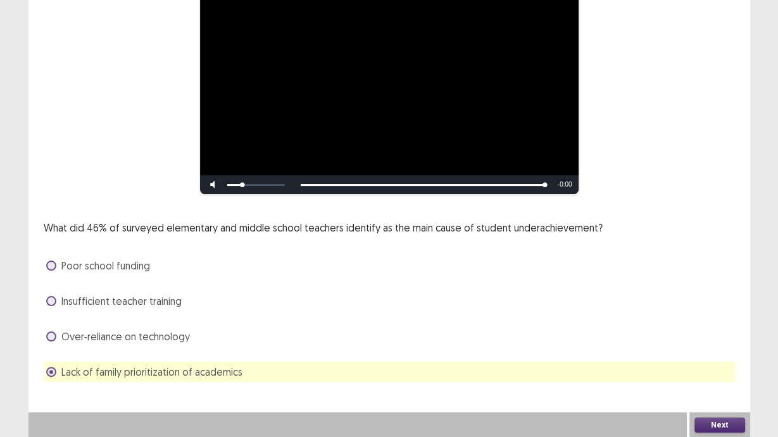
click at [727, 425] on button "Next" at bounding box center [719, 425] width 51 height 15
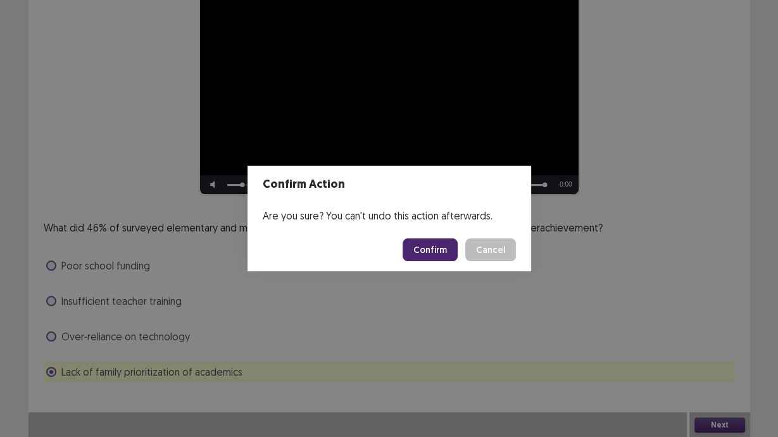
click at [439, 244] on button "Confirm" at bounding box center [430, 250] width 55 height 23
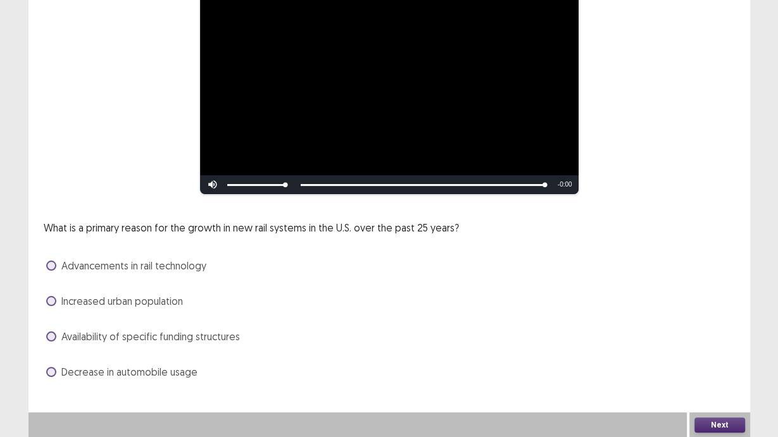
click at [55, 265] on span at bounding box center [51, 266] width 10 height 10
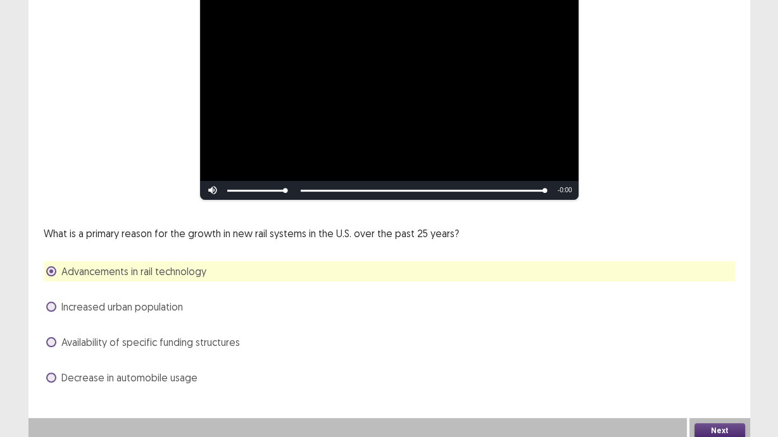
click at [722, 423] on button "Next" at bounding box center [719, 430] width 51 height 15
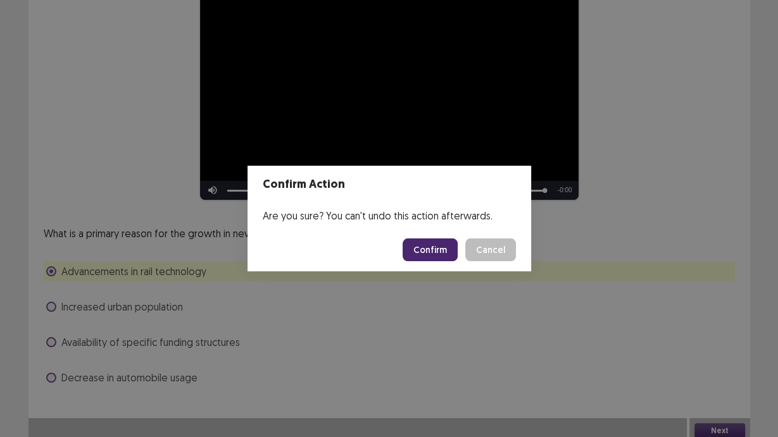
click at [427, 247] on button "Confirm" at bounding box center [430, 250] width 55 height 23
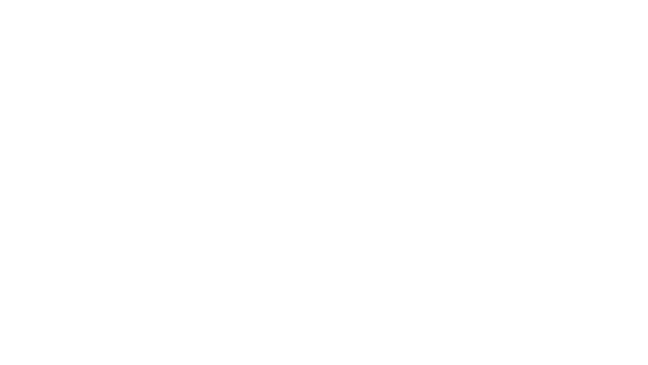
scroll to position [0, 0]
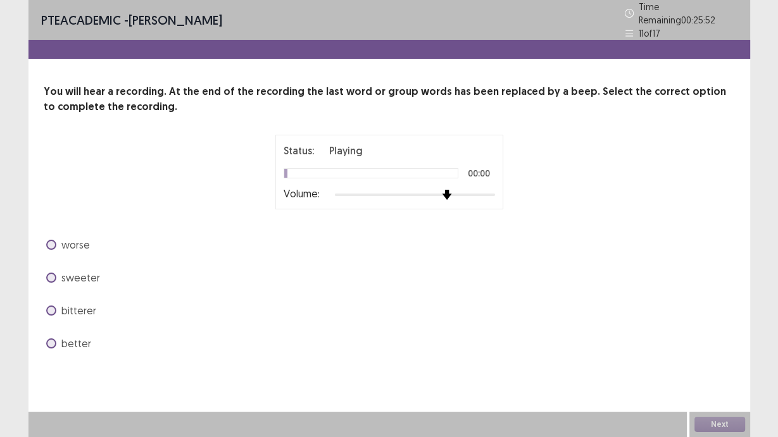
click at [449, 191] on div at bounding box center [415, 195] width 160 height 10
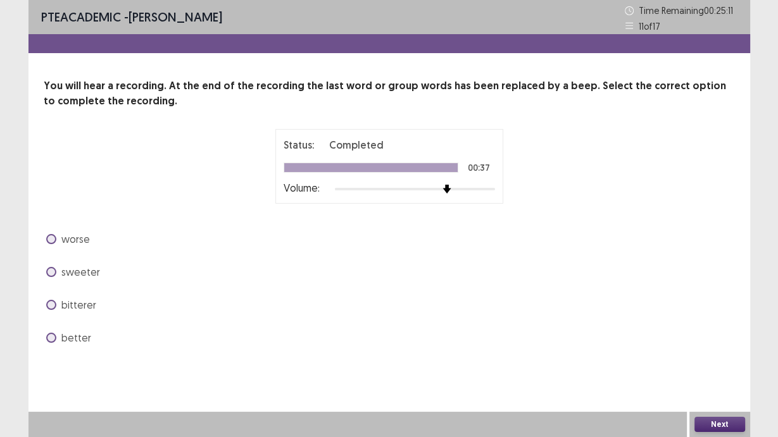
click at [51, 239] on span at bounding box center [51, 239] width 10 height 10
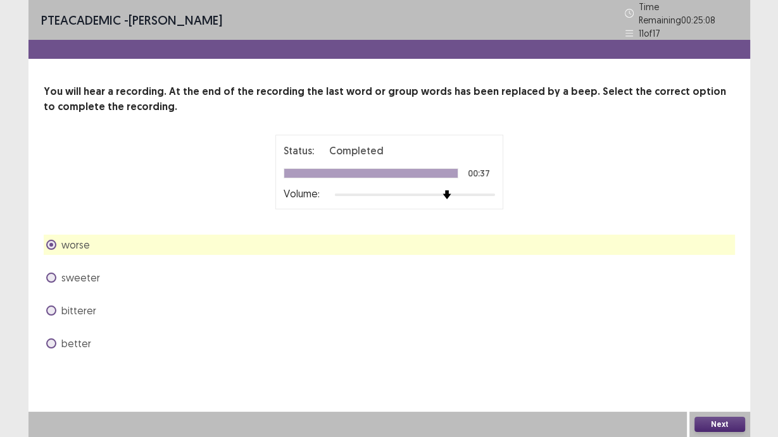
click at [710, 425] on button "Next" at bounding box center [719, 424] width 51 height 15
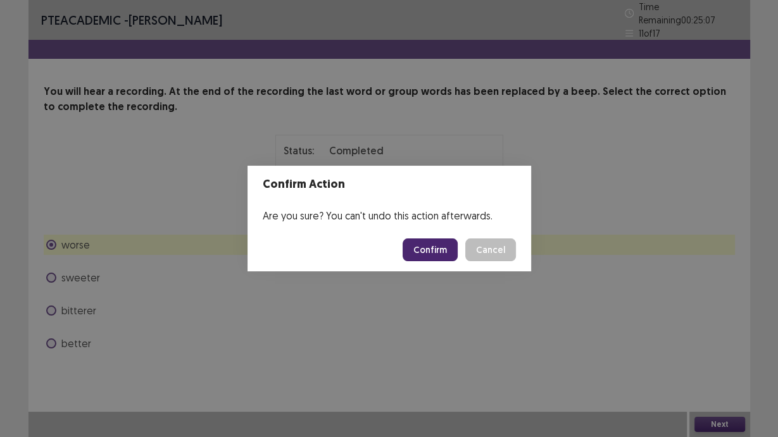
click at [443, 244] on button "Confirm" at bounding box center [430, 250] width 55 height 23
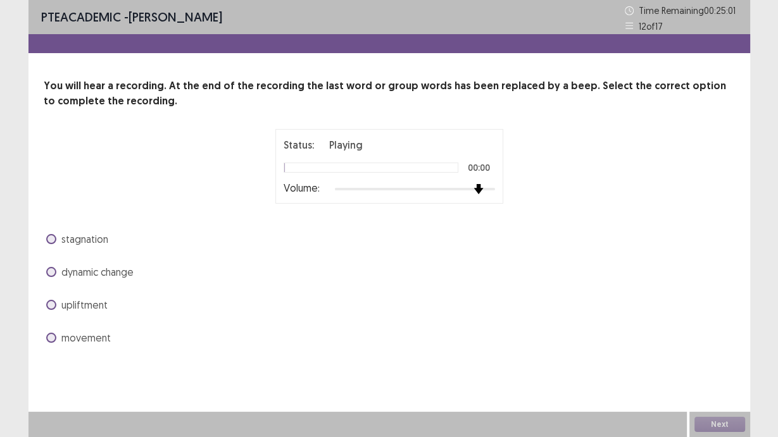
click at [475, 191] on div at bounding box center [415, 189] width 160 height 10
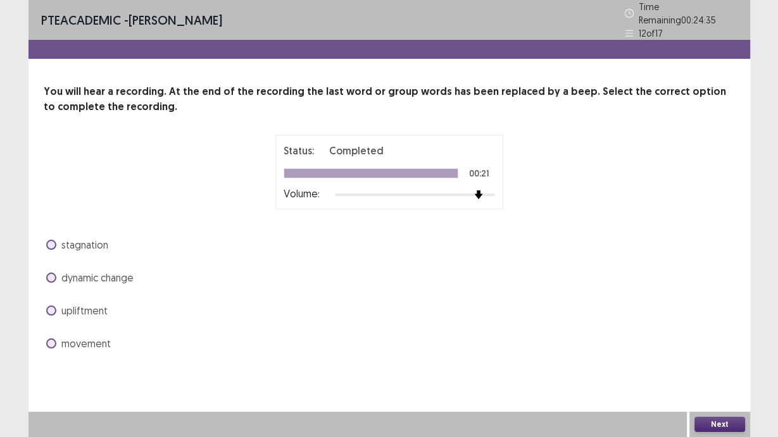
click at [49, 339] on span at bounding box center [51, 344] width 10 height 10
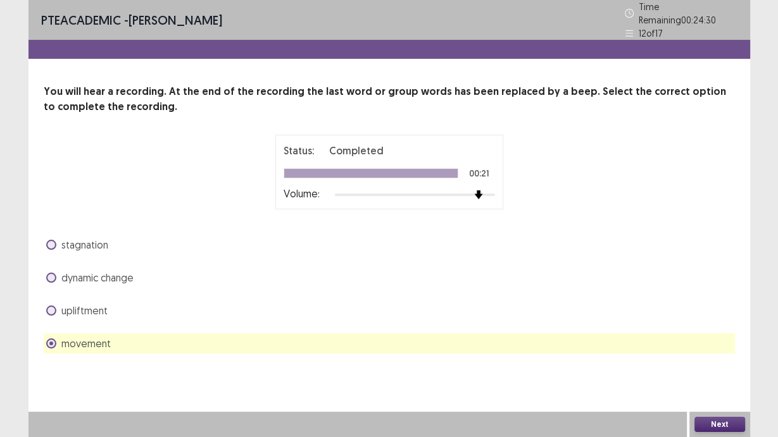
click at [737, 429] on button "Next" at bounding box center [719, 424] width 51 height 15
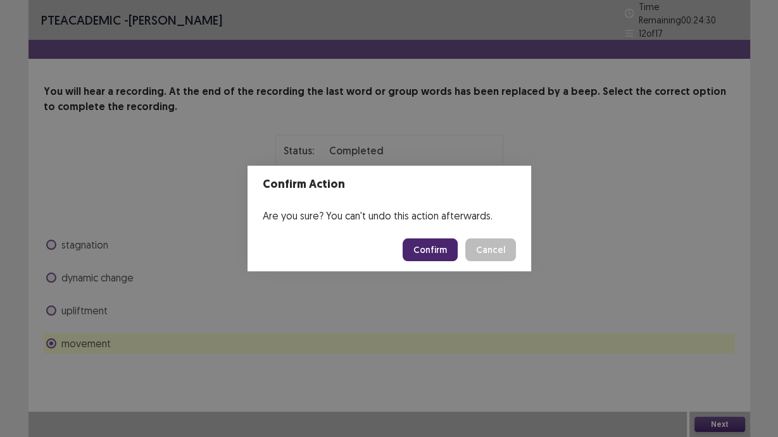
click at [444, 253] on button "Confirm" at bounding box center [430, 250] width 55 height 23
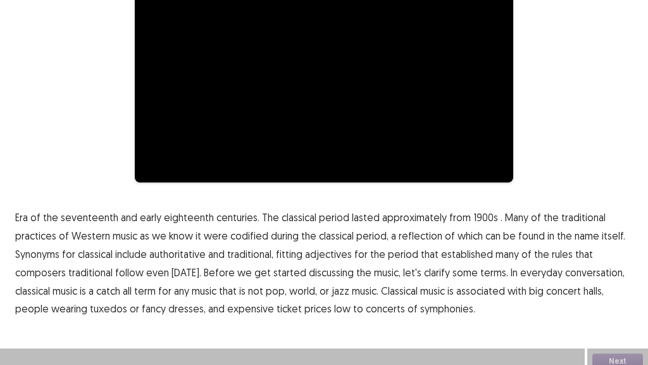
scroll to position [168, 0]
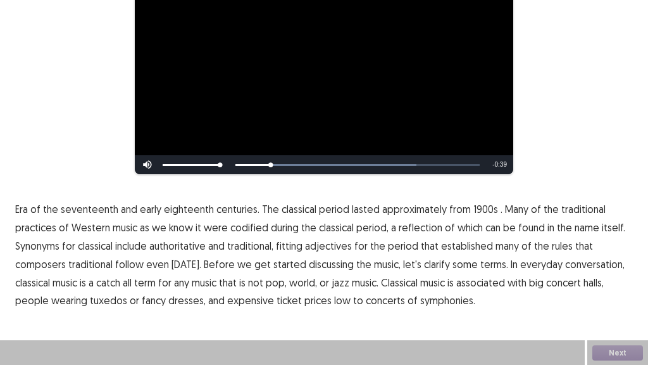
click at [481, 209] on span "1900s" at bounding box center [485, 208] width 25 height 15
click at [254, 266] on span "get" at bounding box center [262, 263] width 16 height 15
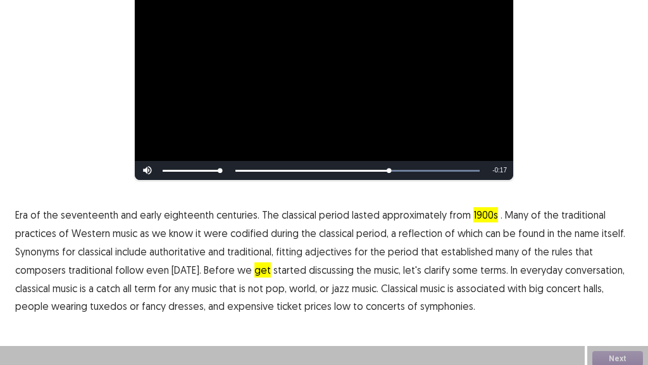
click at [259, 270] on span "get" at bounding box center [262, 269] width 16 height 15
click at [117, 282] on span "catch" at bounding box center [108, 287] width 24 height 15
click at [337, 301] on span "low" at bounding box center [342, 305] width 16 height 15
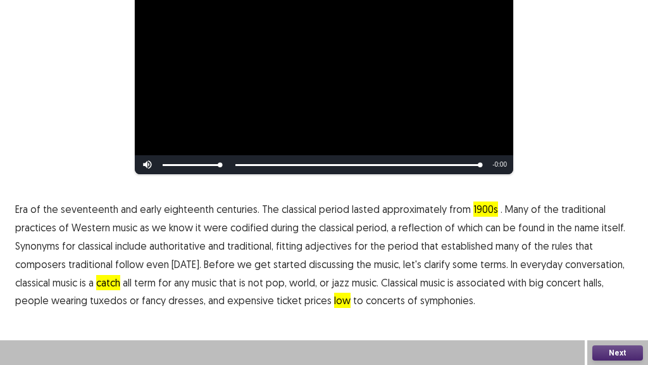
click at [606, 349] on button "Next" at bounding box center [617, 352] width 51 height 15
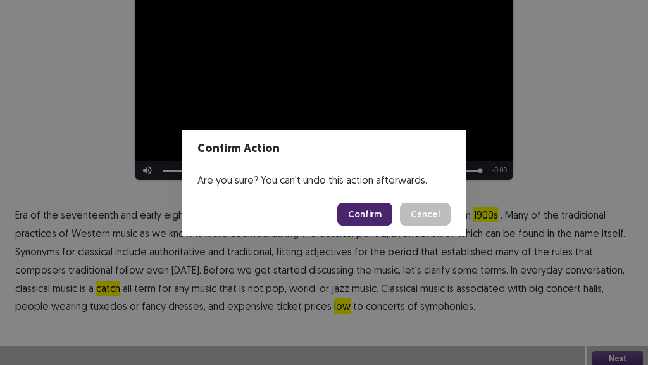
click at [368, 227] on footer "Confirm Cancel" at bounding box center [324, 213] width 284 height 43
click at [367, 218] on button "Confirm" at bounding box center [364, 214] width 55 height 23
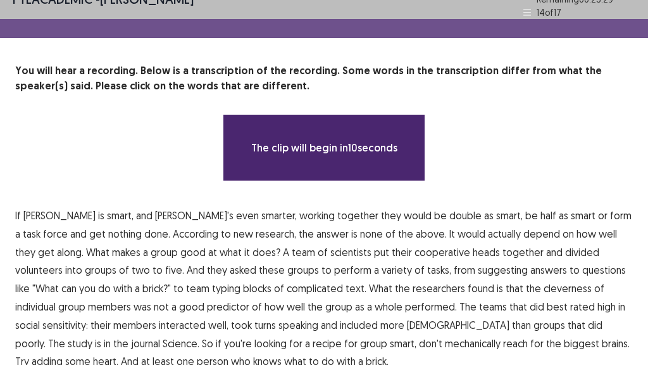
scroll to position [76, 0]
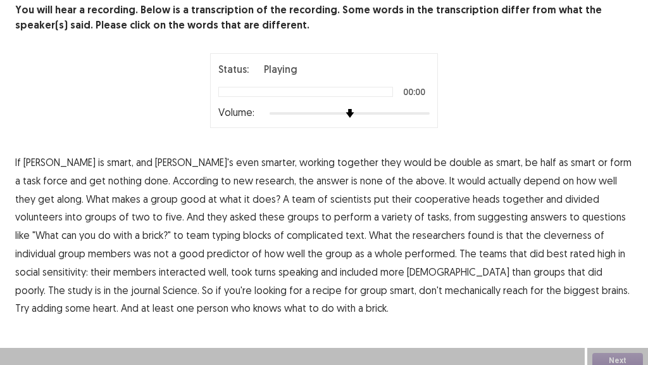
click at [398, 112] on div at bounding box center [350, 113] width 160 height 10
click at [449, 164] on span "double" at bounding box center [465, 161] width 32 height 15
click at [478, 216] on span "suggesting" at bounding box center [503, 216] width 50 height 15
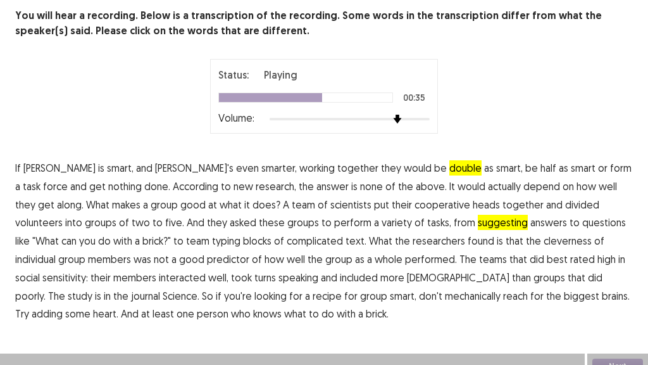
click at [544, 236] on span "cleverness" at bounding box center [568, 240] width 48 height 15
click at [445, 292] on span "mechanically" at bounding box center [473, 295] width 56 height 15
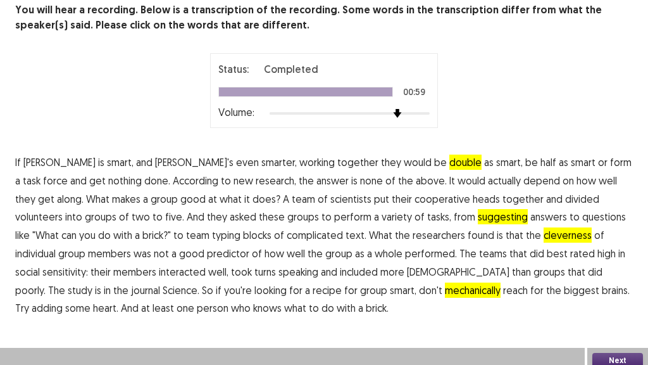
click at [606, 356] on button "Next" at bounding box center [617, 360] width 51 height 15
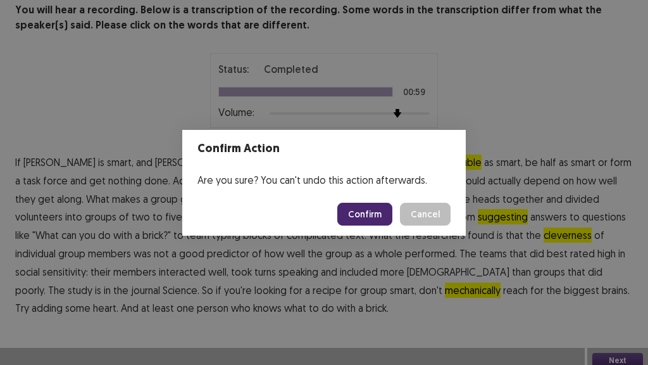
click at [383, 211] on button "Confirm" at bounding box center [364, 214] width 55 height 23
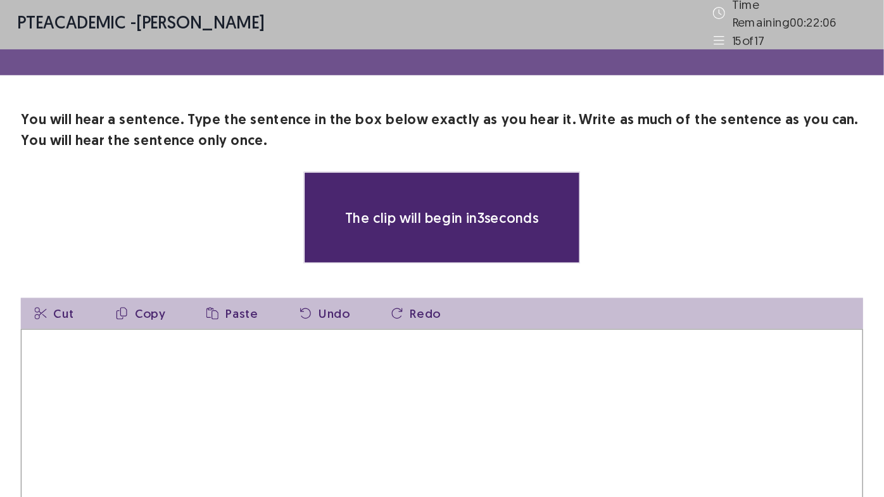
scroll to position [0, 0]
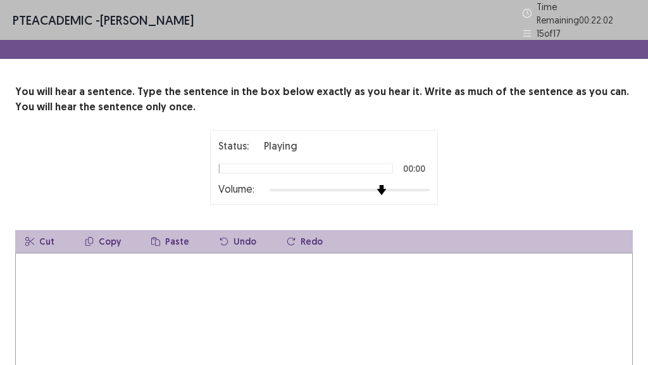
click at [389, 189] on div at bounding box center [350, 190] width 160 height 3
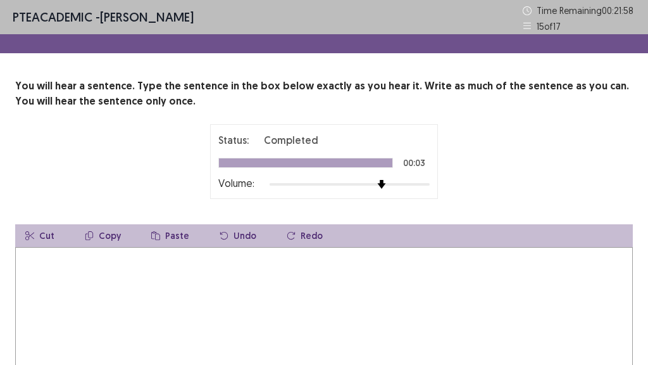
click at [165, 286] on textarea at bounding box center [324, 316] width 618 height 139
type textarea "*"
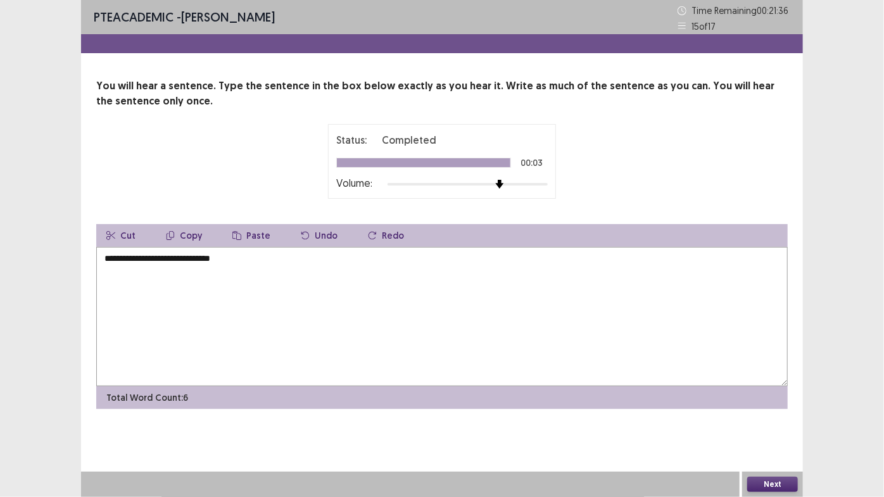
type textarea "**********"
click at [777, 437] on button "Next" at bounding box center [772, 484] width 51 height 15
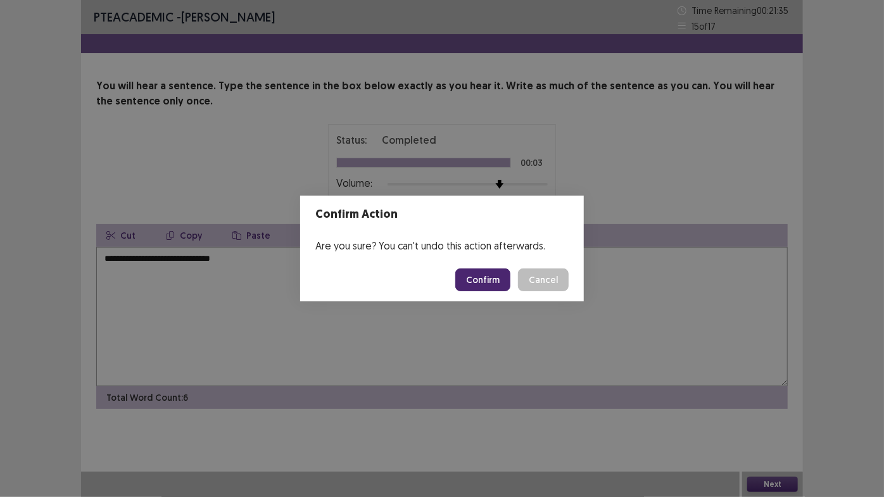
click at [467, 281] on button "Confirm" at bounding box center [482, 279] width 55 height 23
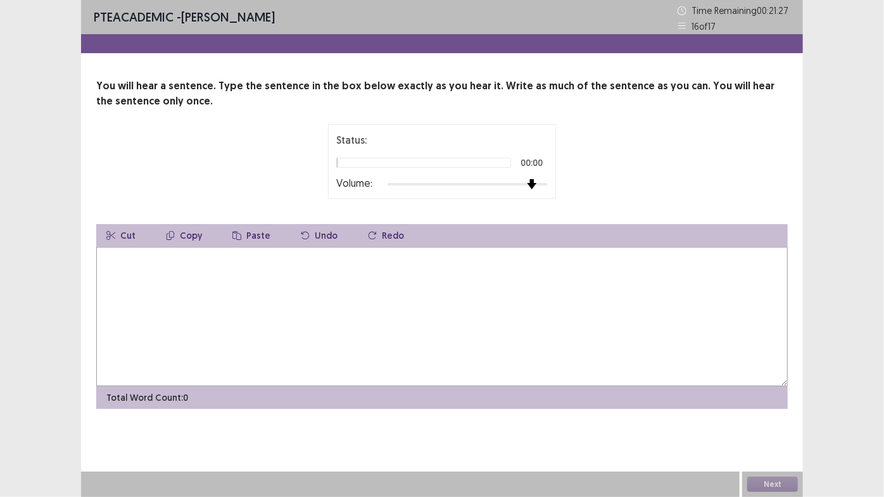
click at [526, 187] on div at bounding box center [467, 184] width 160 height 10
click at [228, 261] on textarea at bounding box center [441, 316] width 691 height 139
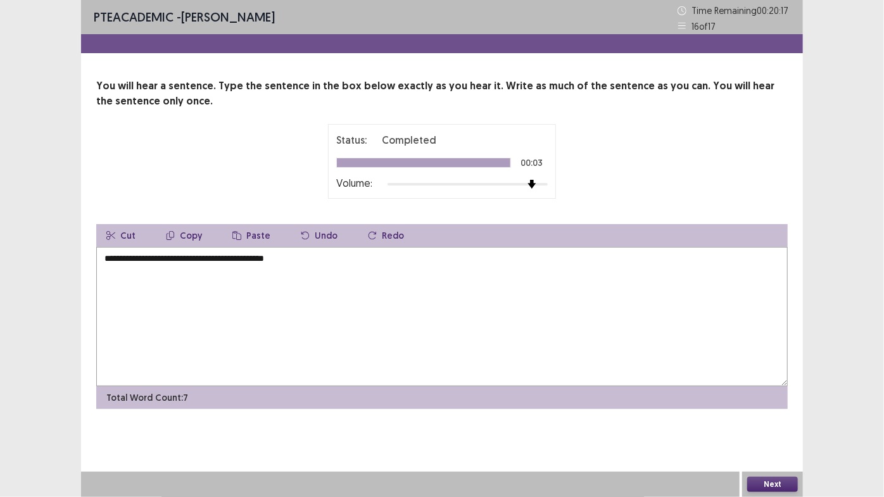
click at [291, 260] on textarea "**********" at bounding box center [441, 316] width 691 height 139
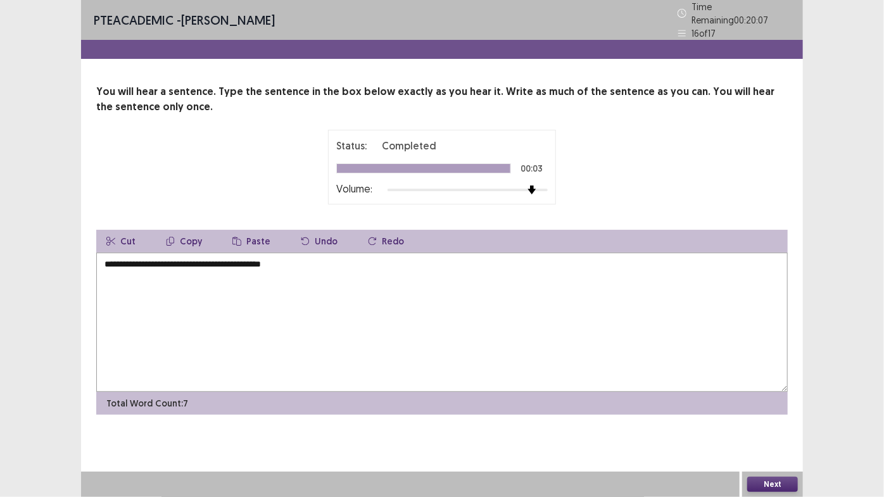
type textarea "**********"
click at [760, 437] on button "Next" at bounding box center [772, 484] width 51 height 15
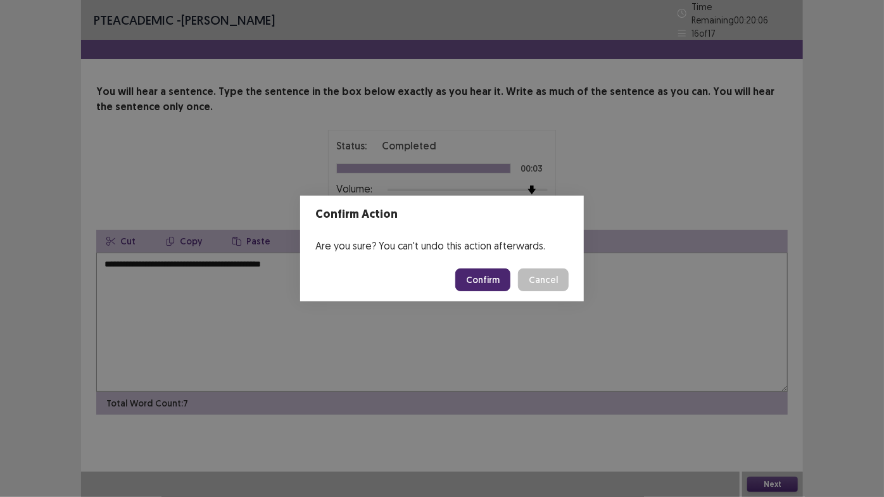
click at [489, 279] on button "Confirm" at bounding box center [482, 279] width 55 height 23
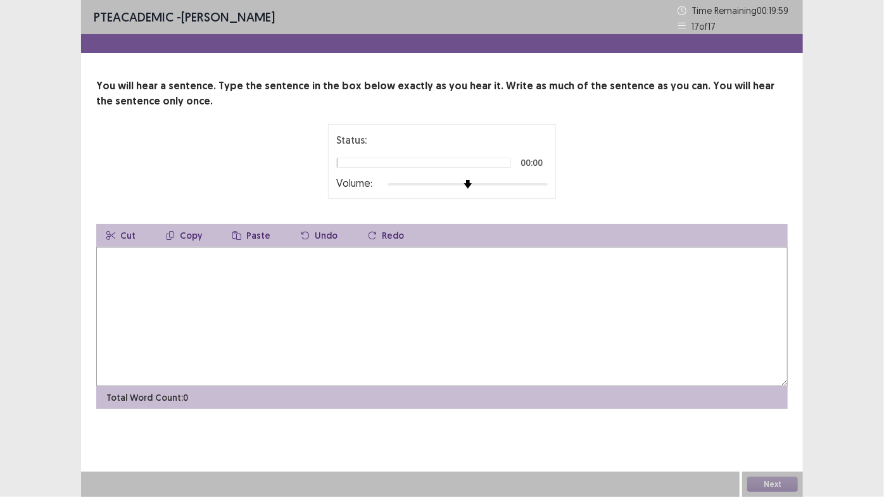
click at [533, 173] on div "Status: 00:00 Volume:" at bounding box center [441, 161] width 211 height 58
click at [534, 180] on div at bounding box center [467, 184] width 160 height 10
click at [170, 294] on textarea at bounding box center [441, 316] width 691 height 139
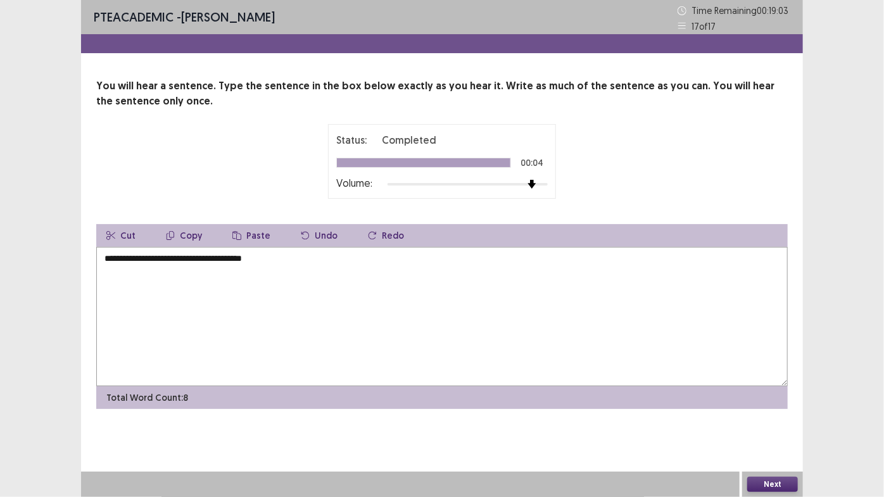
click at [253, 258] on textarea "**********" at bounding box center [441, 316] width 691 height 139
click at [294, 260] on textarea "**********" at bounding box center [441, 316] width 691 height 139
type textarea "**********"
click at [764, 437] on div "Next" at bounding box center [772, 484] width 61 height 25
click at [768, 437] on button "Next" at bounding box center [772, 484] width 51 height 15
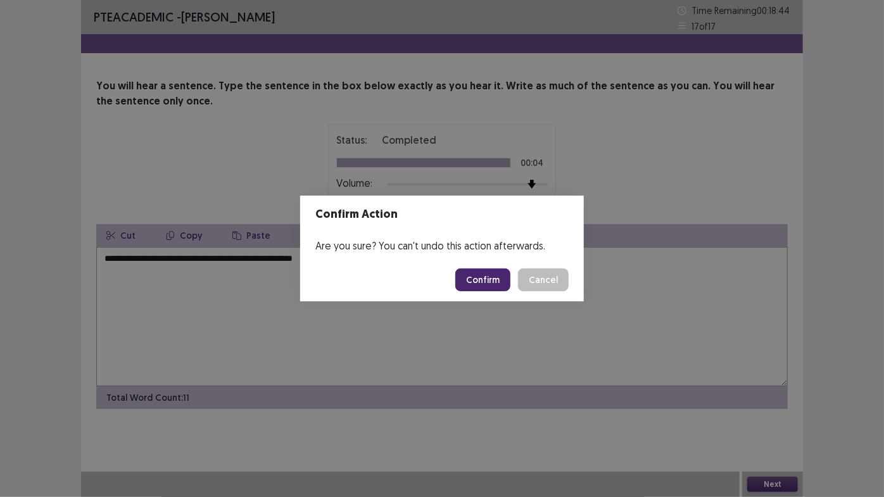
click at [487, 270] on button "Confirm" at bounding box center [482, 279] width 55 height 23
